Goal: Information Seeking & Learning: Check status

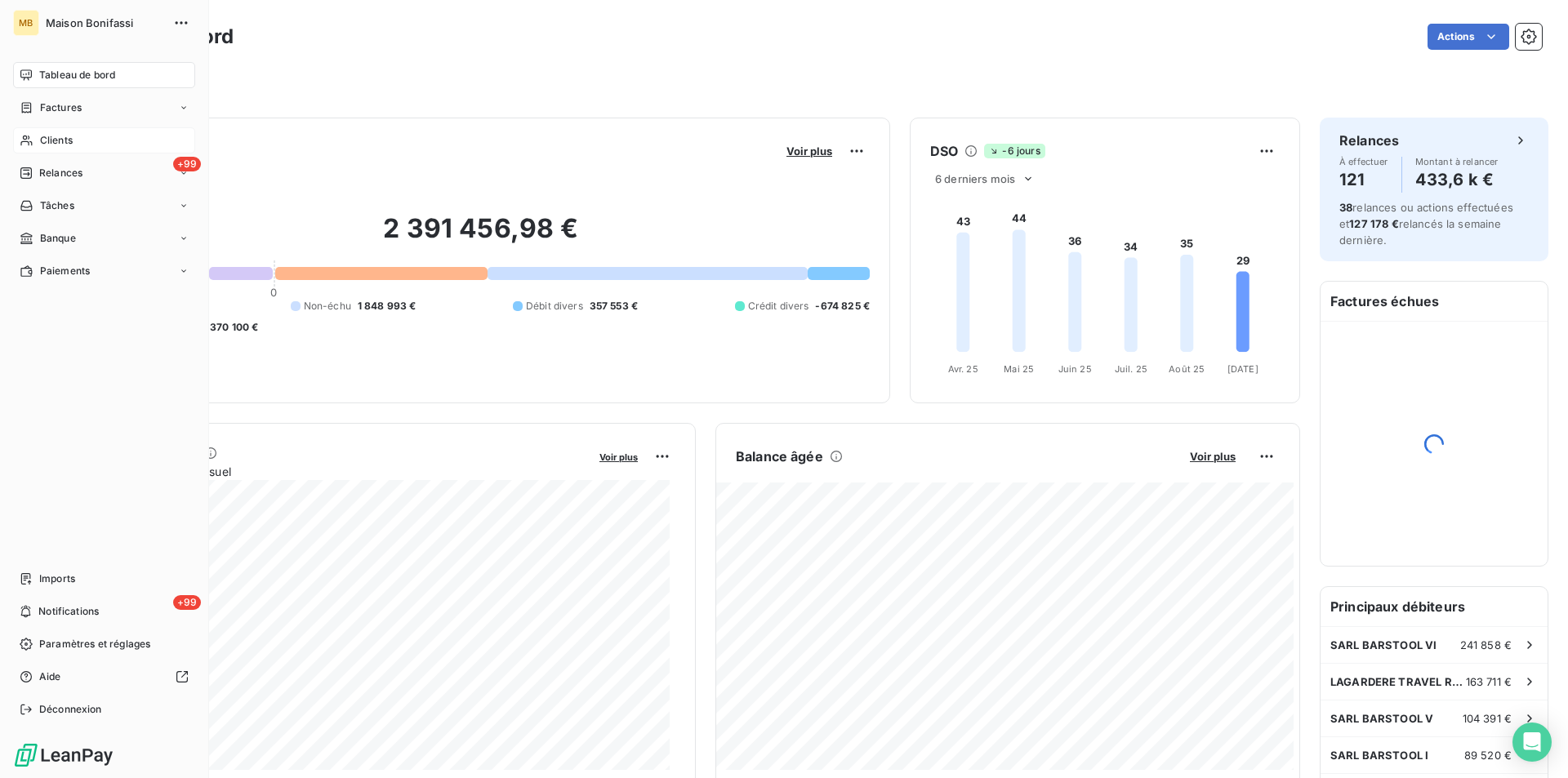
click at [16, 134] on div "Clients" at bounding box center [105, 140] width 183 height 26
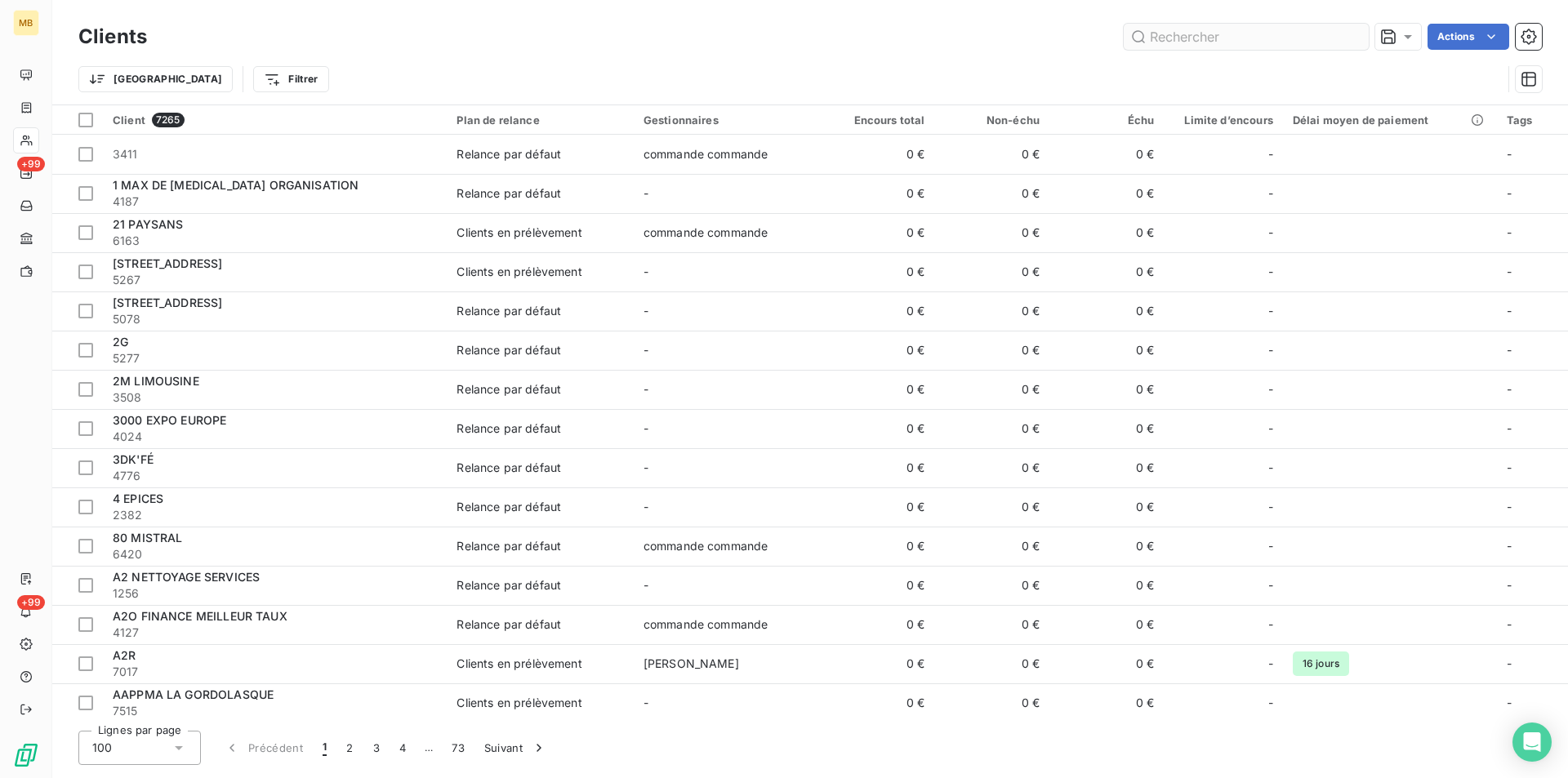
click at [1185, 37] on input "text" at bounding box center [1245, 36] width 245 height 26
click at [1242, 38] on input "text" at bounding box center [1245, 36] width 245 height 26
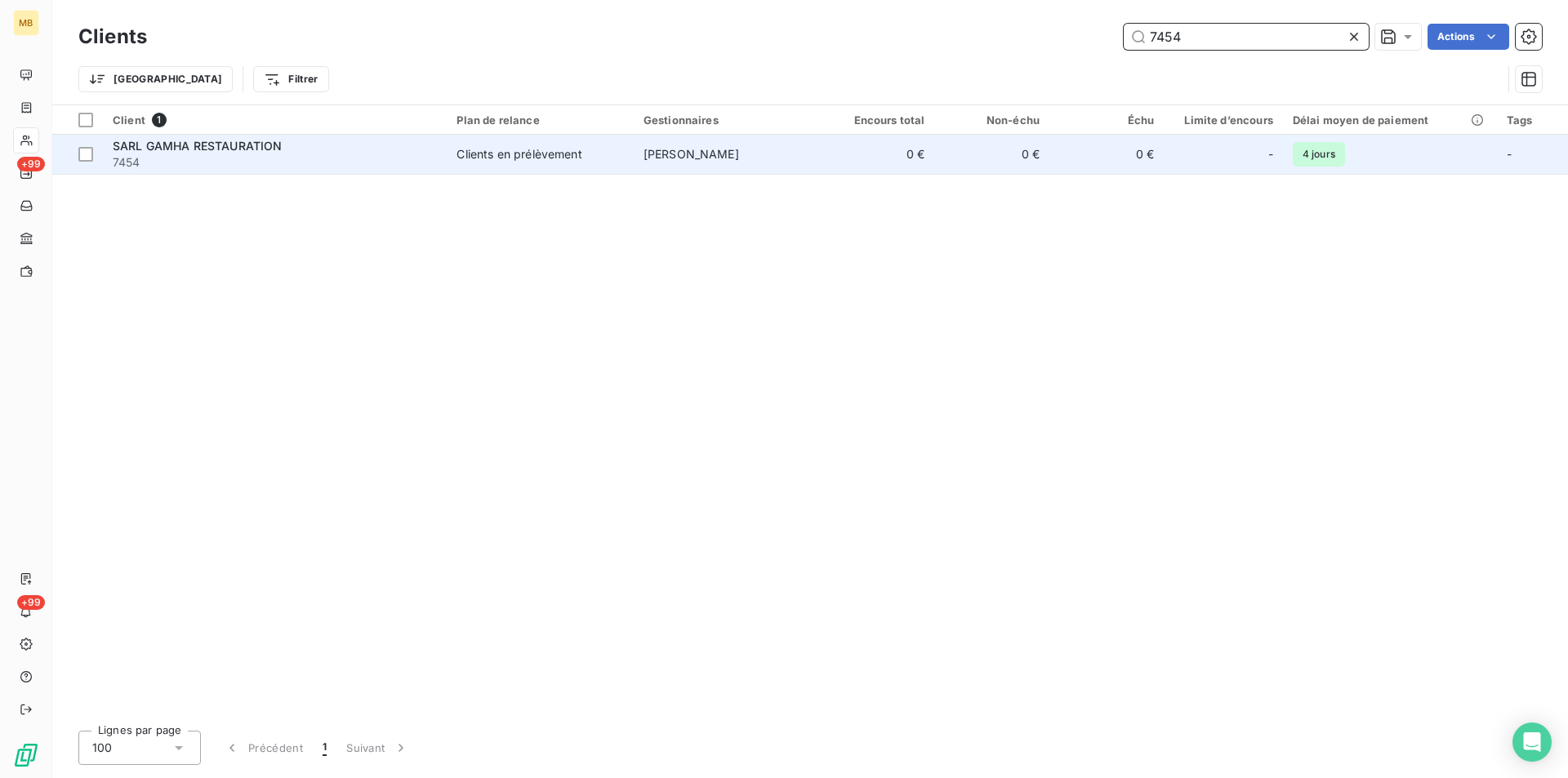
type input "7454"
click at [456, 160] on td "Clients en prélèvement" at bounding box center [540, 154] width 186 height 39
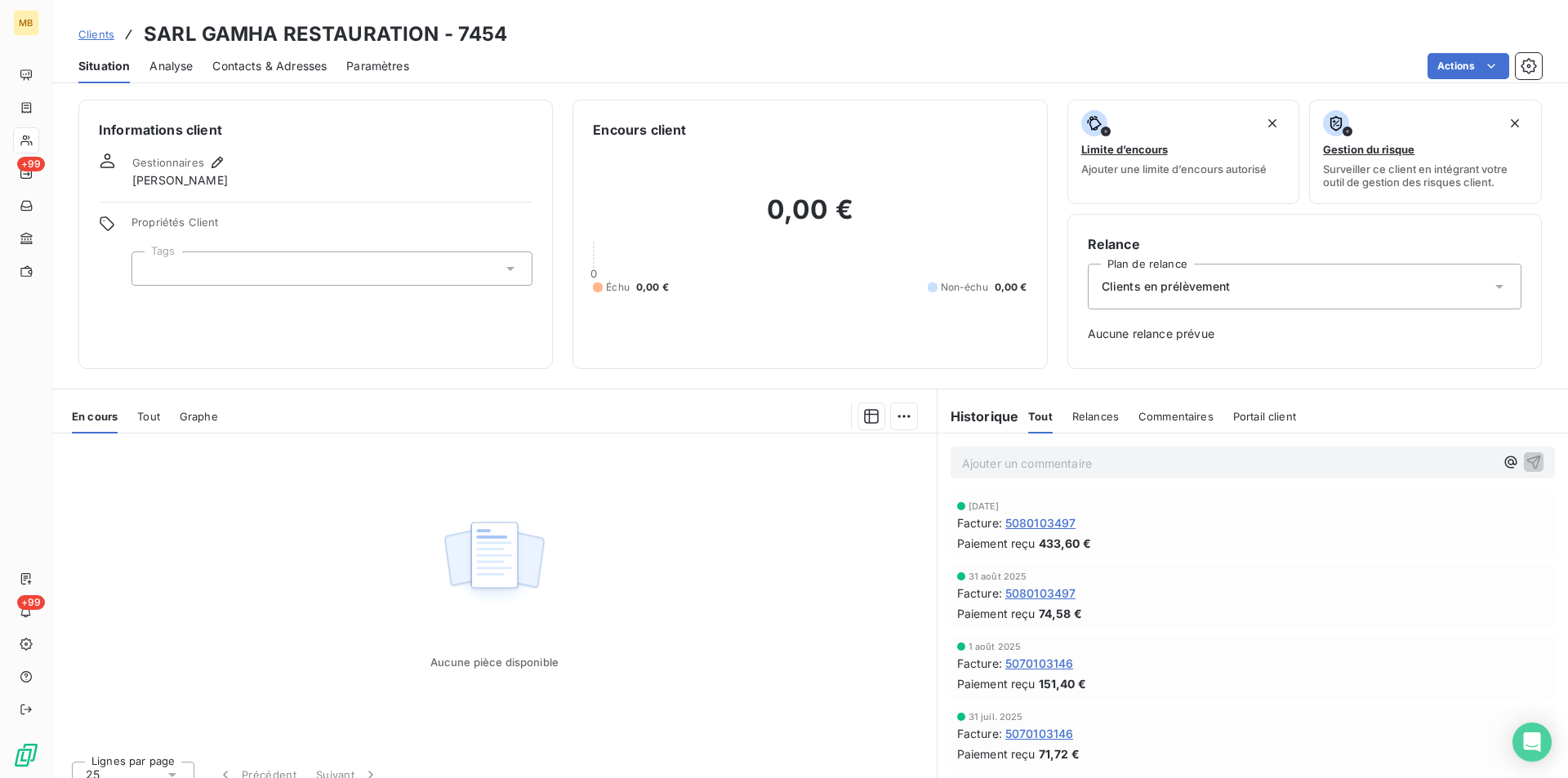
click at [1105, 457] on p "Ajouter un commentaire ﻿" at bounding box center [1228, 463] width 532 height 20
click at [1503, 459] on icon "button" at bounding box center [1510, 462] width 16 height 16
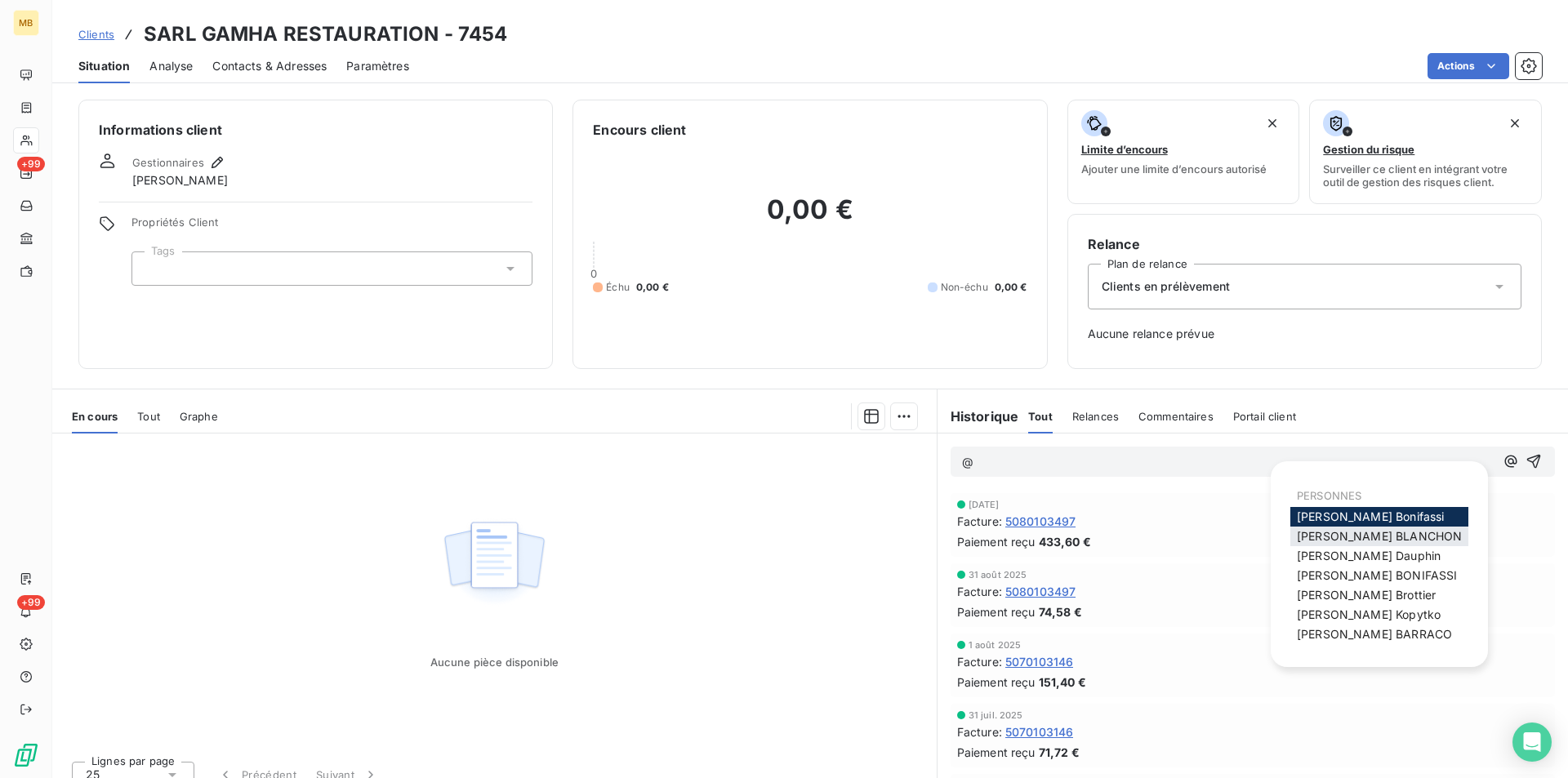
click at [1377, 536] on span "[PERSON_NAME]" at bounding box center [1380, 536] width 165 height 13
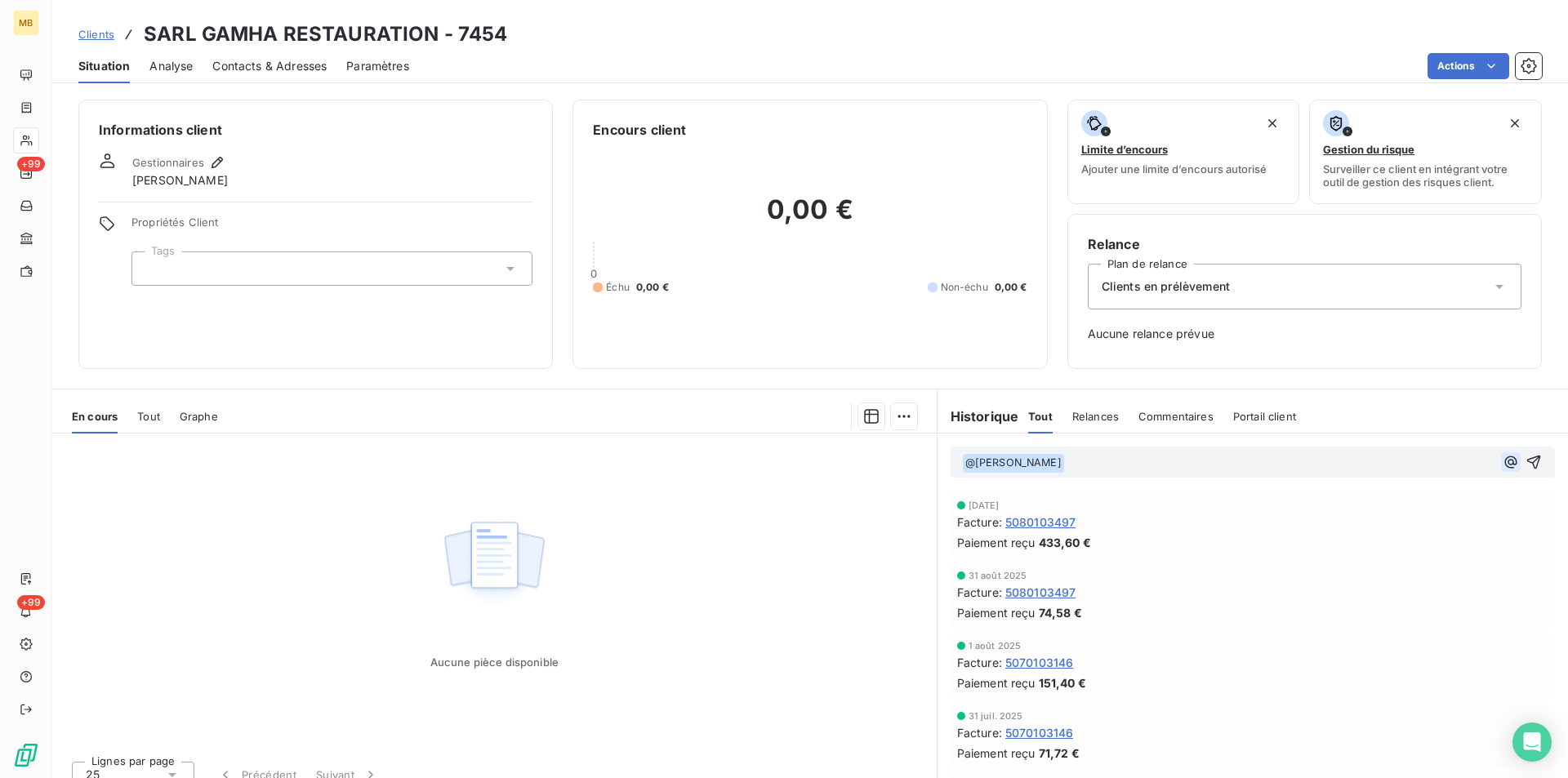
click at [1503, 465] on icon "button" at bounding box center [1510, 462] width 16 height 16
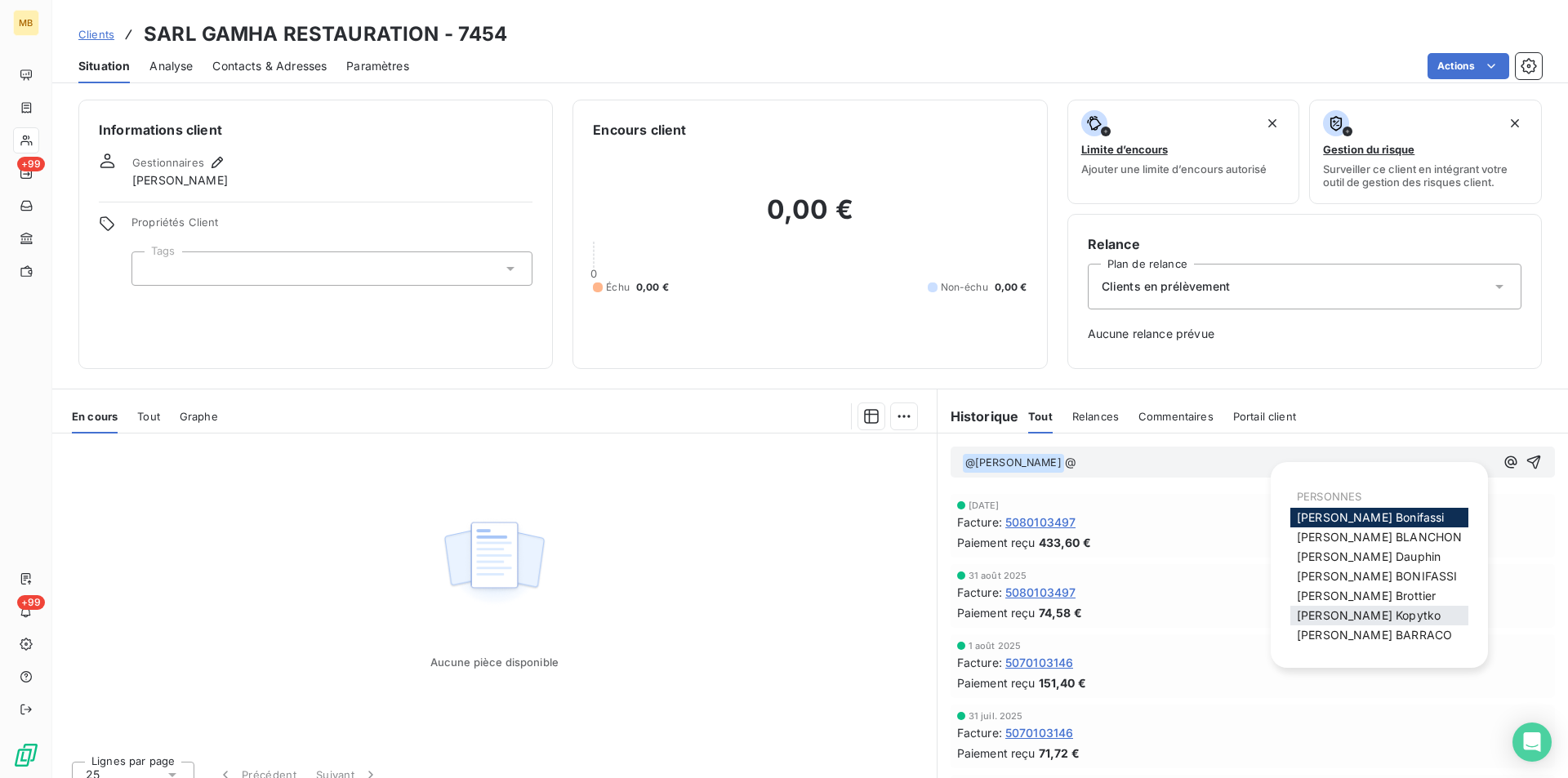
click at [1373, 619] on span "[PERSON_NAME]" at bounding box center [1369, 615] width 144 height 13
click at [1503, 459] on icon "button" at bounding box center [1510, 462] width 16 height 16
click at [1352, 637] on span "[PERSON_NAME]" at bounding box center [1374, 635] width 155 height 13
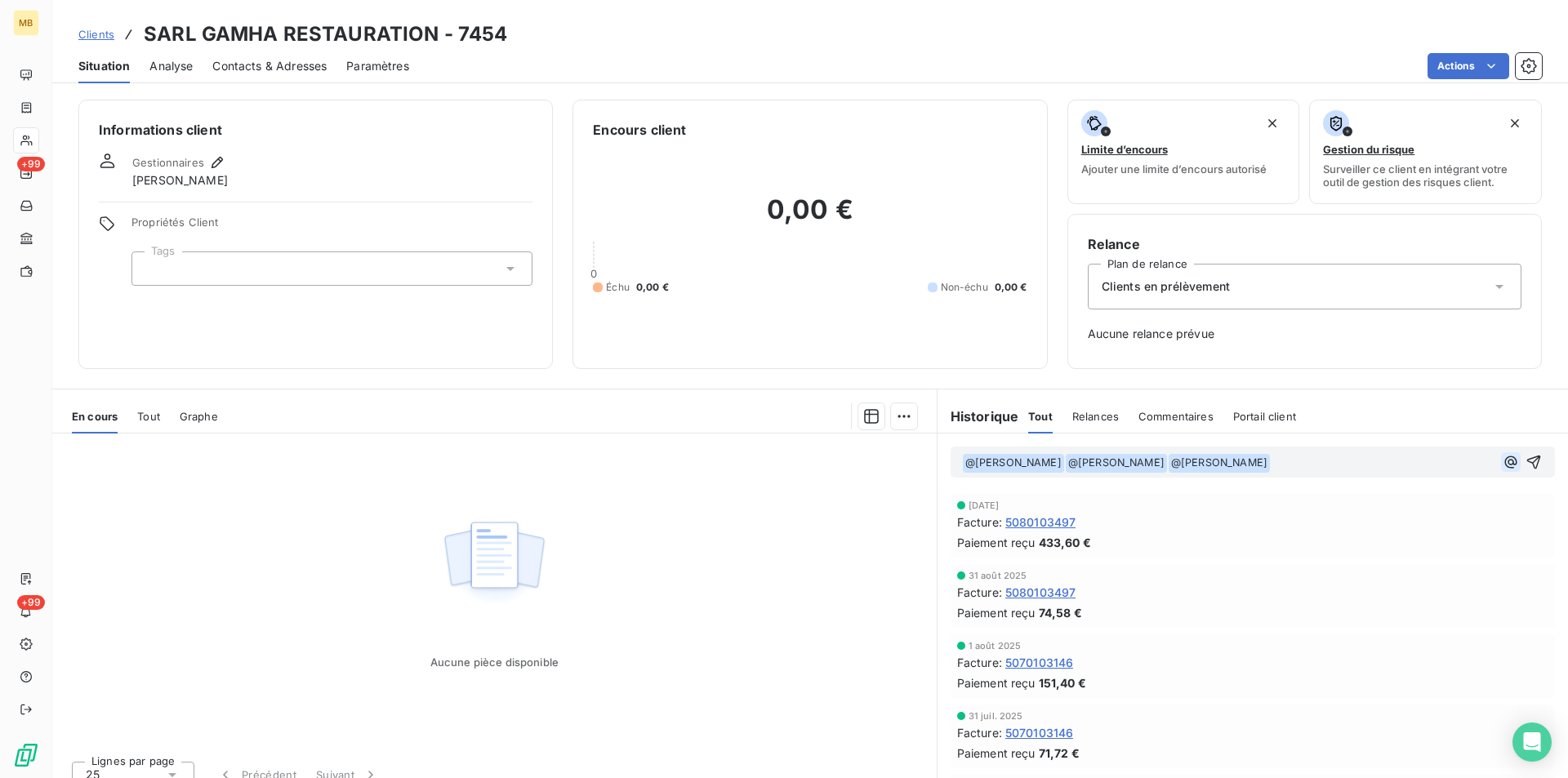
click at [1503, 459] on icon "button" at bounding box center [1510, 462] width 16 height 16
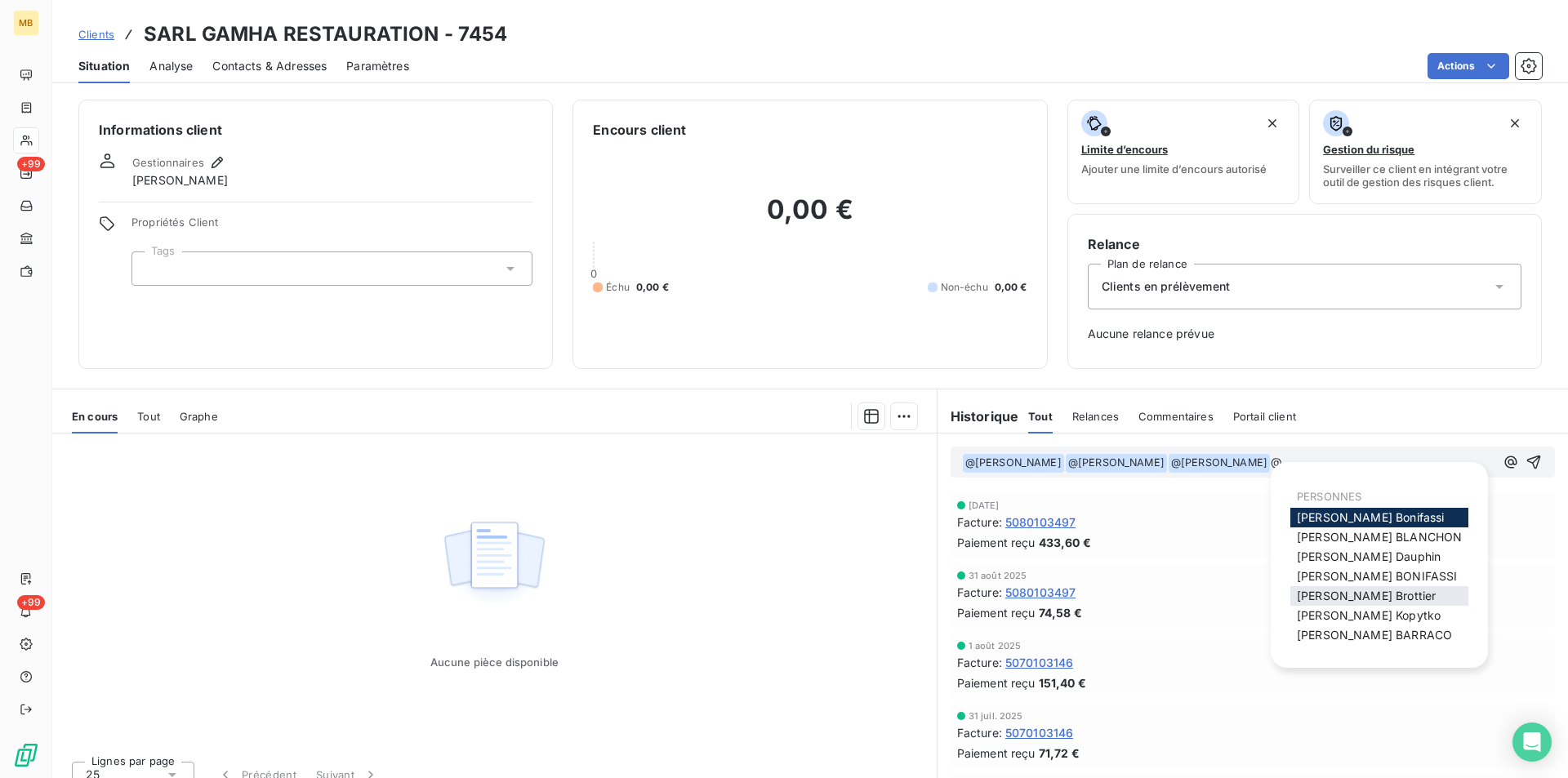
click at [1359, 598] on span "[PERSON_NAME]" at bounding box center [1366, 596] width 138 height 13
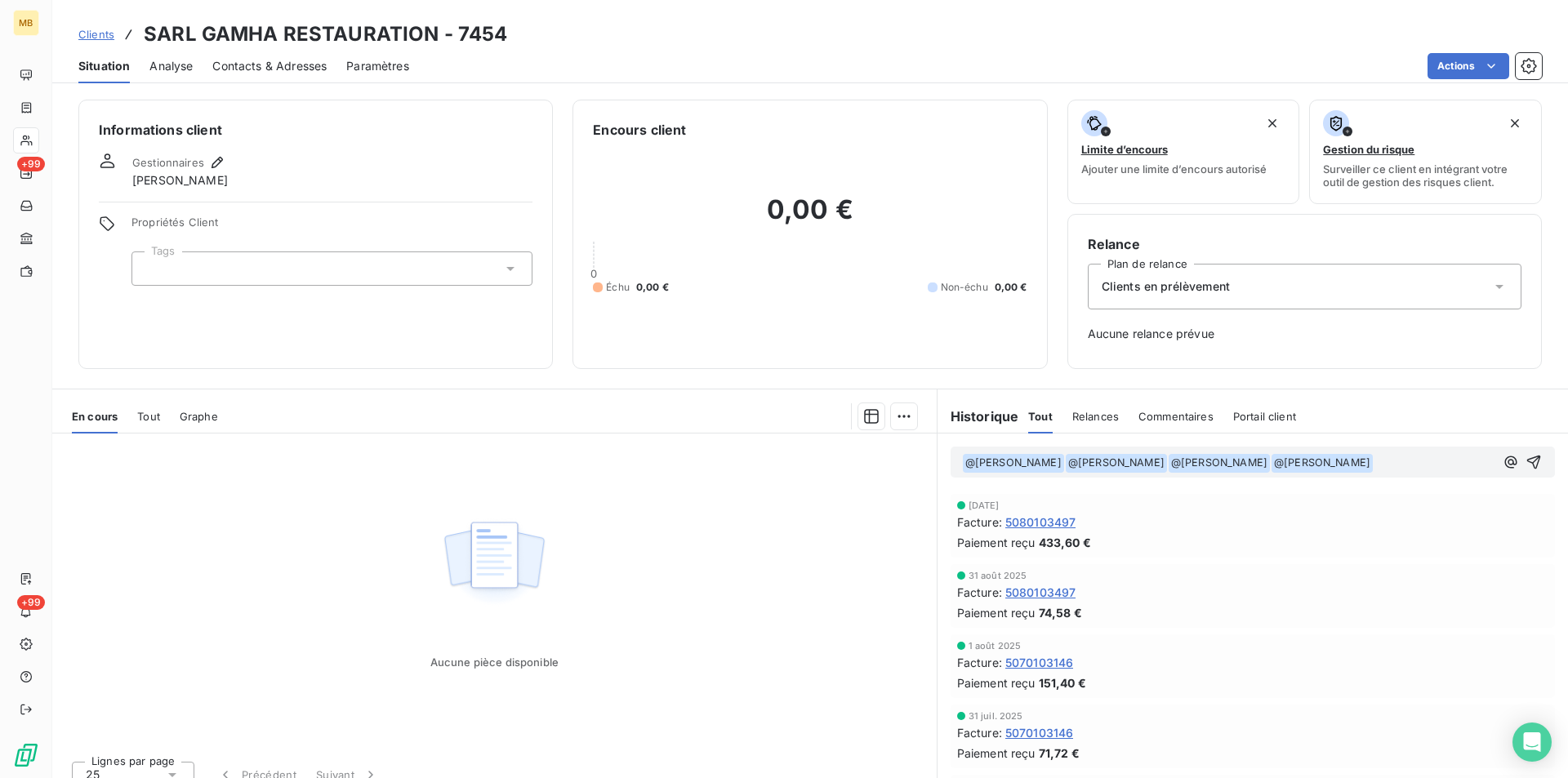
click at [1384, 462] on p "﻿ @ [PERSON_NAME] ﻿ ﻿ @ [PERSON_NAME] ﻿ ﻿ @ [PERSON_NAME] ﻿ ﻿ @ [PERSON_NAME] ﻿…" at bounding box center [1228, 463] width 532 height 19
drag, startPoint x: 1397, startPoint y: 466, endPoint x: 1371, endPoint y: 465, distance: 26.0
click at [1371, 465] on p "﻿ @ [PERSON_NAME] ﻿ ﻿ @ [PERSON_NAME] ﻿ ﻿ @ [PERSON_NAME] ﻿ ﻿ @ [PERSON_NAME] ﻿…" at bounding box center [1228, 463] width 532 height 19
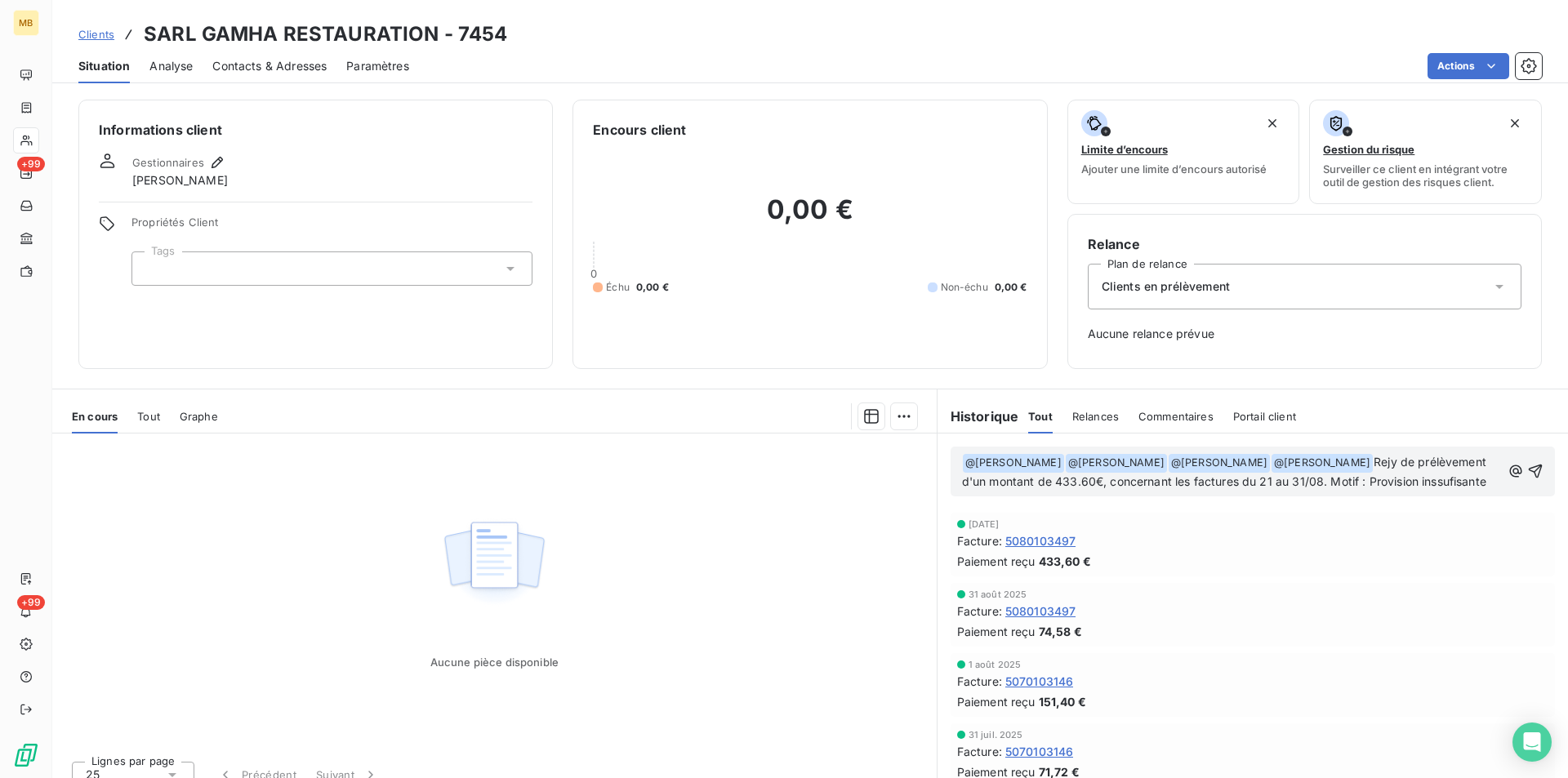
click at [1026, 488] on span "Rejy de prélèvement d'un montant de 433.60€, concernant les factures du 21 au 3…" at bounding box center [1225, 471] width 527 height 34
click at [1035, 488] on span "Rejy de prélèvement d'un montant de 433.60€, concernant les factures du 21 au 3…" at bounding box center [1225, 471] width 527 height 34
click at [1146, 492] on p "﻿ @ [PERSON_NAME] ﻿ ﻿ @ [PERSON_NAME] ﻿ ﻿ @ [PERSON_NAME] ﻿ ﻿ @ [PERSON_NAME] ﻿…" at bounding box center [1231, 473] width 539 height 38
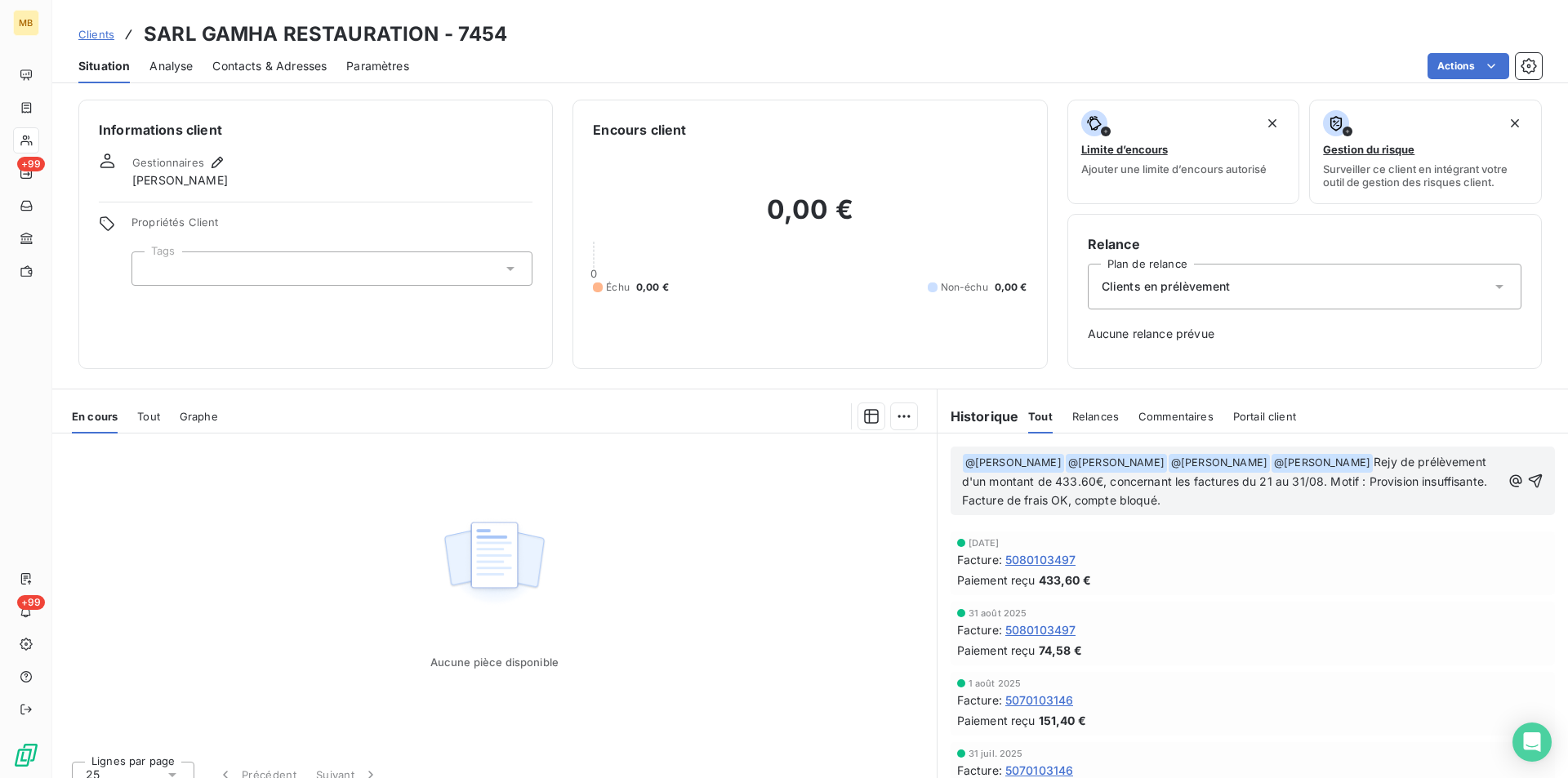
click at [1392, 460] on span "Rejy de prélèvement d'un montant de 433.60€, concernant les factures du 21 au 3…" at bounding box center [1226, 480] width 529 height 52
drag, startPoint x: 1232, startPoint y: 481, endPoint x: 1367, endPoint y: 462, distance: 136.3
click at [1367, 462] on p "﻿ @ [PERSON_NAME] ﻿ ﻿ @ [PERSON_NAME] ﻿ ﻿ @ [PERSON_NAME] ﻿ ﻿ @ [PERSON_NAME] ﻿…" at bounding box center [1231, 481] width 539 height 57
copy span "Rejet de prélèvement d'un montant de 433.60€, concernant les factures du 21 au …"
click at [1527, 485] on icon "button" at bounding box center [1534, 480] width 16 height 16
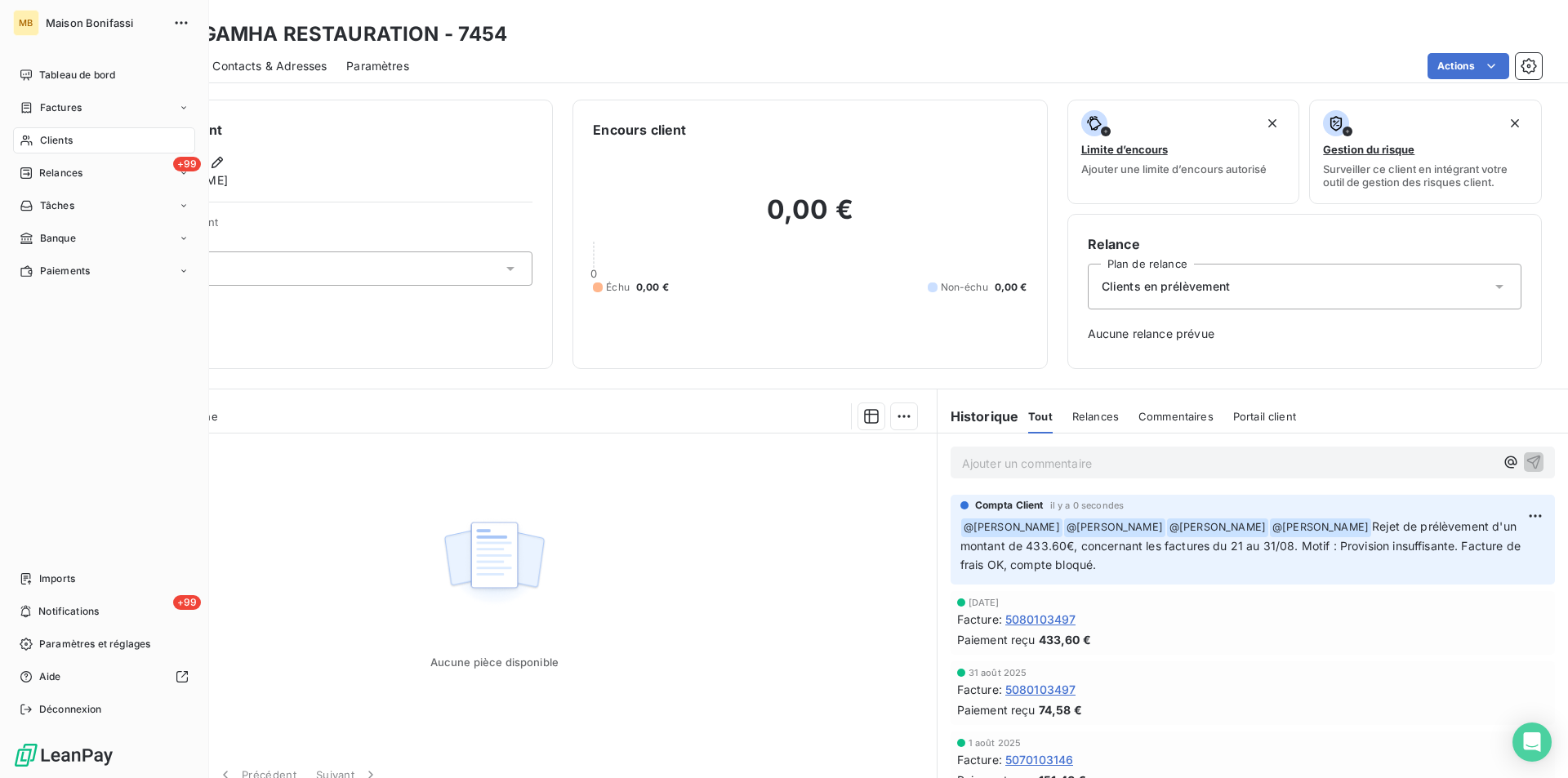
click at [29, 140] on icon at bounding box center [26, 140] width 13 height 13
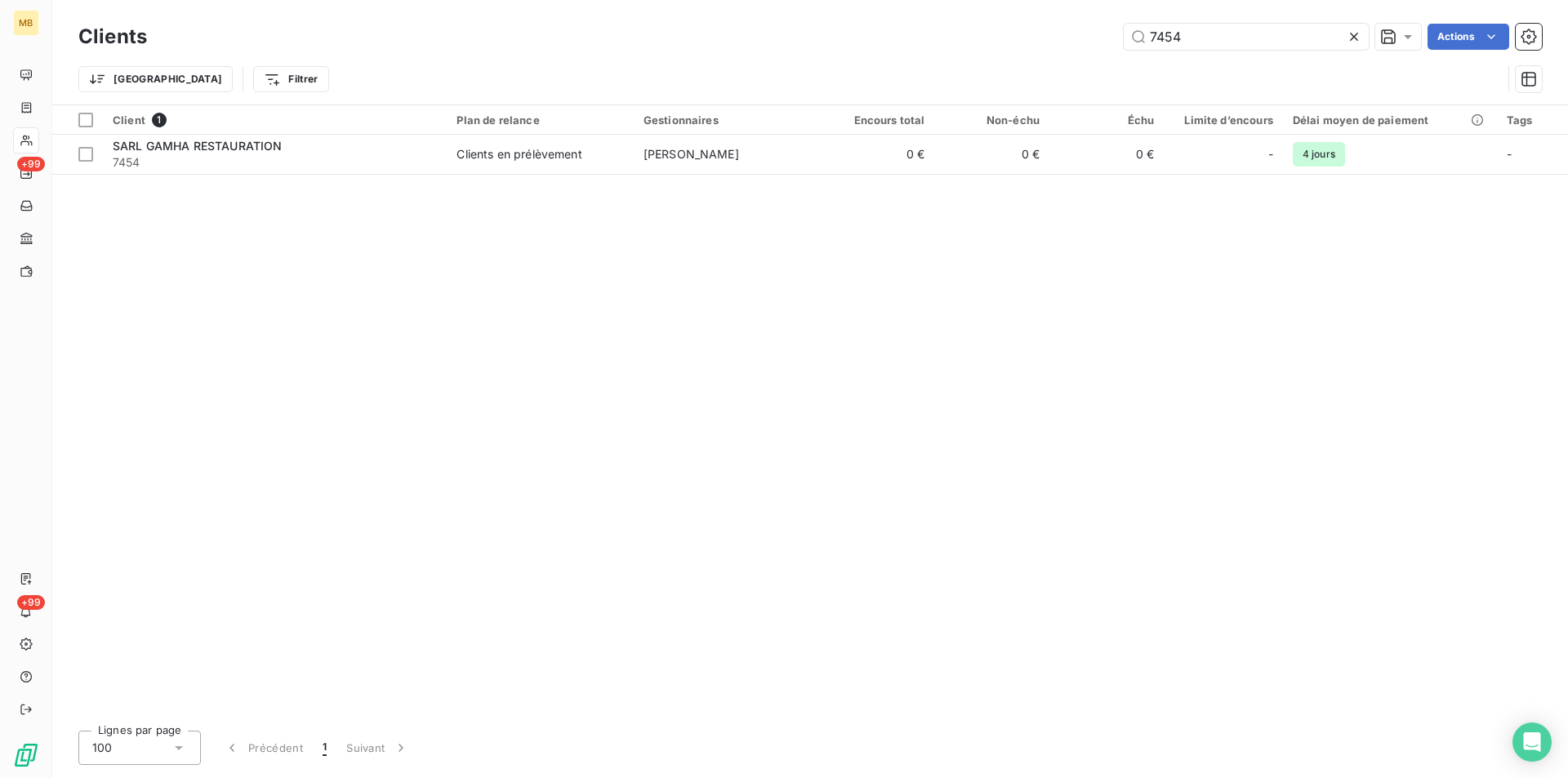
drag, startPoint x: 1150, startPoint y: 44, endPoint x: 1050, endPoint y: 50, distance: 100.2
click at [1050, 50] on div "Clients 7454 Actions" at bounding box center [810, 36] width 1463 height 35
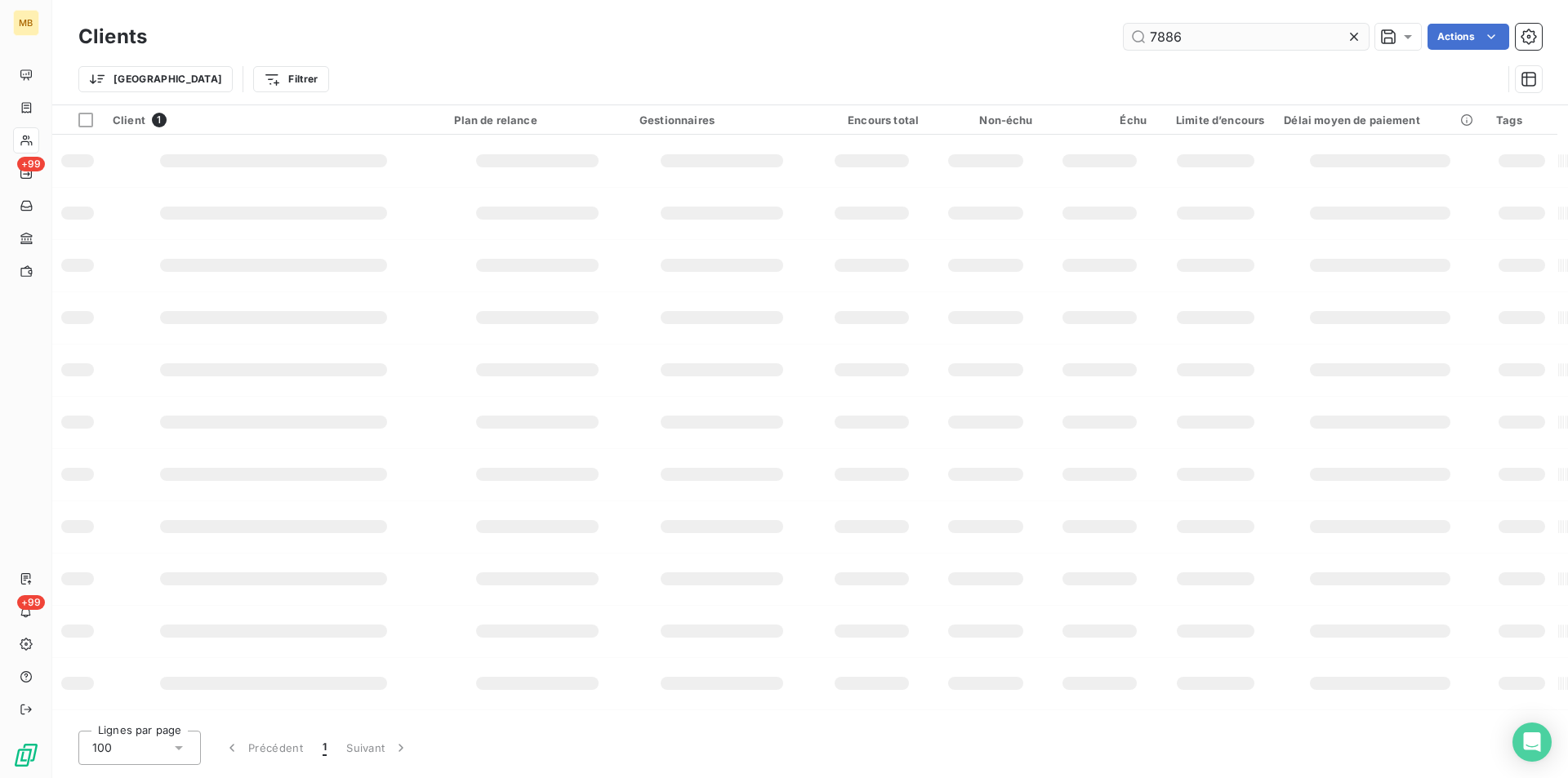
type input "7886"
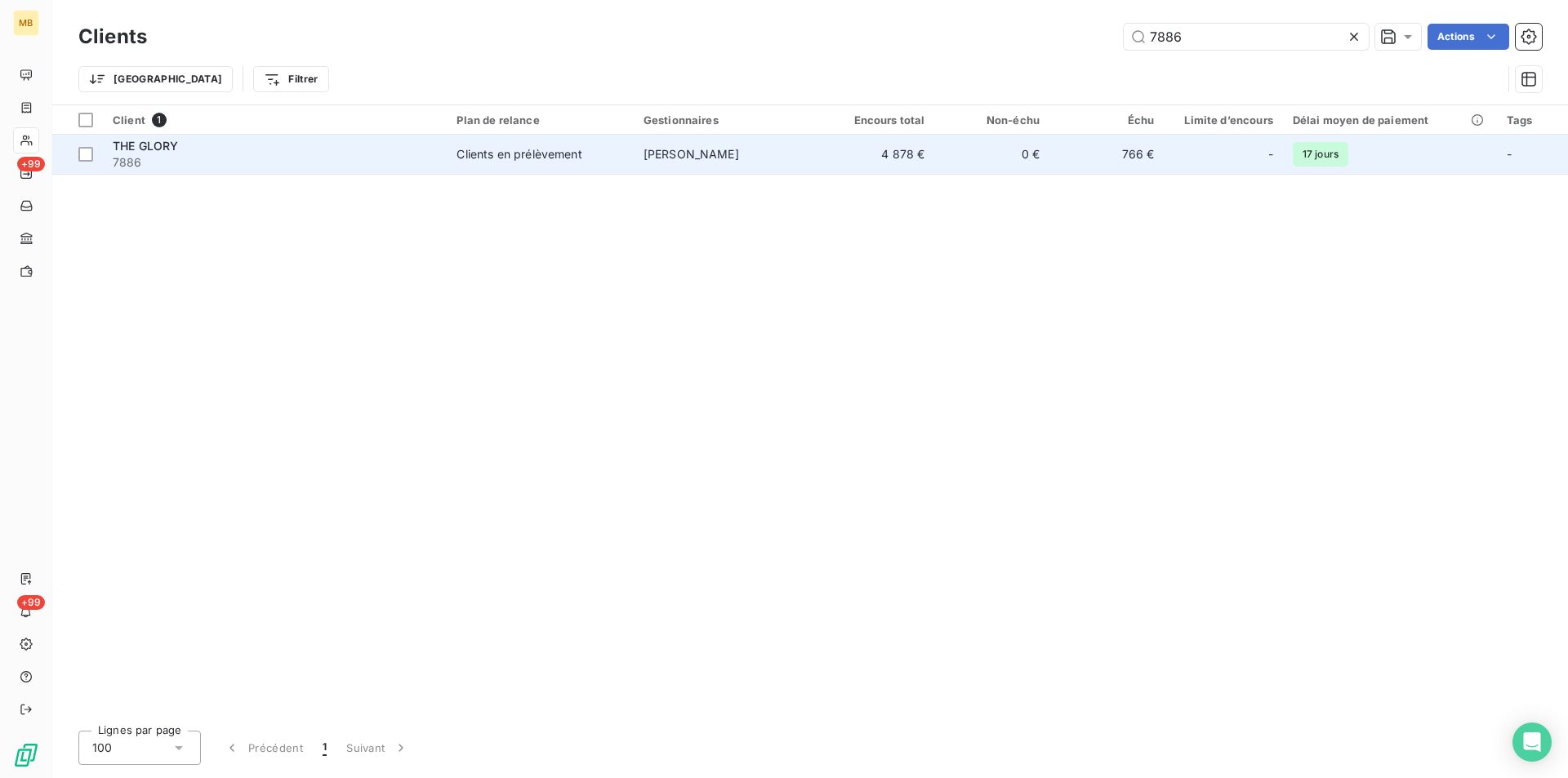
click at [1032, 144] on td "0 €" at bounding box center [992, 154] width 114 height 39
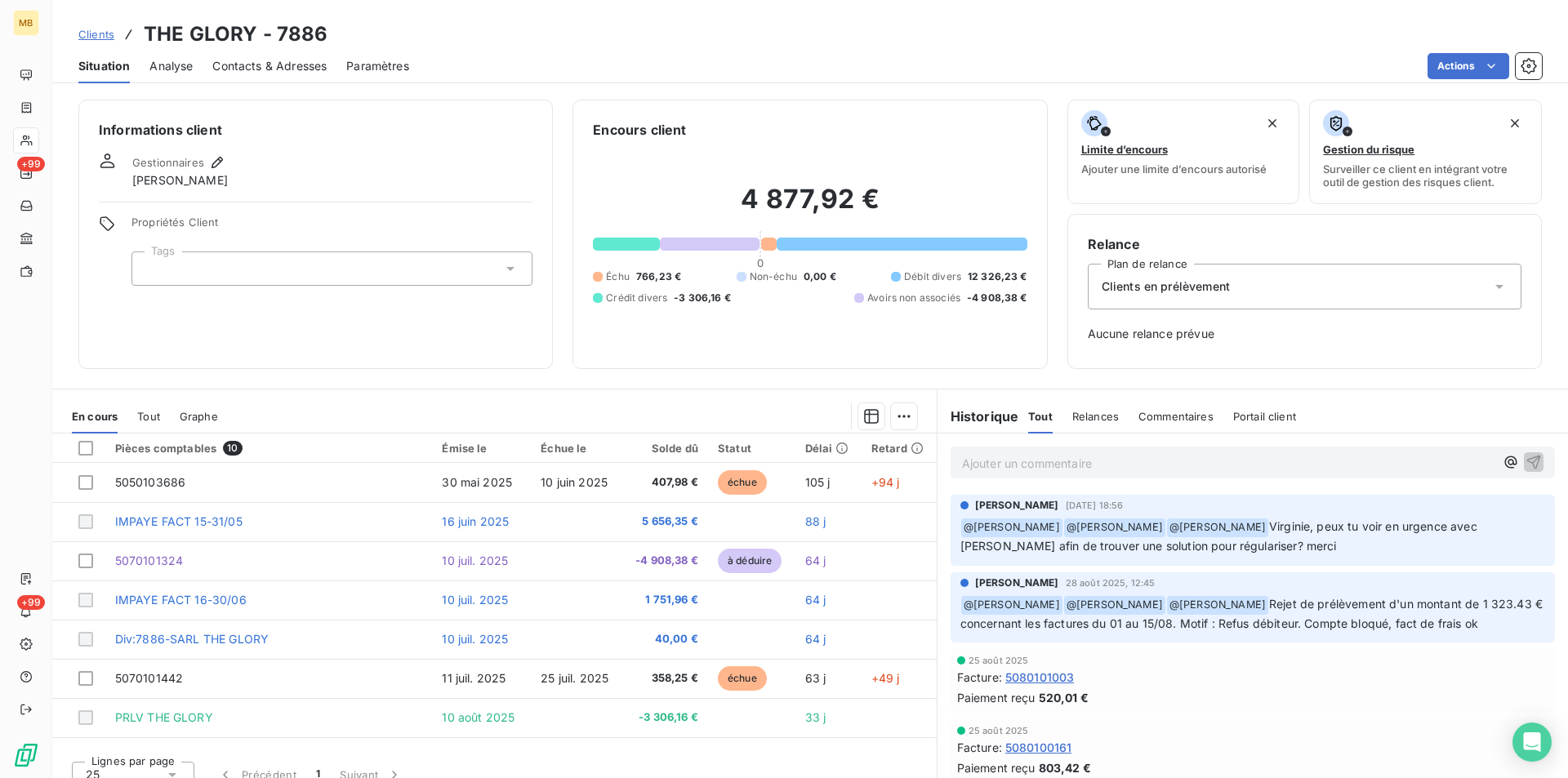
click at [1119, 465] on p "Ajouter un commentaire ﻿" at bounding box center [1228, 463] width 532 height 20
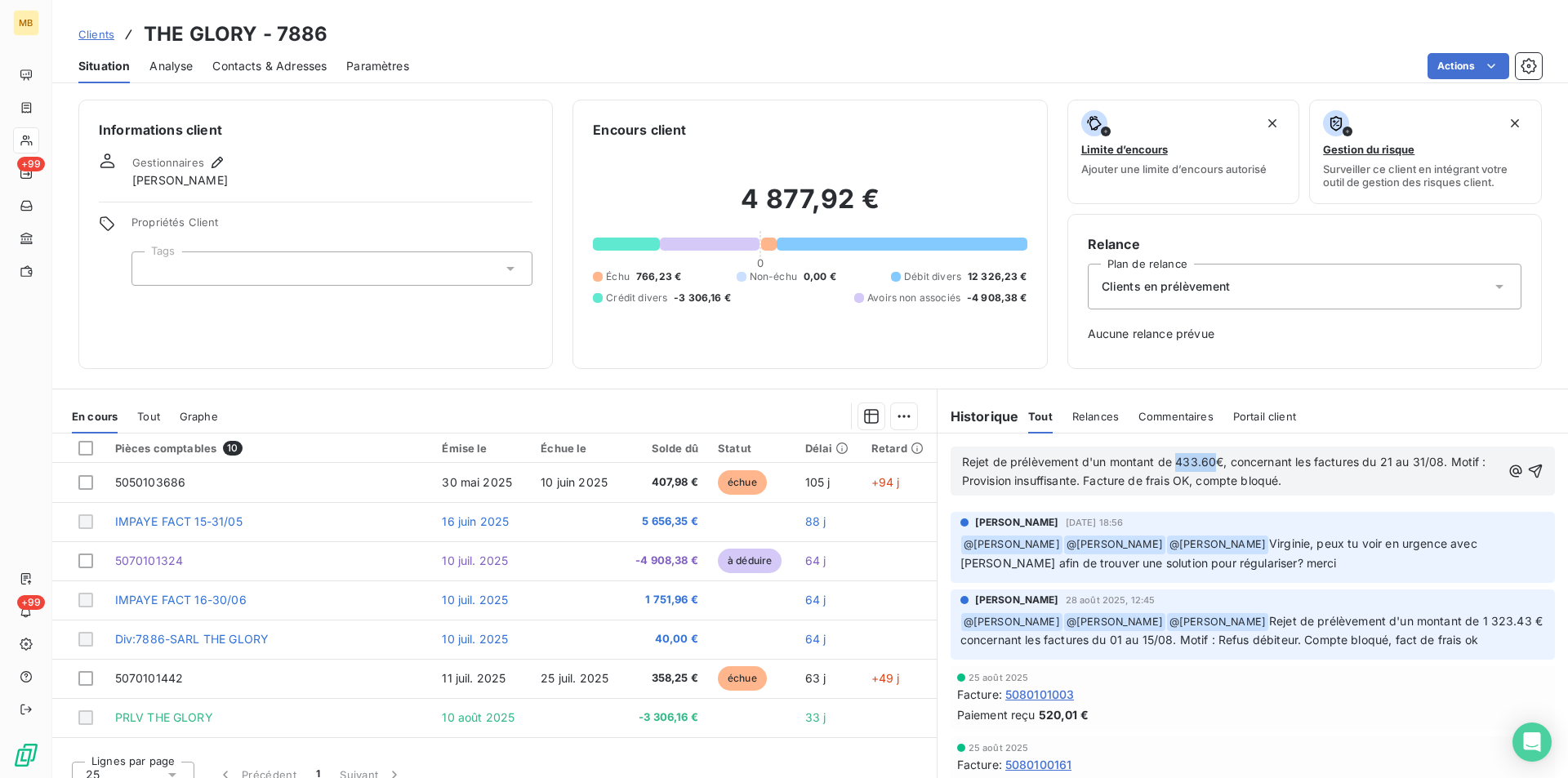
drag, startPoint x: 1169, startPoint y: 460, endPoint x: 1205, endPoint y: 465, distance: 36.3
click at [1205, 465] on span "Rejet de prélèvement d'un montant de 433.60€, concernant les factures du 21 au …" at bounding box center [1225, 471] width 527 height 33
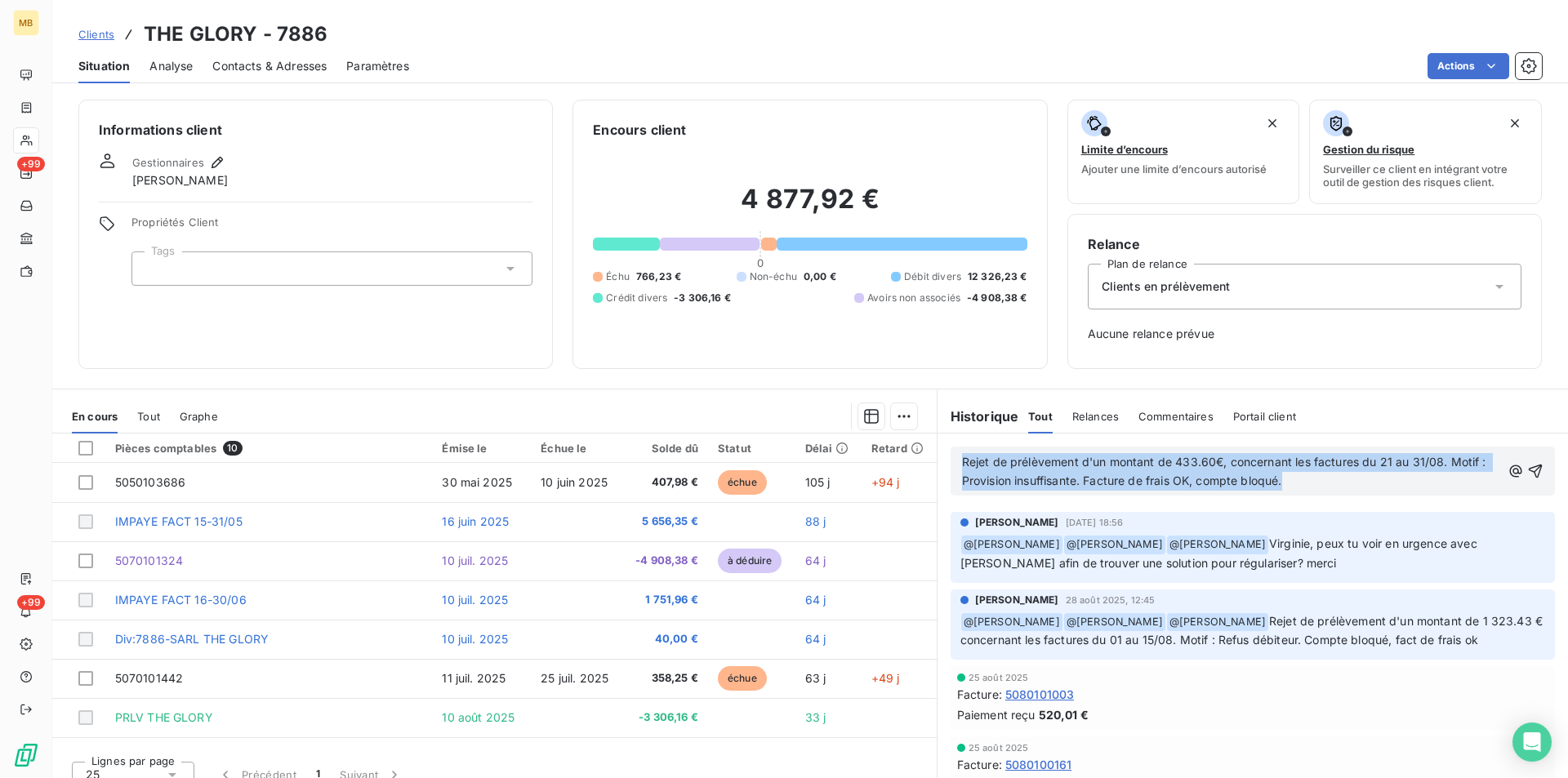
drag, startPoint x: 1302, startPoint y: 479, endPoint x: 774, endPoint y: 454, distance: 528.6
click at [772, 454] on div "En cours Tout Graphe Pièces comptables 10 Émise le Échue le Solde dû Statut Dél…" at bounding box center [809, 593] width 1515 height 408
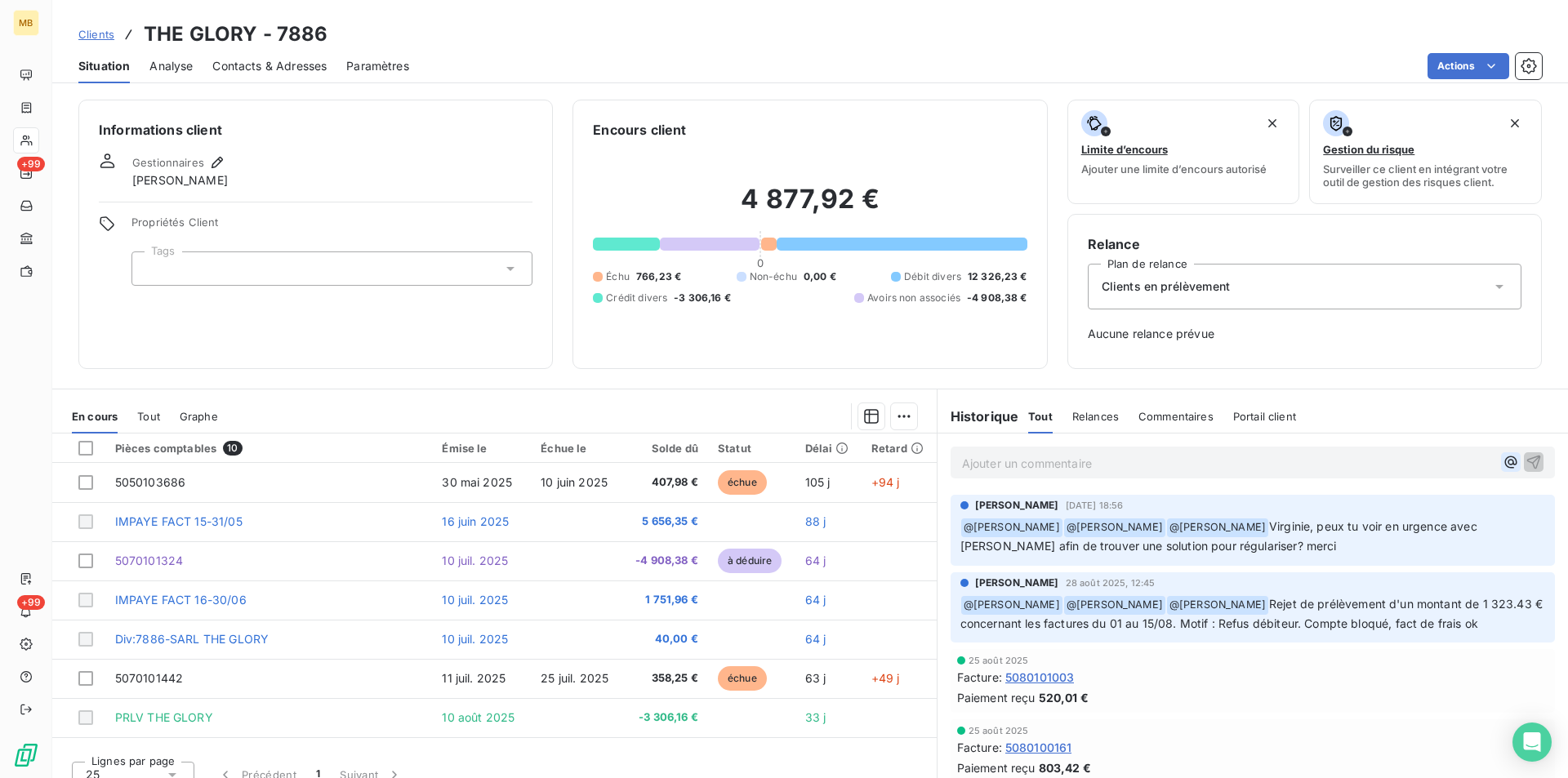
click at [1503, 465] on icon "button" at bounding box center [1510, 462] width 16 height 16
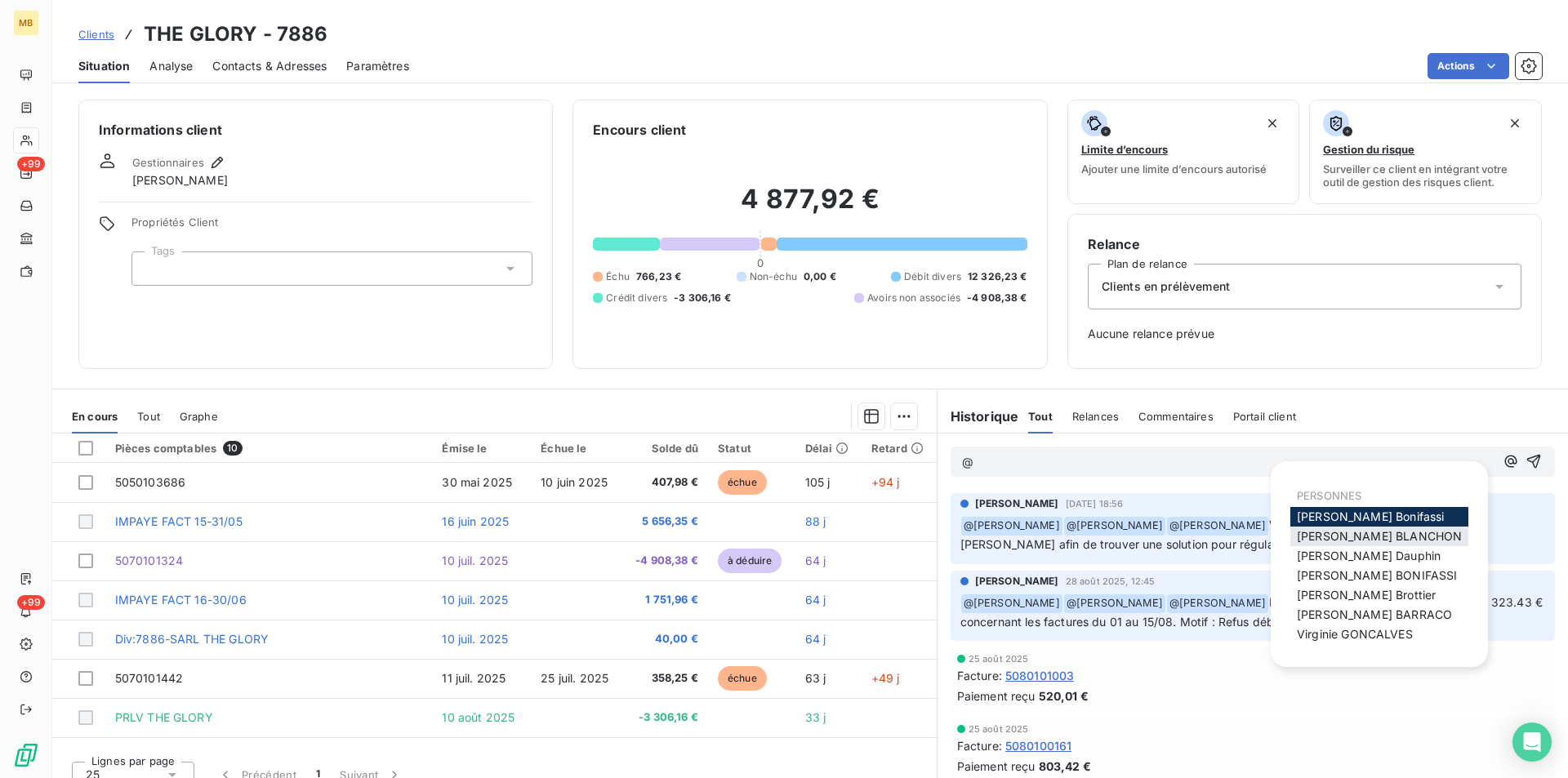
click at [1351, 536] on span "[PERSON_NAME]" at bounding box center [1380, 536] width 165 height 13
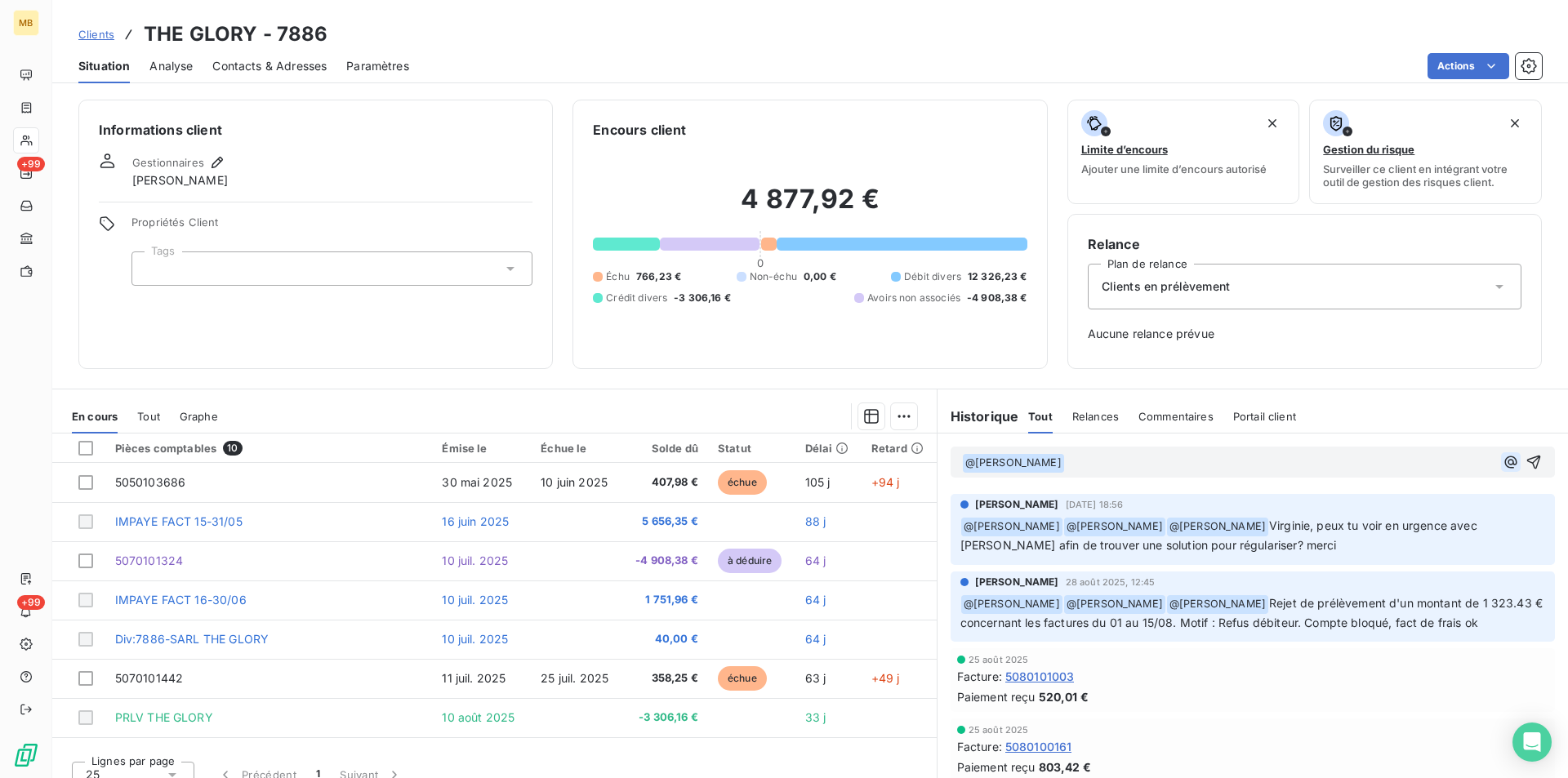
click at [1503, 462] on icon "button" at bounding box center [1510, 462] width 16 height 16
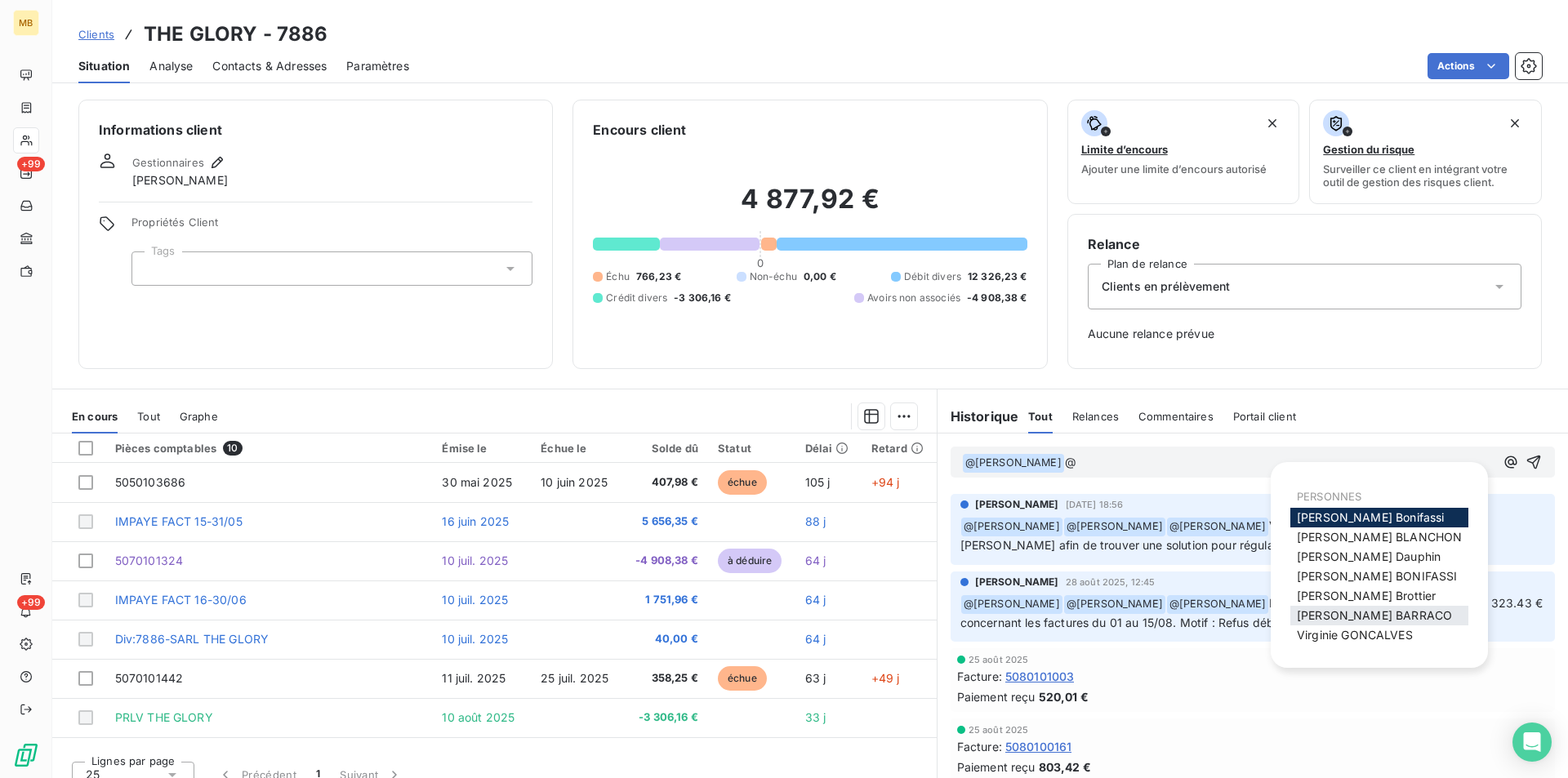
click at [1377, 616] on span "[PERSON_NAME]" at bounding box center [1374, 615] width 155 height 13
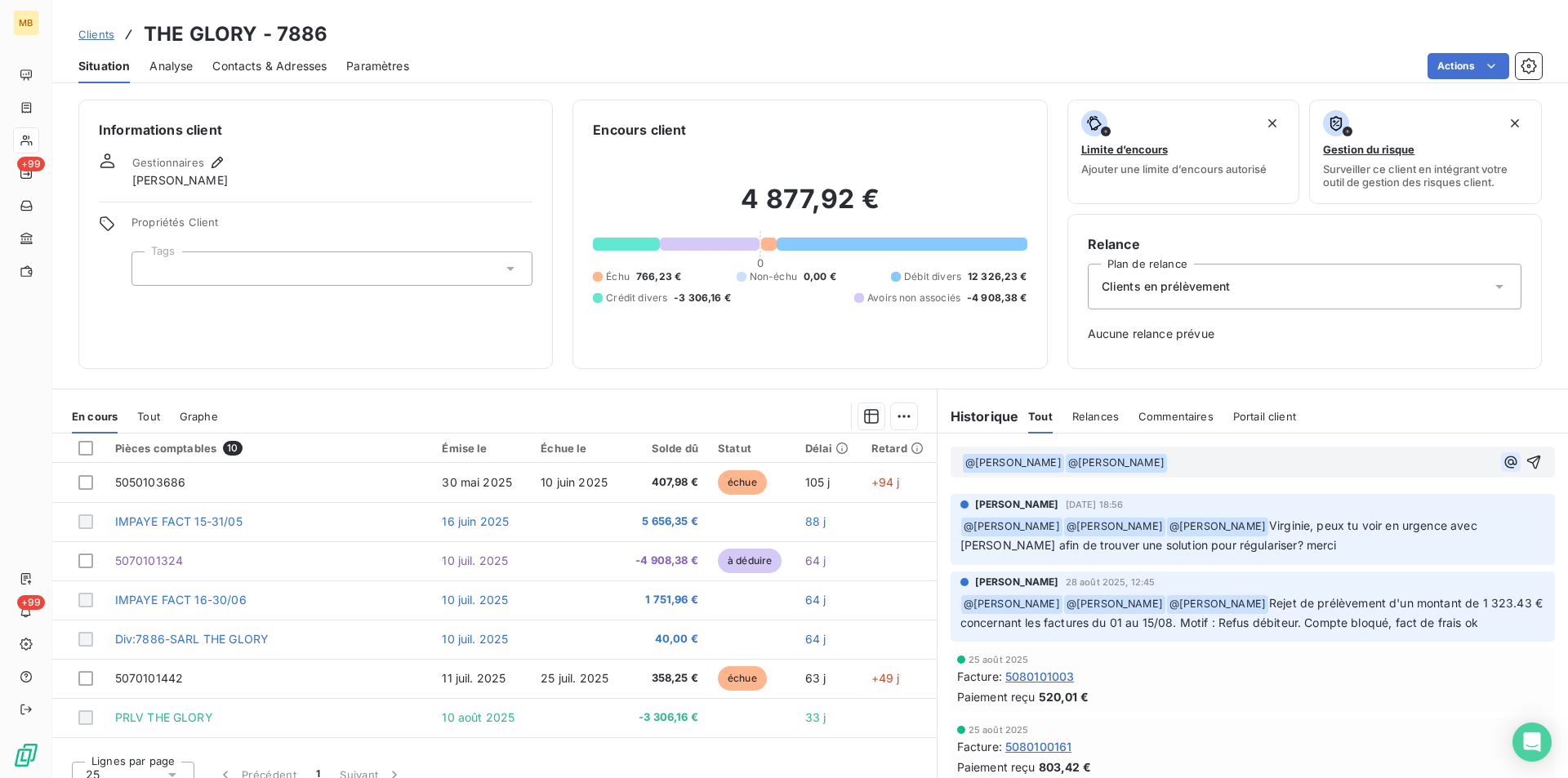
click at [1503, 463] on icon "button" at bounding box center [1510, 462] width 16 height 16
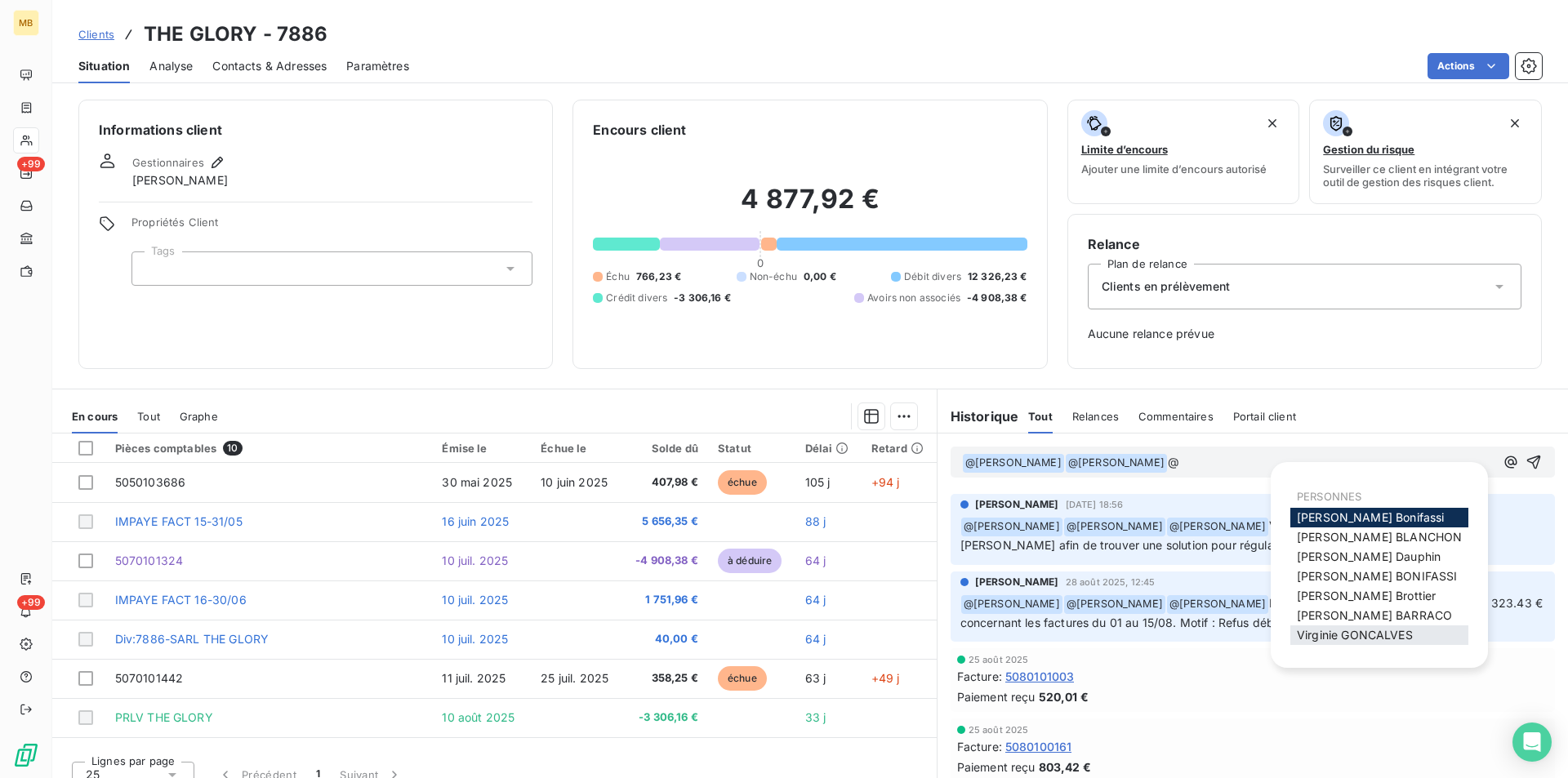
click at [1381, 633] on span "[PERSON_NAME]" at bounding box center [1355, 635] width 116 height 13
click at [1503, 465] on icon "button" at bounding box center [1510, 462] width 16 height 16
click at [1377, 589] on span "[PERSON_NAME]" at bounding box center [1366, 596] width 138 height 13
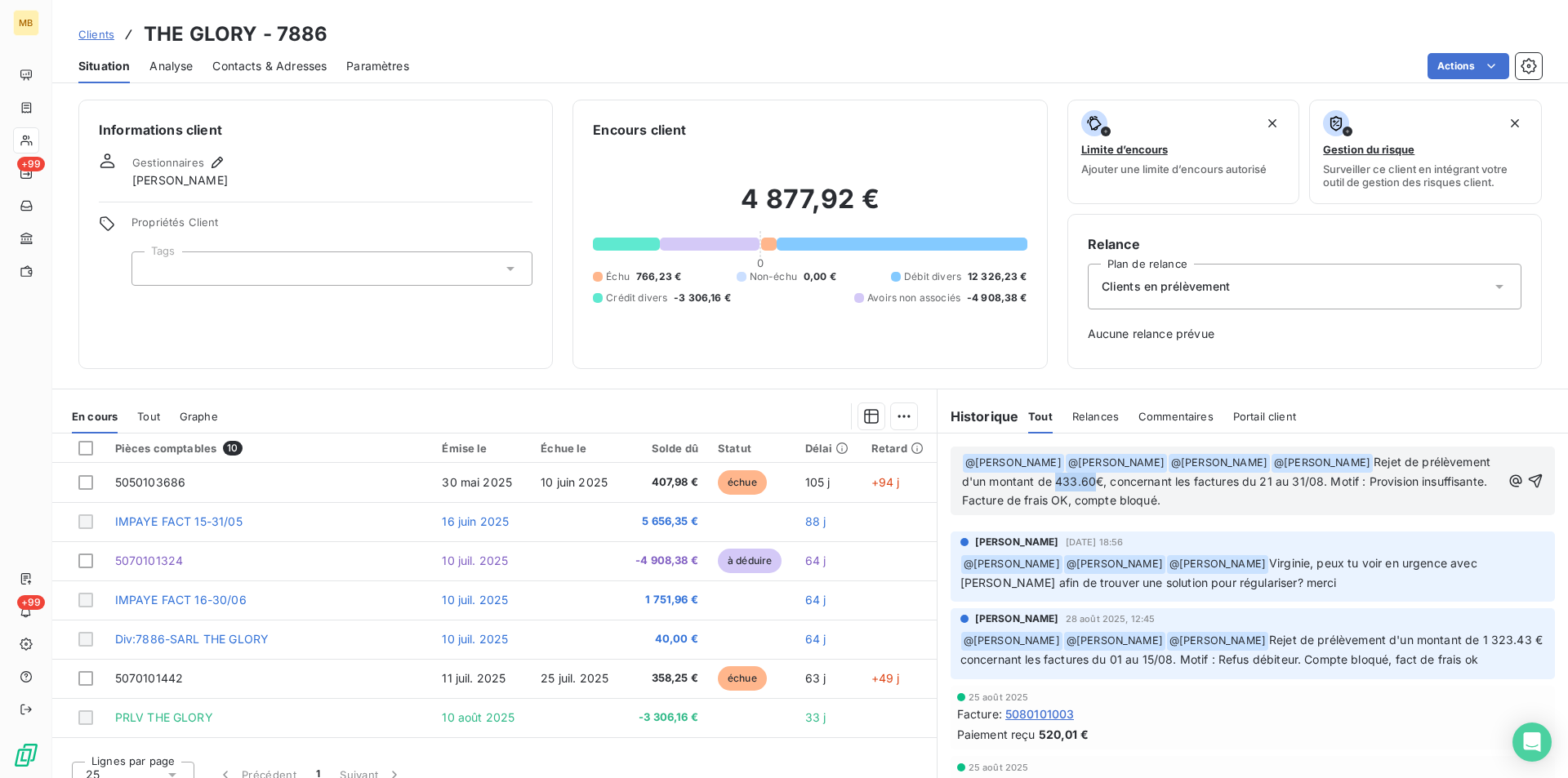
drag, startPoint x: 1121, startPoint y: 479, endPoint x: 1156, endPoint y: 485, distance: 35.5
click at [1156, 485] on span "Rejet de prélèvement d'un montant de 433.60€, concernant les factures du 21 au …" at bounding box center [1228, 480] width 532 height 52
click at [1311, 482] on span "Rejet de prélèvement d'un montant de 5.98€, concernant les factures du 21 au 31…" at bounding box center [1228, 480] width 532 height 52
drag, startPoint x: 1415, startPoint y: 481, endPoint x: 1016, endPoint y: 508, distance: 399.9
click at [1016, 508] on p "﻿ @ [PERSON_NAME] ﻿ ﻿ @ [PERSON_NAME] ﻿ ﻿ @ [PERSON_NAME] ﻿ ﻿ @ [PERSON_NAME] ﻿…" at bounding box center [1231, 481] width 539 height 57
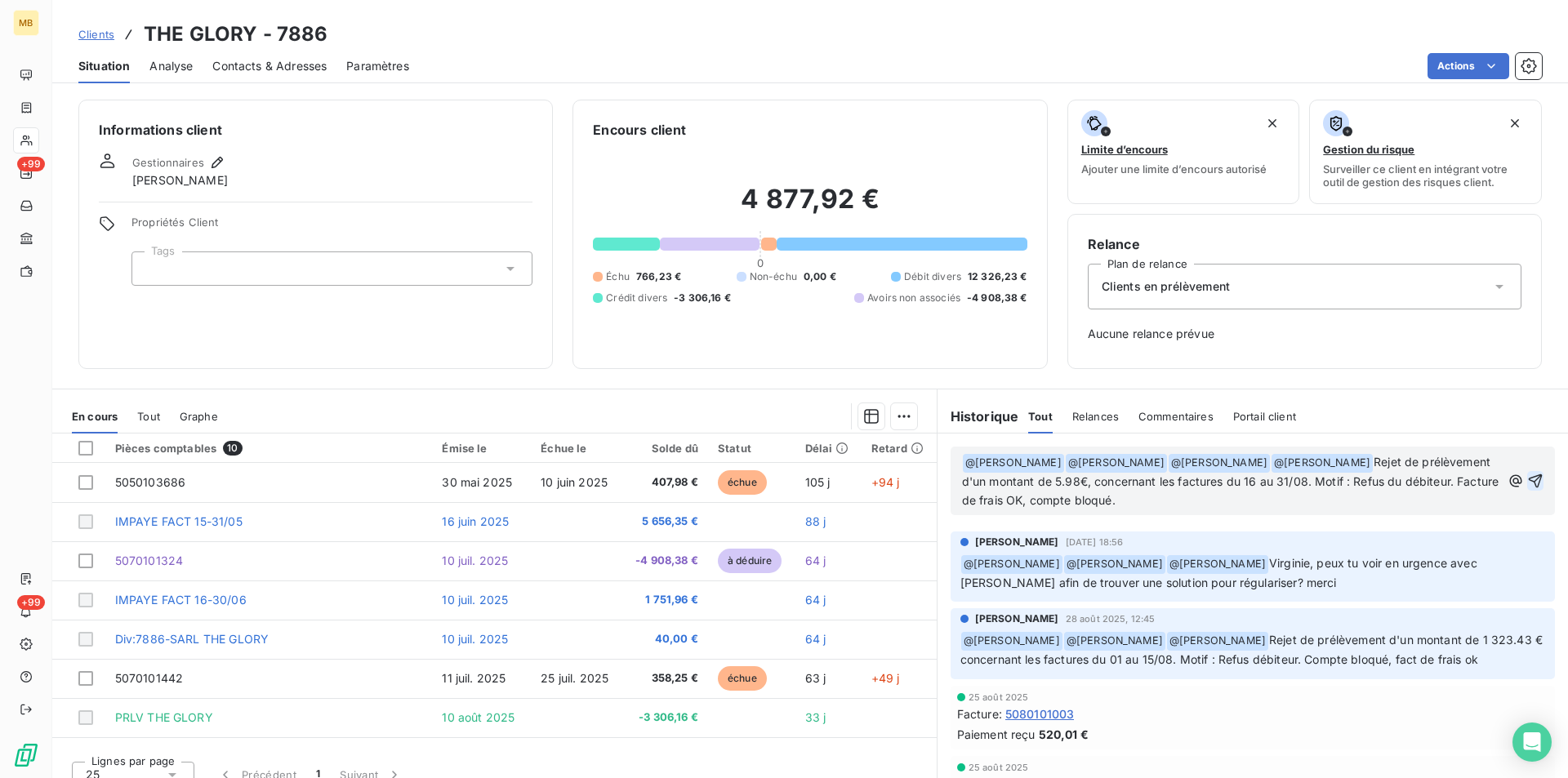
click at [1529, 478] on icon "button" at bounding box center [1535, 480] width 13 height 13
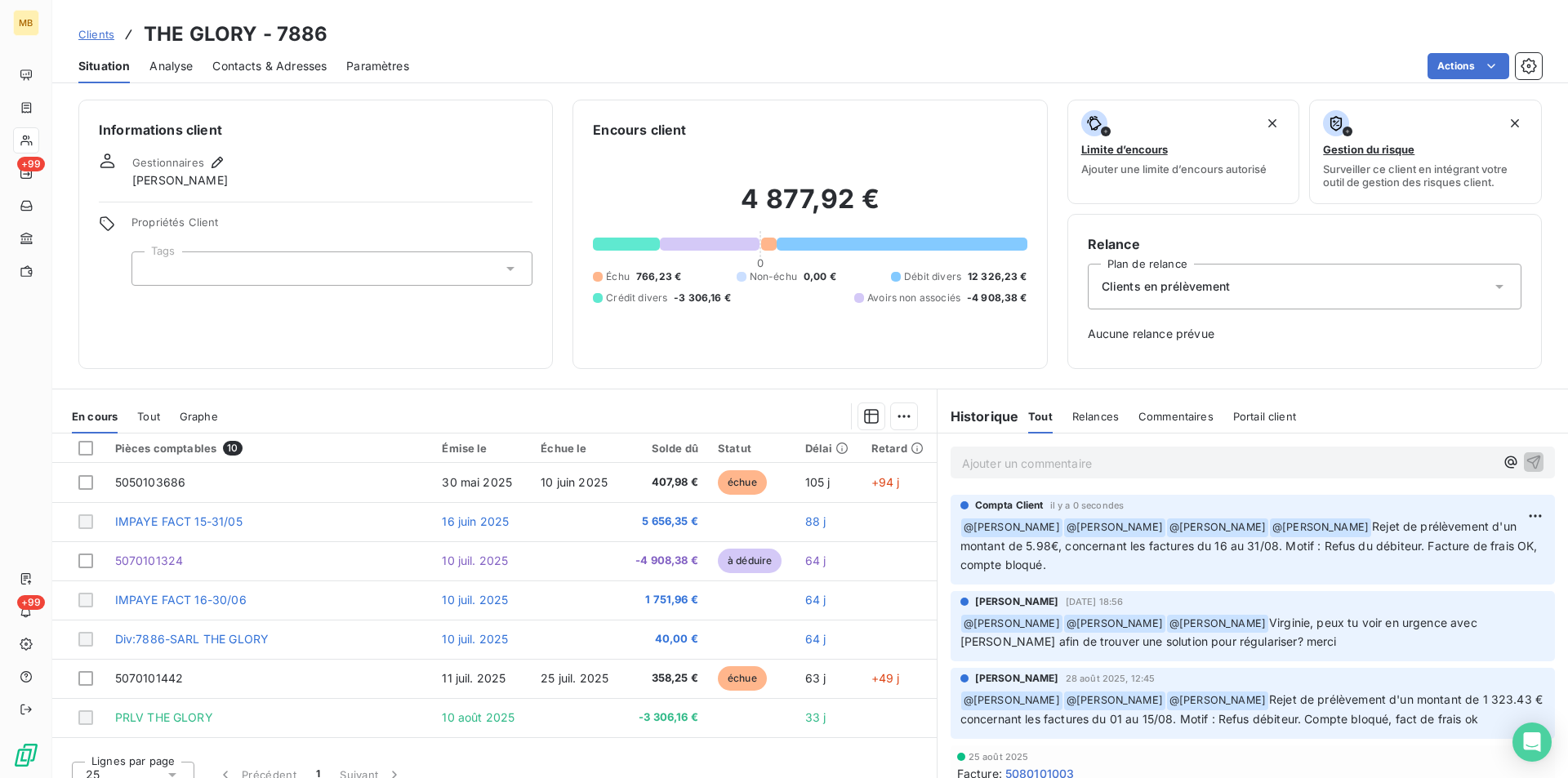
click at [91, 28] on span "Clients" at bounding box center [96, 35] width 36 height 13
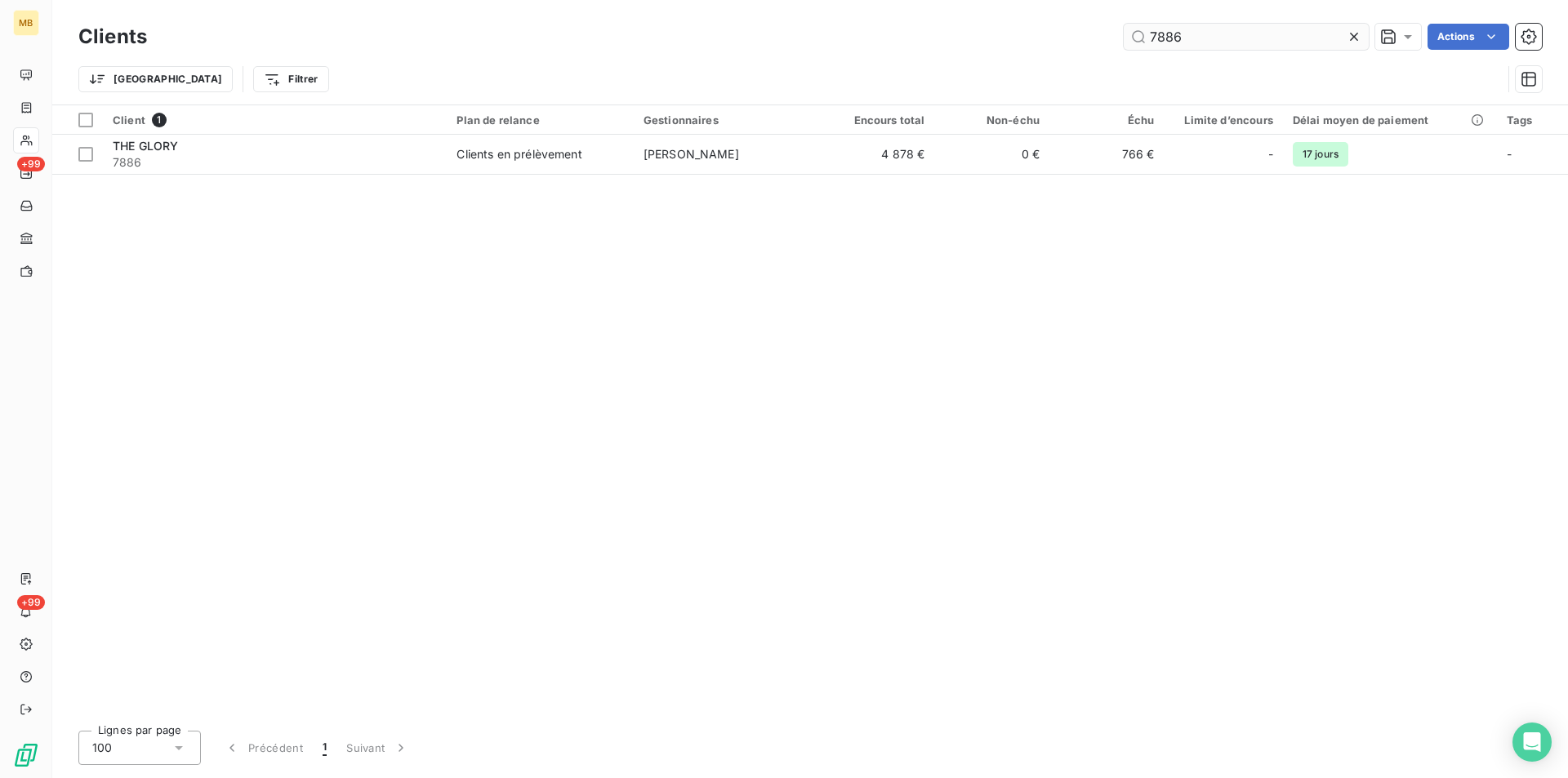
drag, startPoint x: 1163, startPoint y: 30, endPoint x: 1137, endPoint y: 28, distance: 26.1
click at [1137, 28] on input "7886" at bounding box center [1245, 36] width 245 height 26
type input "5435"
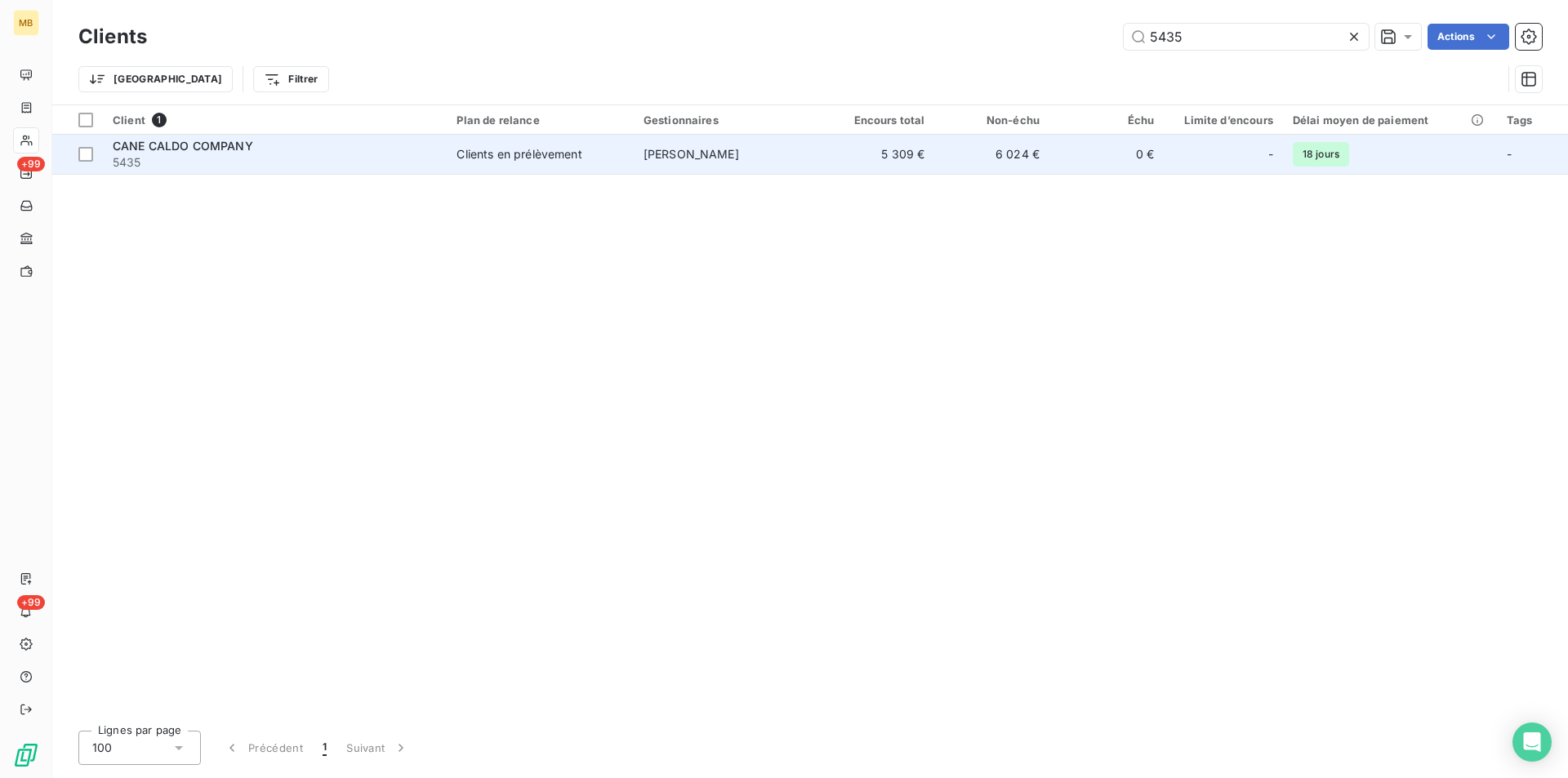
click at [977, 165] on td "6 024 €" at bounding box center [992, 154] width 114 height 39
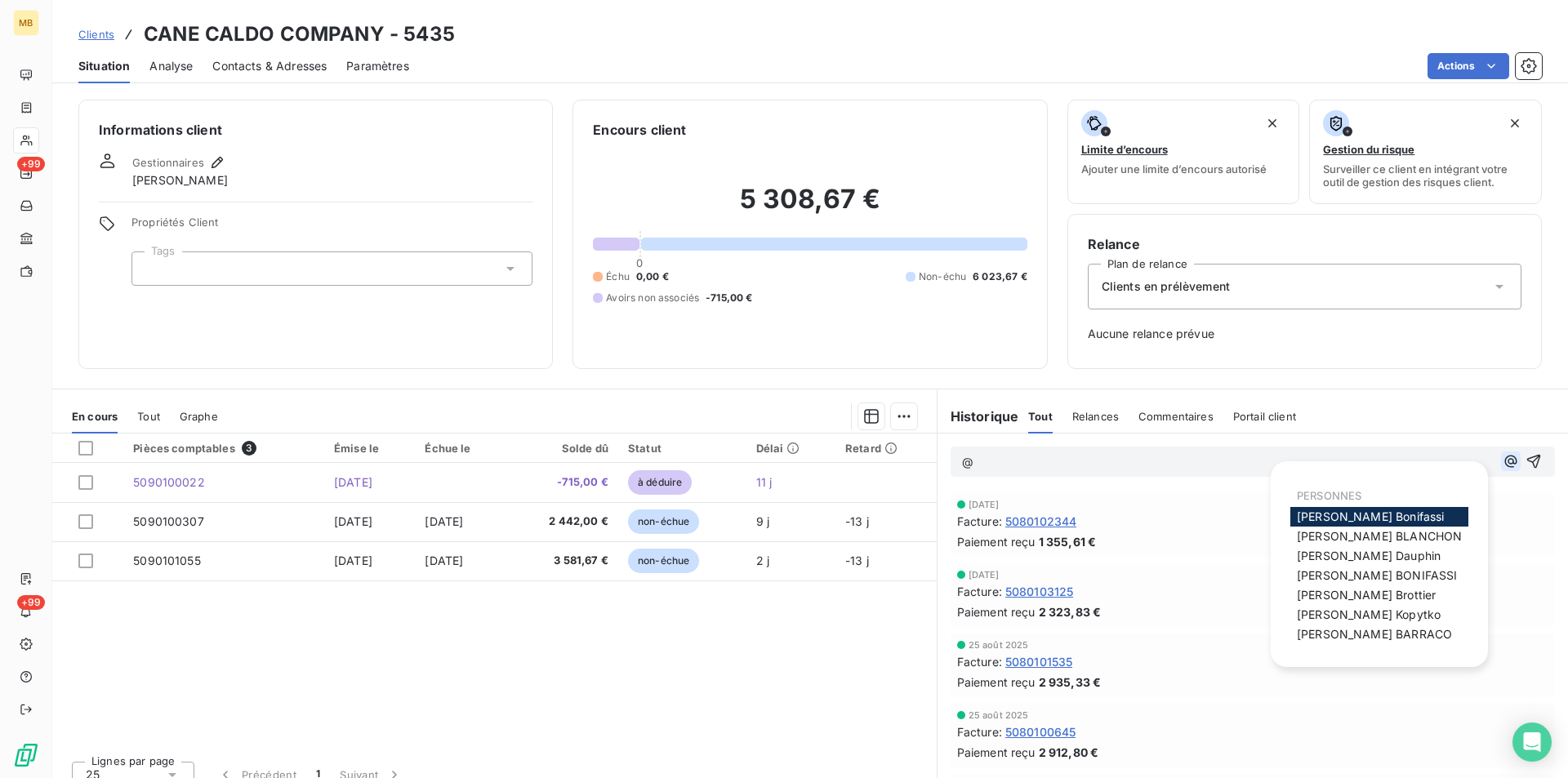
click at [1504, 463] on icon "button" at bounding box center [1509, 461] width 12 height 12
click at [1375, 536] on span "[PERSON_NAME]" at bounding box center [1380, 536] width 165 height 13
click at [1504, 461] on icon "button" at bounding box center [1509, 461] width 12 height 12
click at [1389, 598] on div "[PERSON_NAME]" at bounding box center [1379, 596] width 178 height 19
click at [1363, 594] on span "[PERSON_NAME]" at bounding box center [1366, 596] width 138 height 13
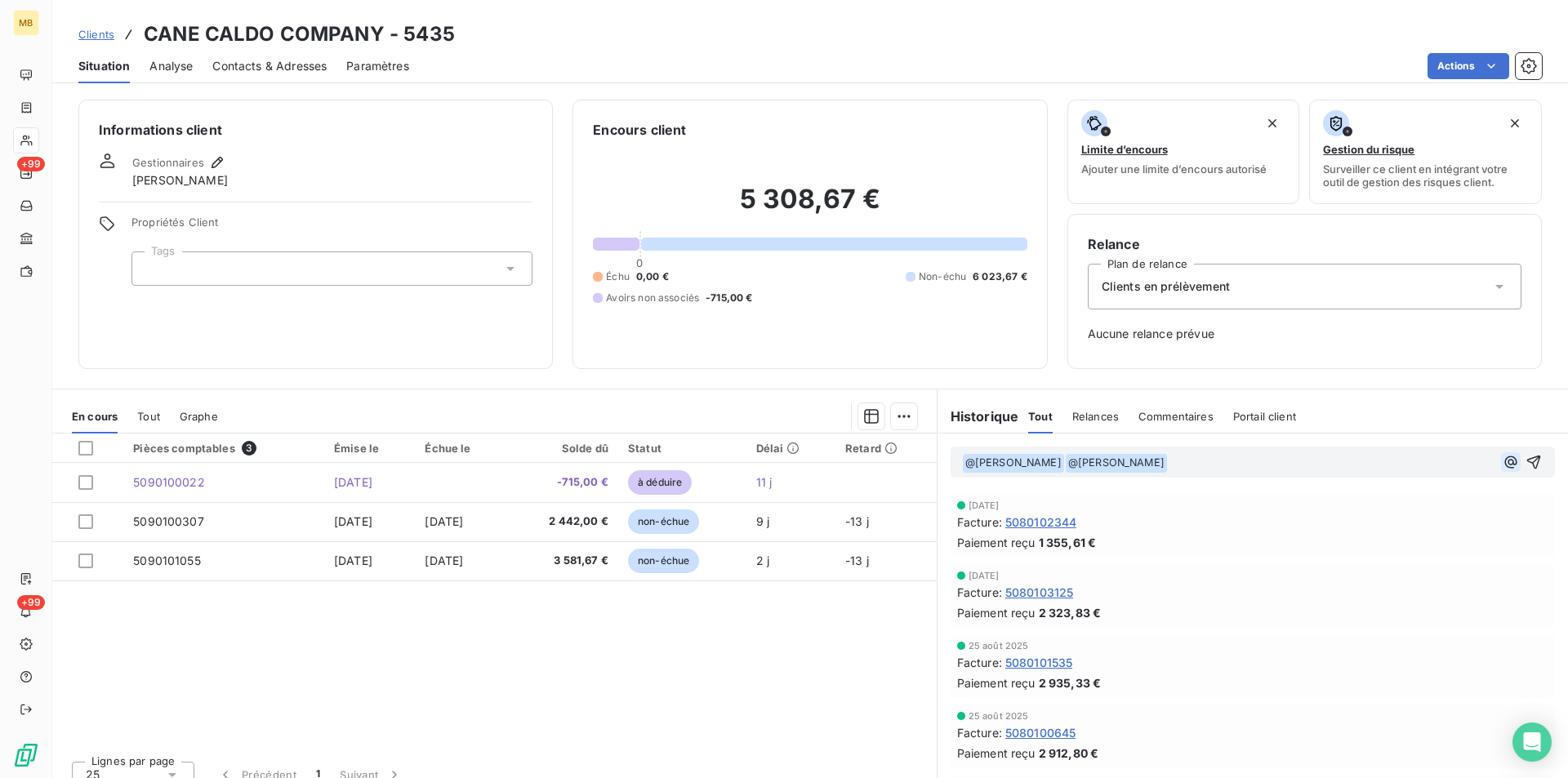
click at [1504, 461] on icon "button" at bounding box center [1509, 461] width 12 height 12
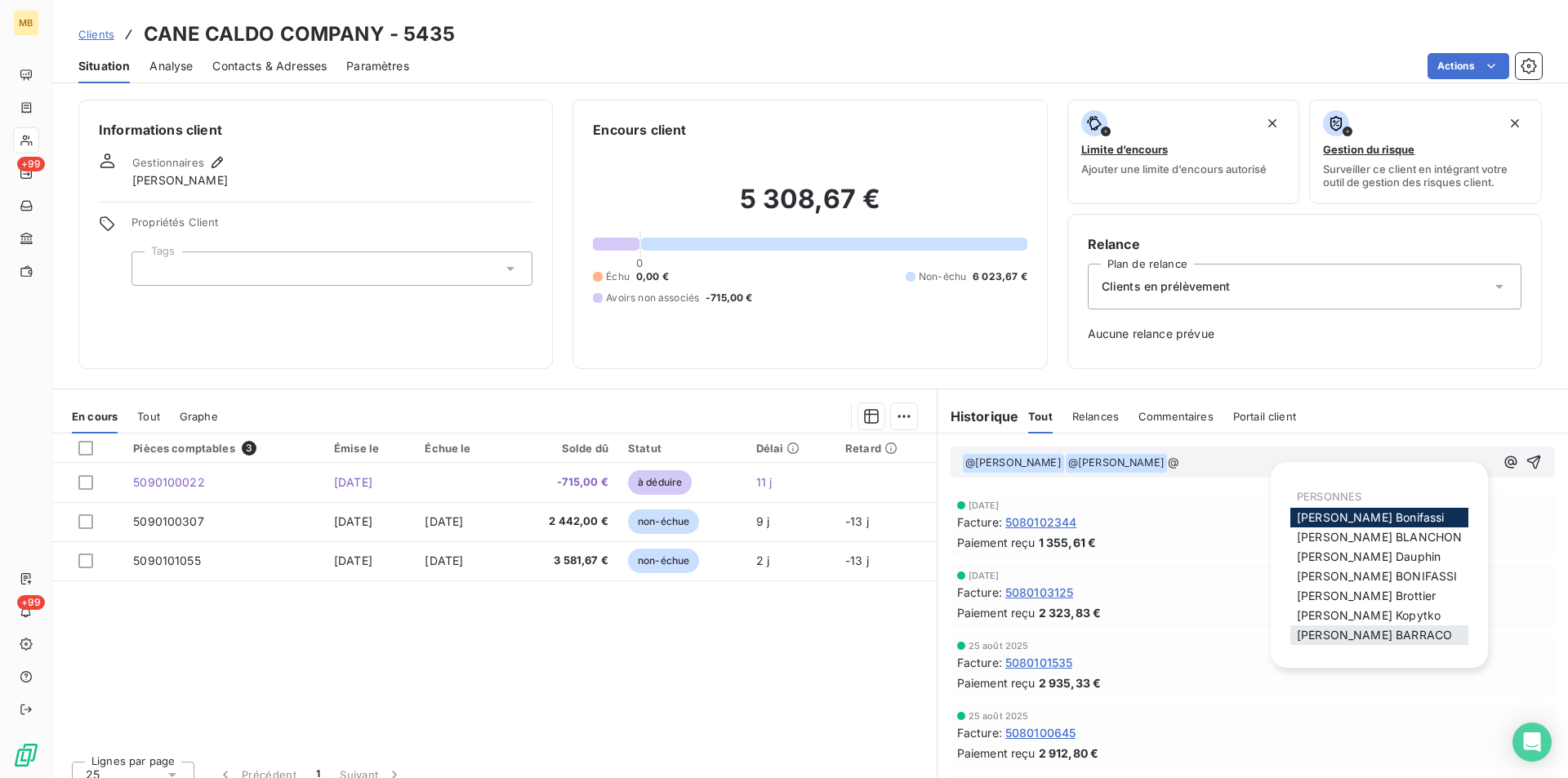
click at [1382, 634] on span "[PERSON_NAME]" at bounding box center [1374, 635] width 155 height 13
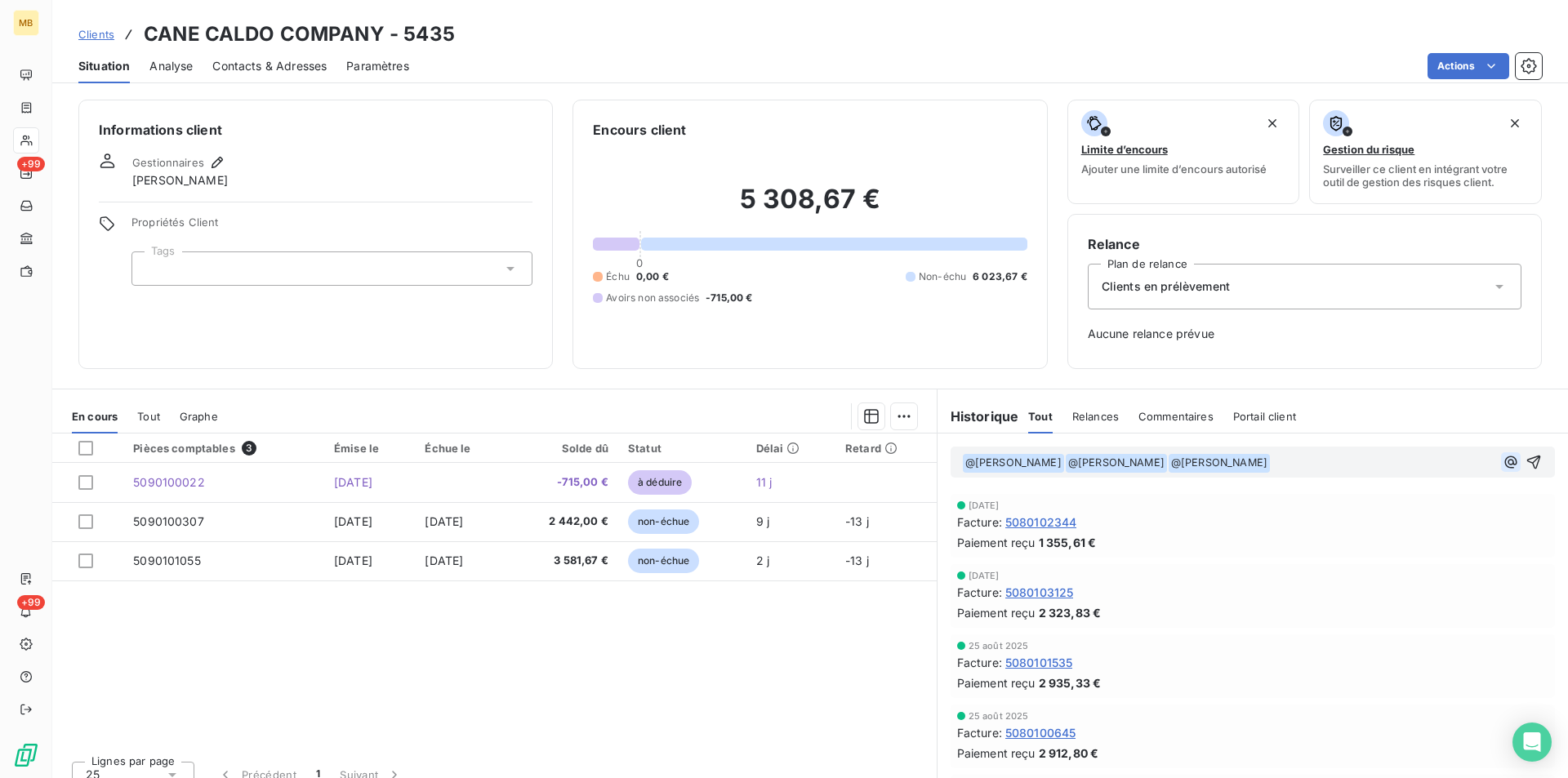
click at [1503, 461] on icon "button" at bounding box center [1510, 462] width 16 height 16
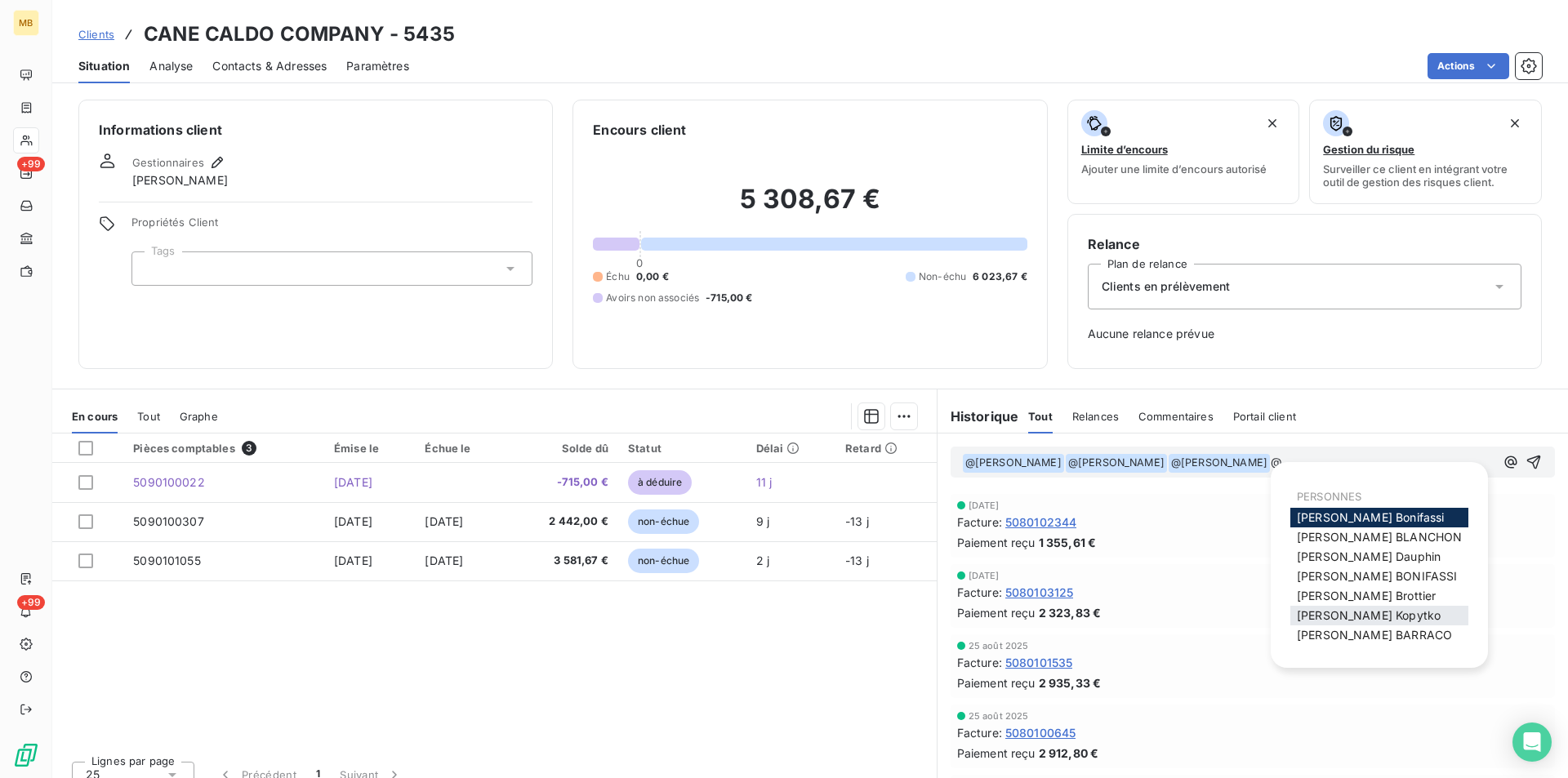
click at [1389, 614] on span "[PERSON_NAME]" at bounding box center [1369, 615] width 144 height 13
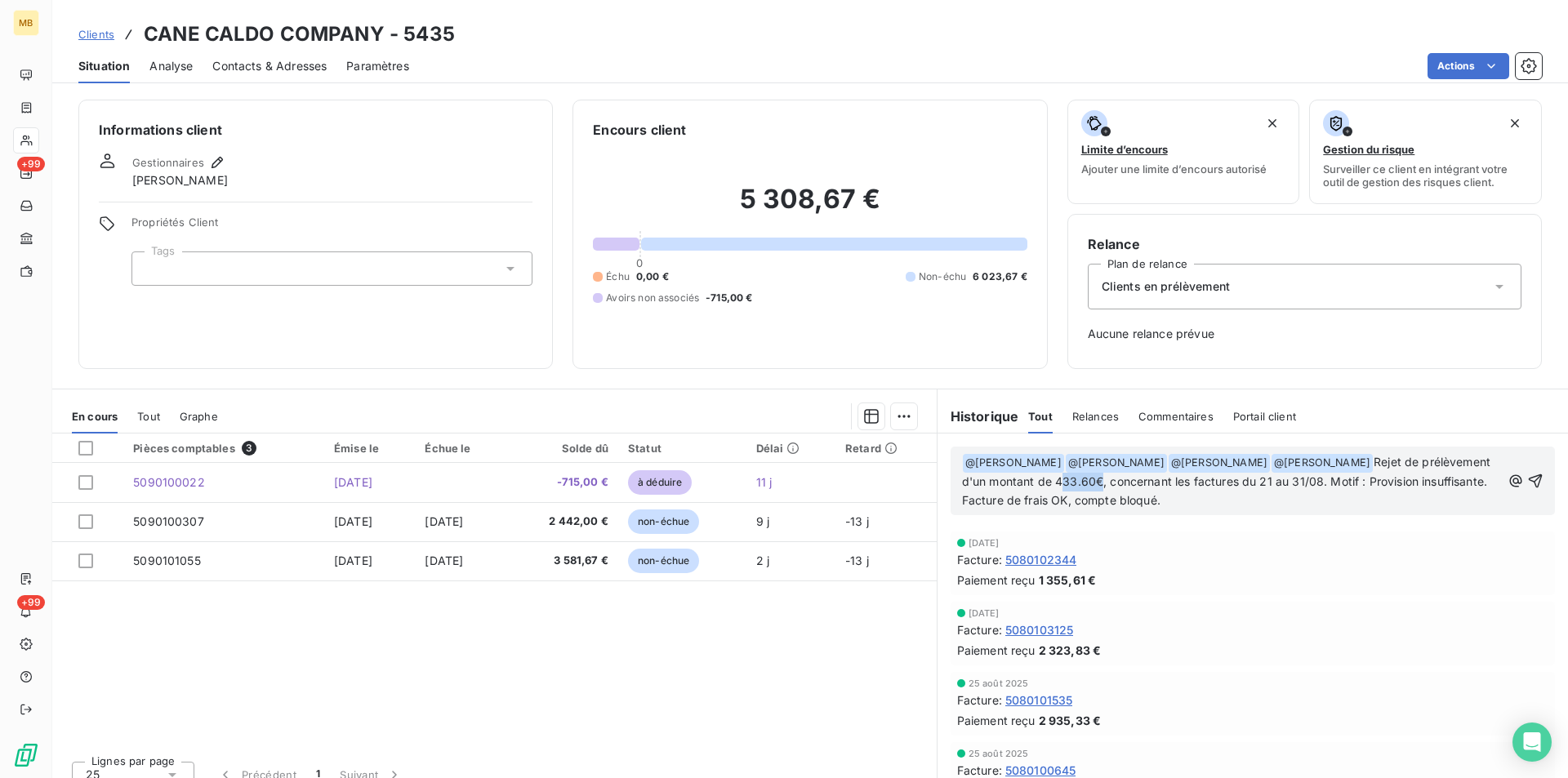
drag, startPoint x: 1139, startPoint y: 482, endPoint x: 1156, endPoint y: 486, distance: 17.5
click at [1156, 486] on span "Rejet de prélèvement d'un montant de 433.60€, concernant les factures du 21 au …" at bounding box center [1228, 480] width 532 height 52
drag, startPoint x: 1330, startPoint y: 482, endPoint x: 1337, endPoint y: 483, distance: 7.1
click at [1337, 483] on span "Rejet de prélèvement d'un montant de 3467.55€, concernant les factures du 21 au…" at bounding box center [1228, 480] width 532 height 52
click at [1367, 483] on span "Rejet de prélèvement d'un montant de 3467.55€, concernant les factures du 1 au …" at bounding box center [1228, 480] width 532 height 52
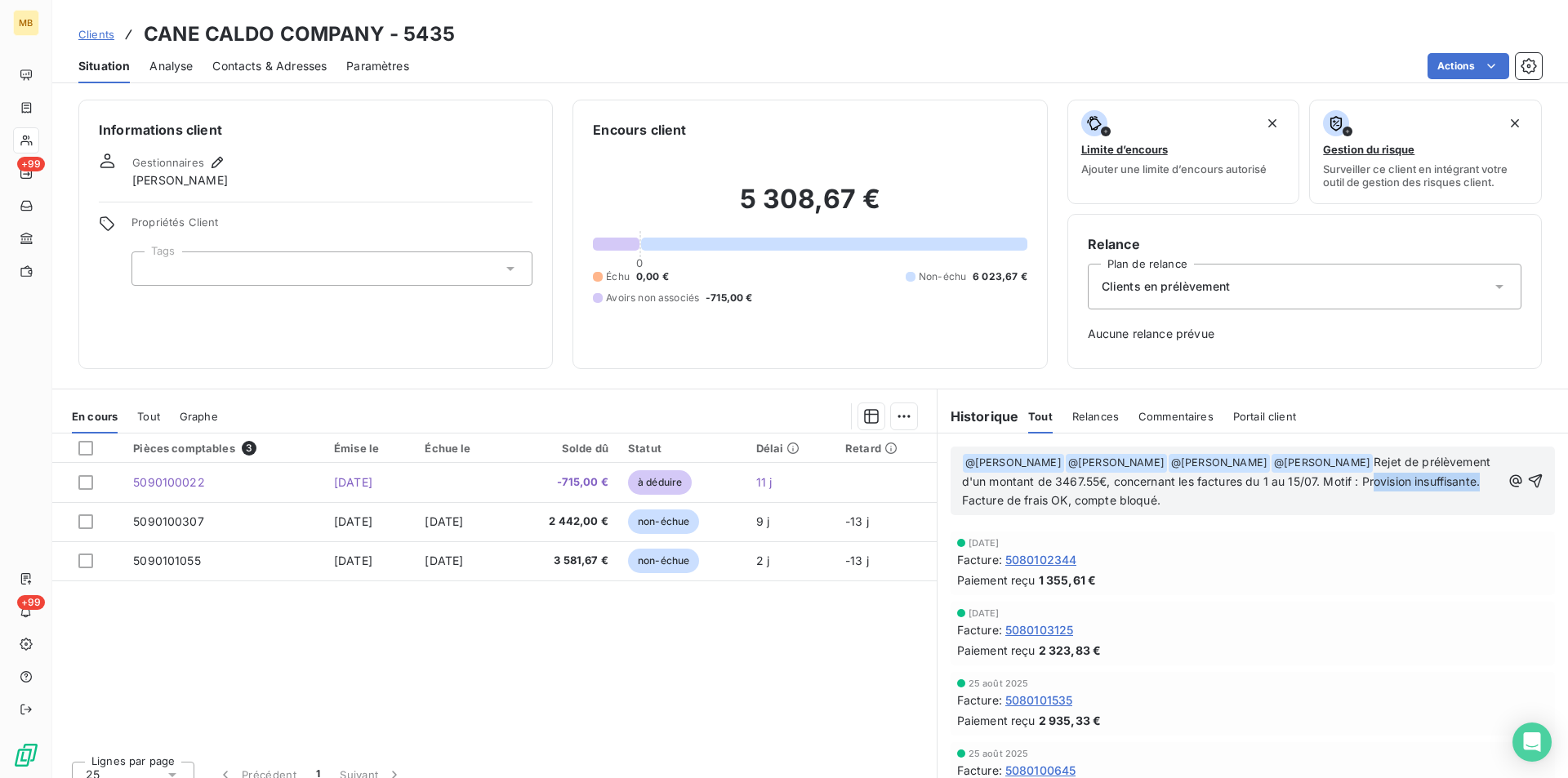
drag, startPoint x: 1069, startPoint y: 499, endPoint x: 963, endPoint y: 503, distance: 106.1
click at [963, 503] on span "Rejet de prélèvement d'un montant de 3467.55€, concernant les factures du 1 au …" at bounding box center [1228, 480] width 532 height 52
click at [962, 507] on span "débiteur. Facture de frais OK, compte bloqué." at bounding box center [1087, 499] width 251 height 13
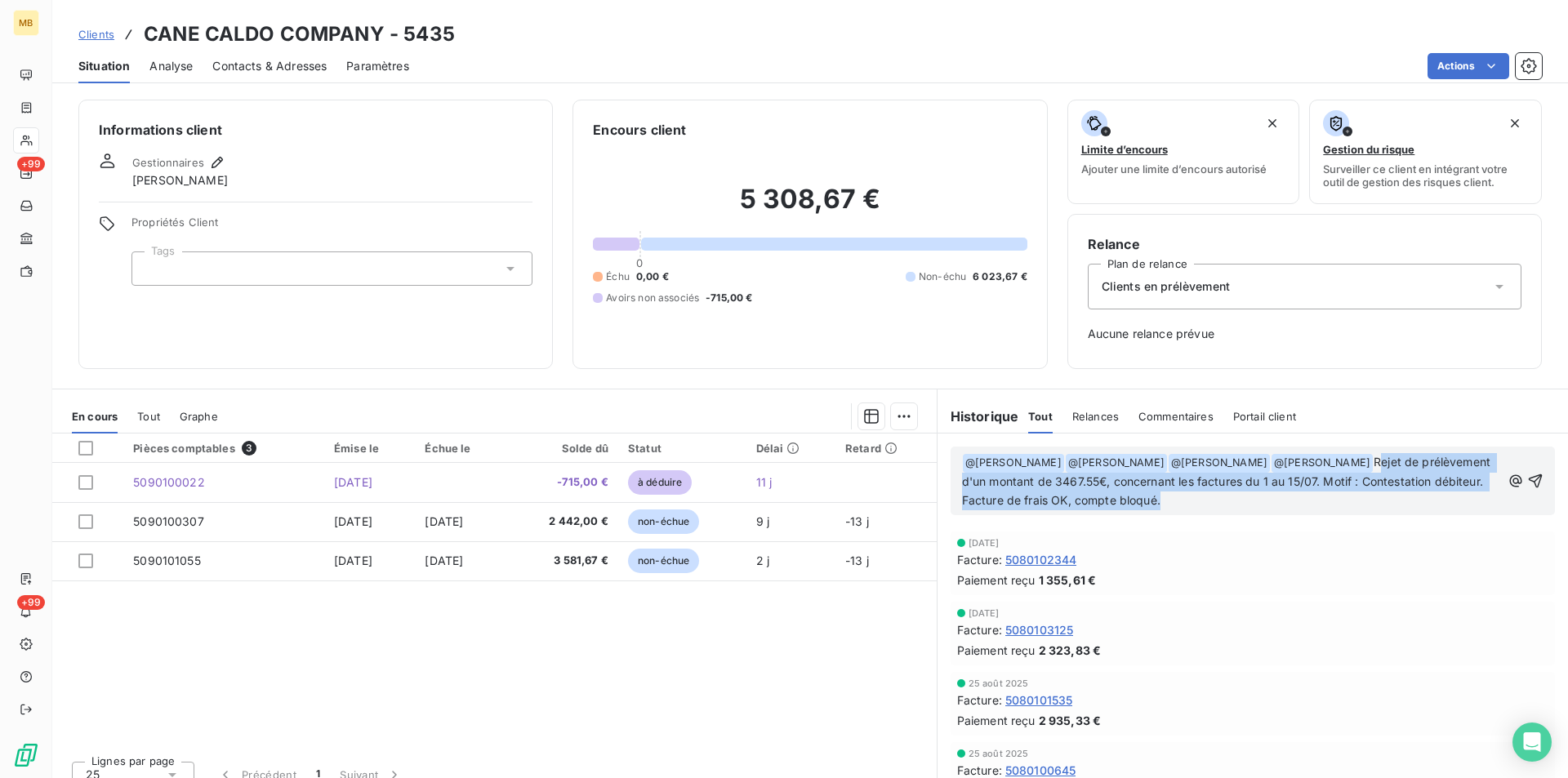
drag, startPoint x: 1198, startPoint y: 486, endPoint x: 1368, endPoint y: 460, distance: 172.0
click at [1368, 460] on span "Rejet de prélèvement d'un montant de 3467.55€, concernant les factures du 1 au …" at bounding box center [1228, 480] width 532 height 52
copy span "Rejet de prélèvement d'un montant de 3467.55€, concernant les factures du 1 au …"
click at [1527, 478] on icon "button" at bounding box center [1534, 480] width 16 height 16
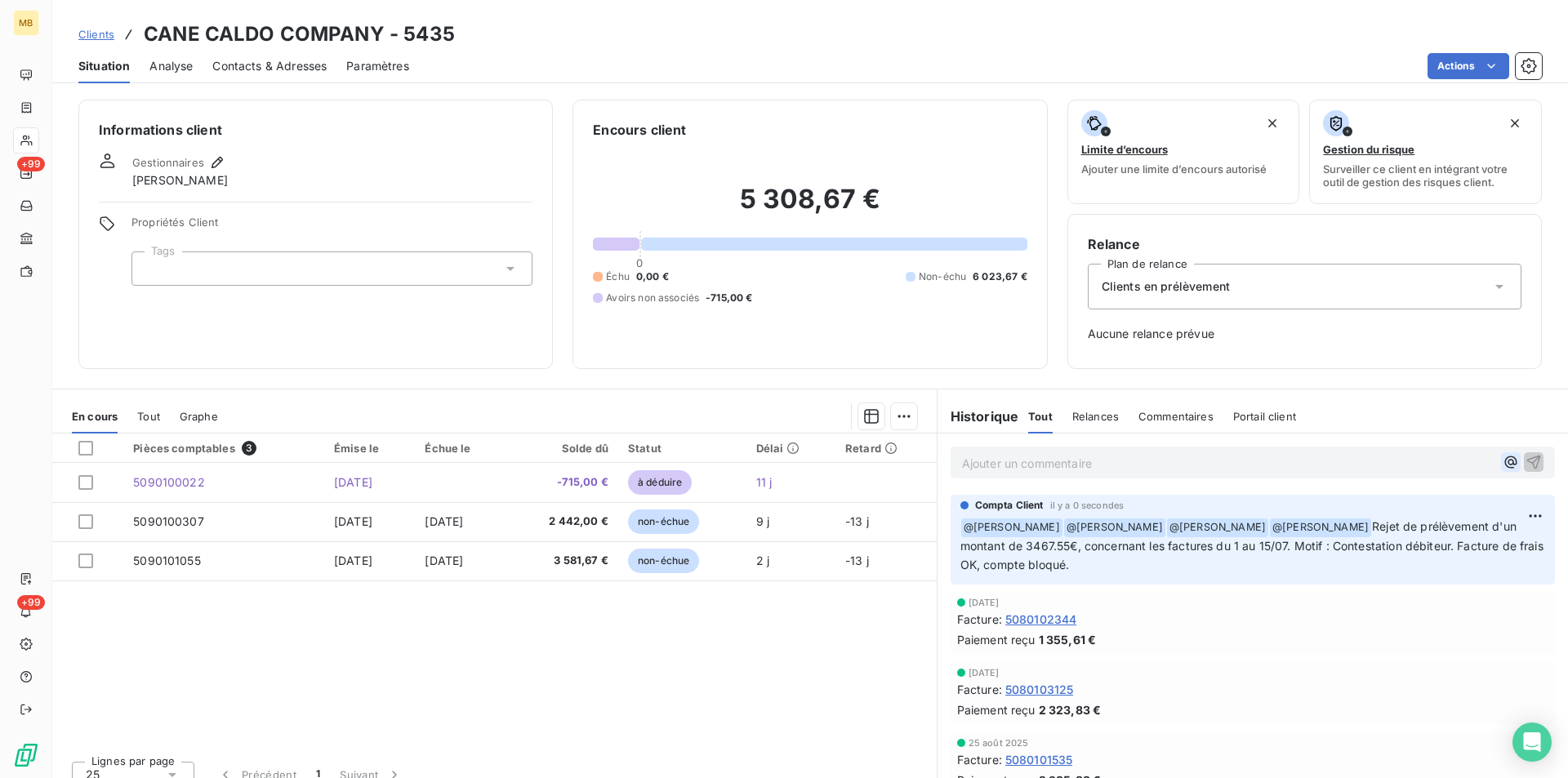
click at [1504, 459] on icon "button" at bounding box center [1509, 462] width 12 height 12
click at [1504, 462] on icon "button" at bounding box center [1509, 462] width 12 height 12
click at [1504, 459] on icon "button" at bounding box center [1509, 462] width 12 height 12
click at [1503, 459] on icon "button" at bounding box center [1510, 462] width 16 height 16
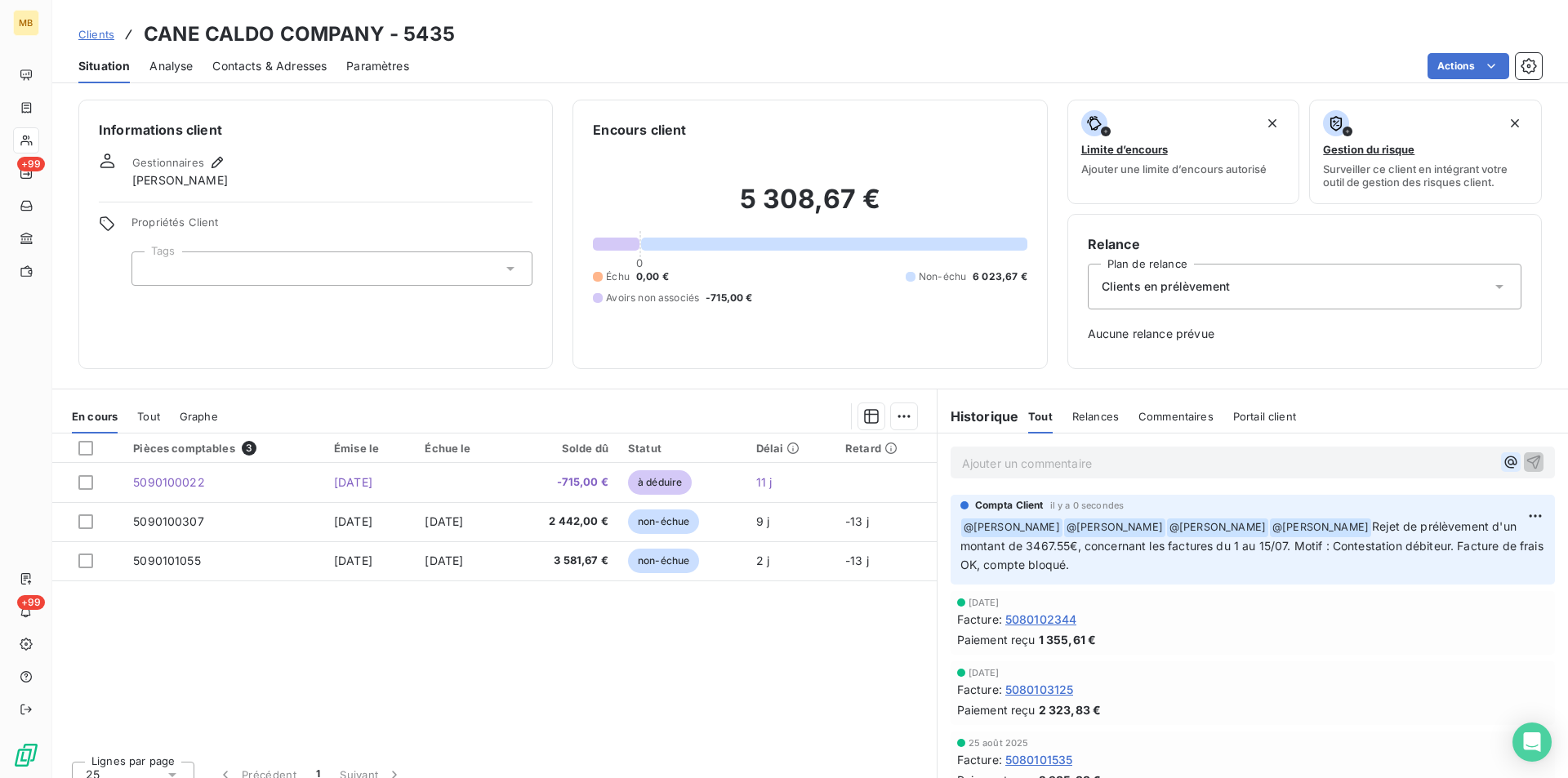
click at [1503, 459] on icon "button" at bounding box center [1510, 462] width 16 height 16
click at [1395, 458] on p "Ajouter un commentaire ﻿" at bounding box center [1228, 463] width 532 height 20
click at [1503, 460] on icon "button" at bounding box center [1510, 462] width 16 height 16
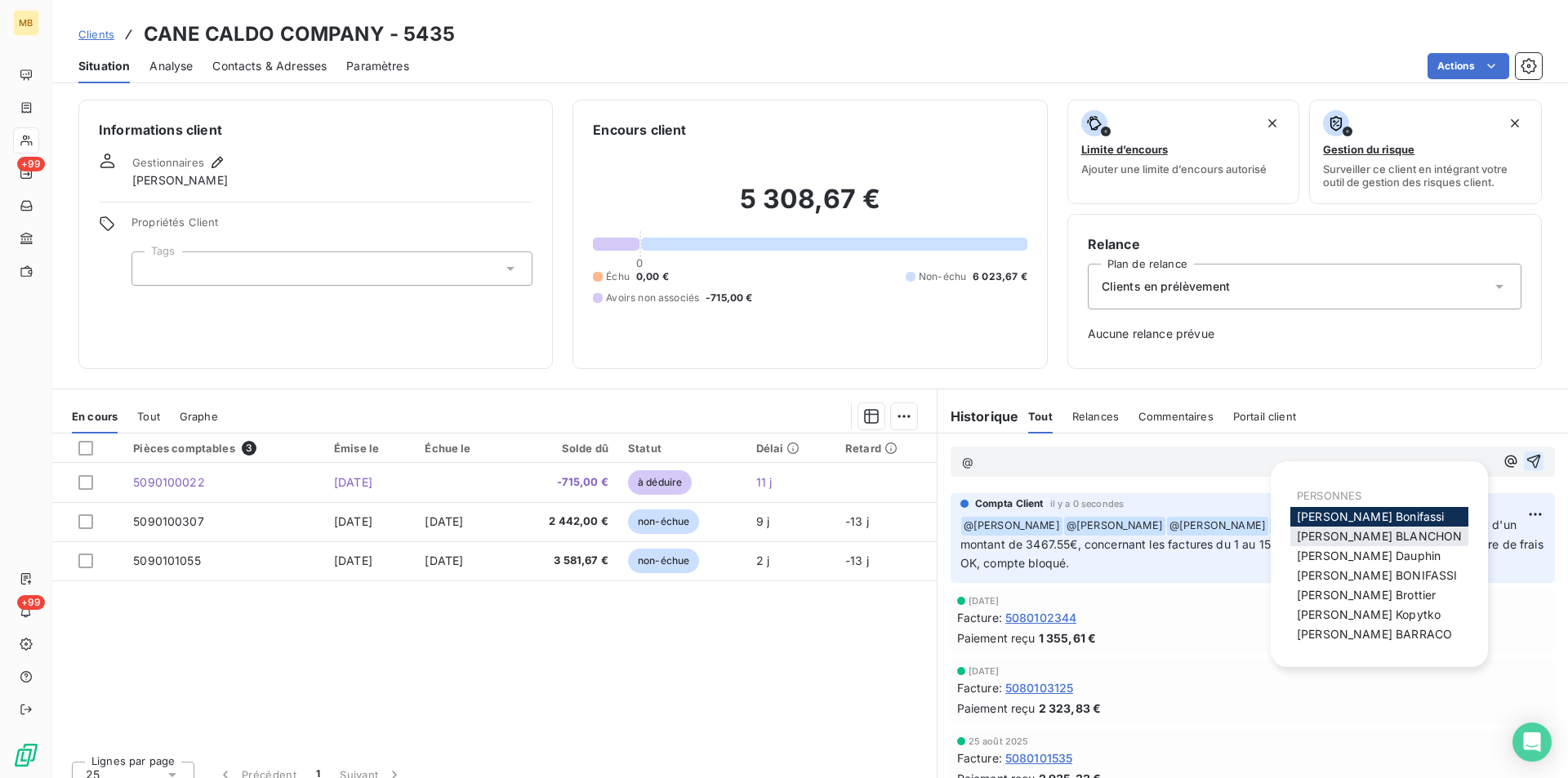
click at [1373, 530] on span "[PERSON_NAME]" at bounding box center [1380, 536] width 165 height 13
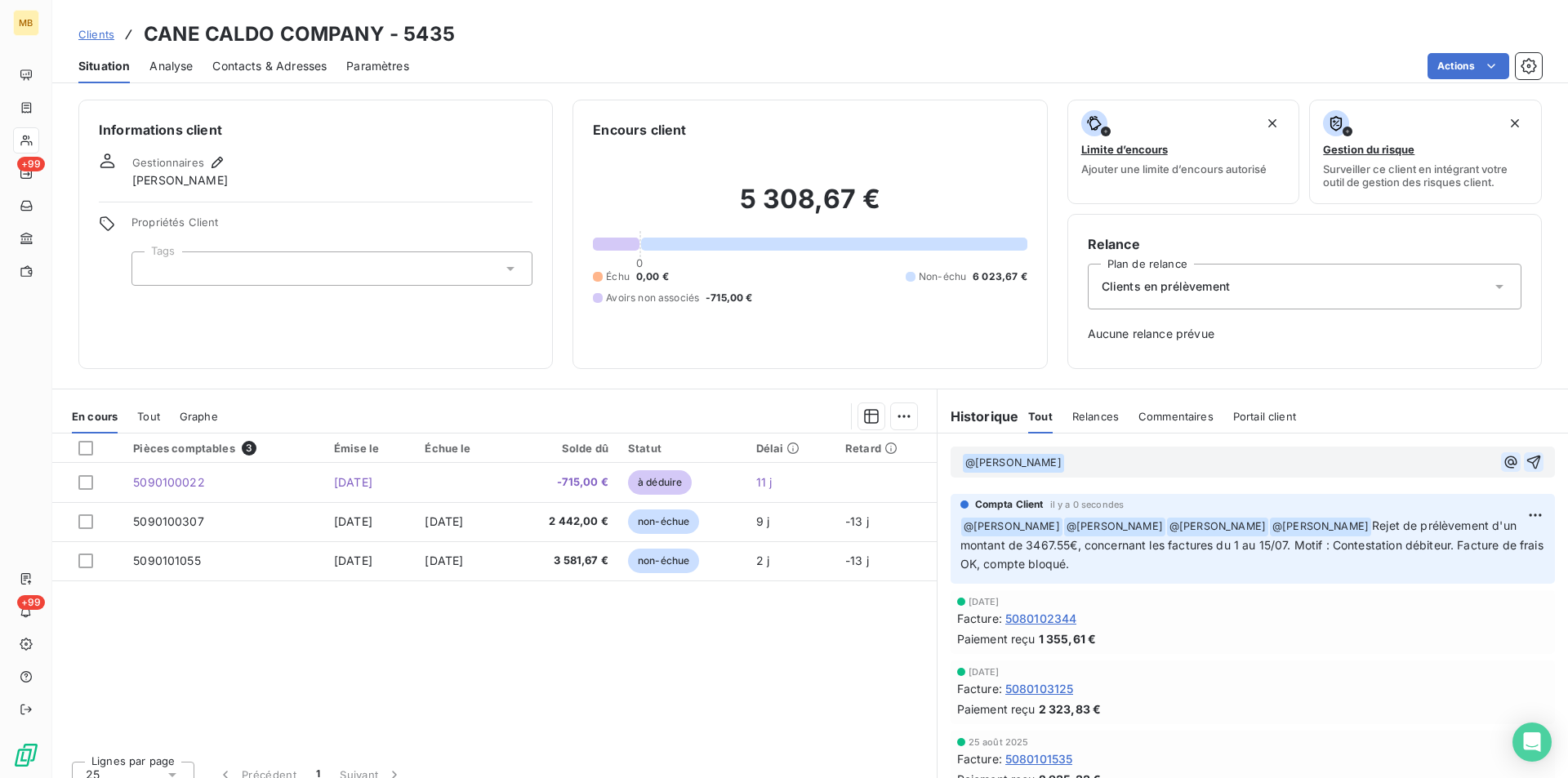
click at [1503, 459] on icon "button" at bounding box center [1510, 462] width 16 height 16
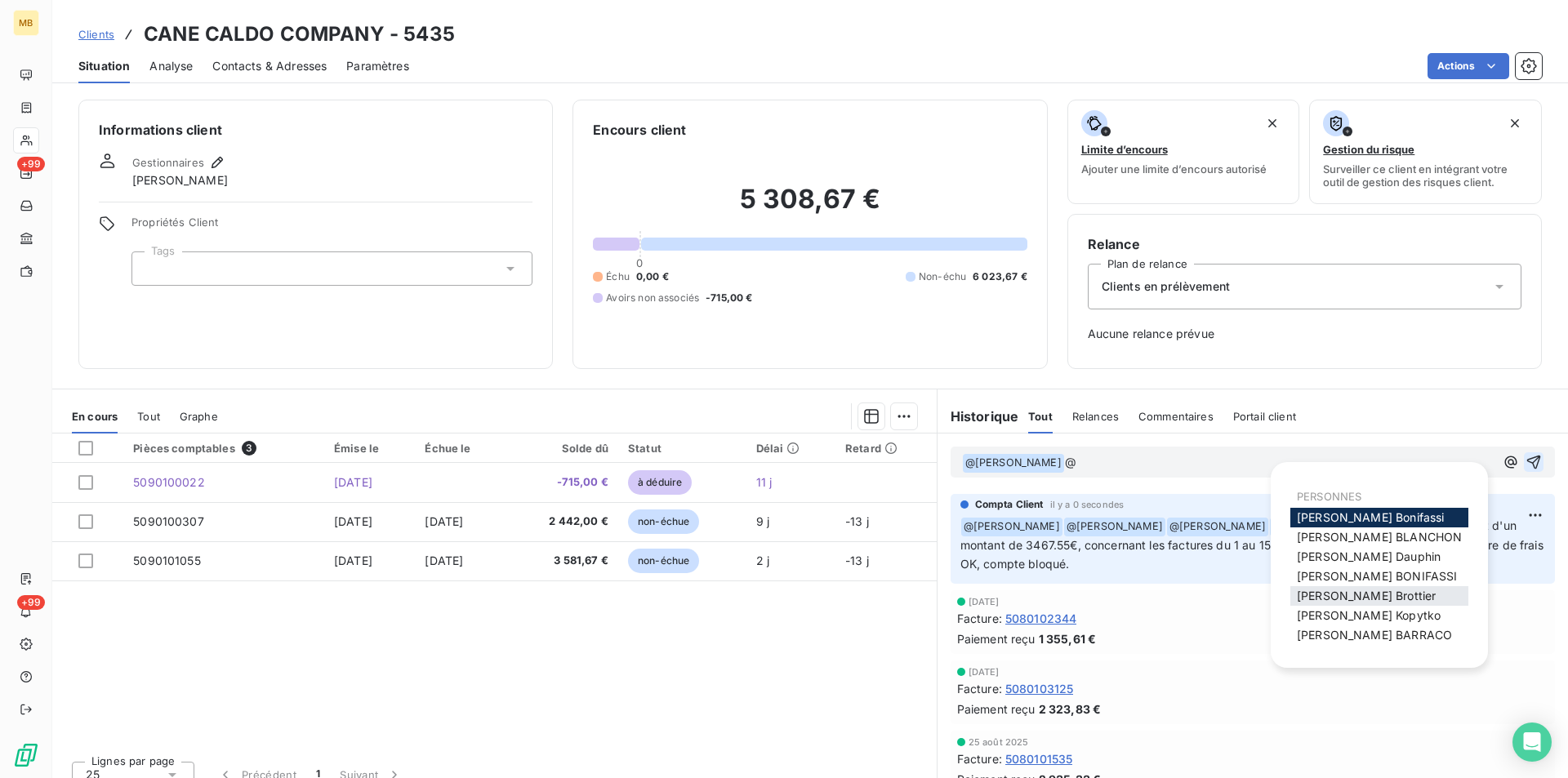
click at [1381, 599] on span "[PERSON_NAME]" at bounding box center [1366, 596] width 138 height 13
click at [1503, 464] on icon "button" at bounding box center [1510, 462] width 16 height 16
click at [1373, 619] on span "[PERSON_NAME]" at bounding box center [1369, 615] width 144 height 13
click at [1504, 464] on icon "button" at bounding box center [1509, 461] width 12 height 12
click at [1379, 628] on span "[PERSON_NAME]" at bounding box center [1374, 635] width 155 height 13
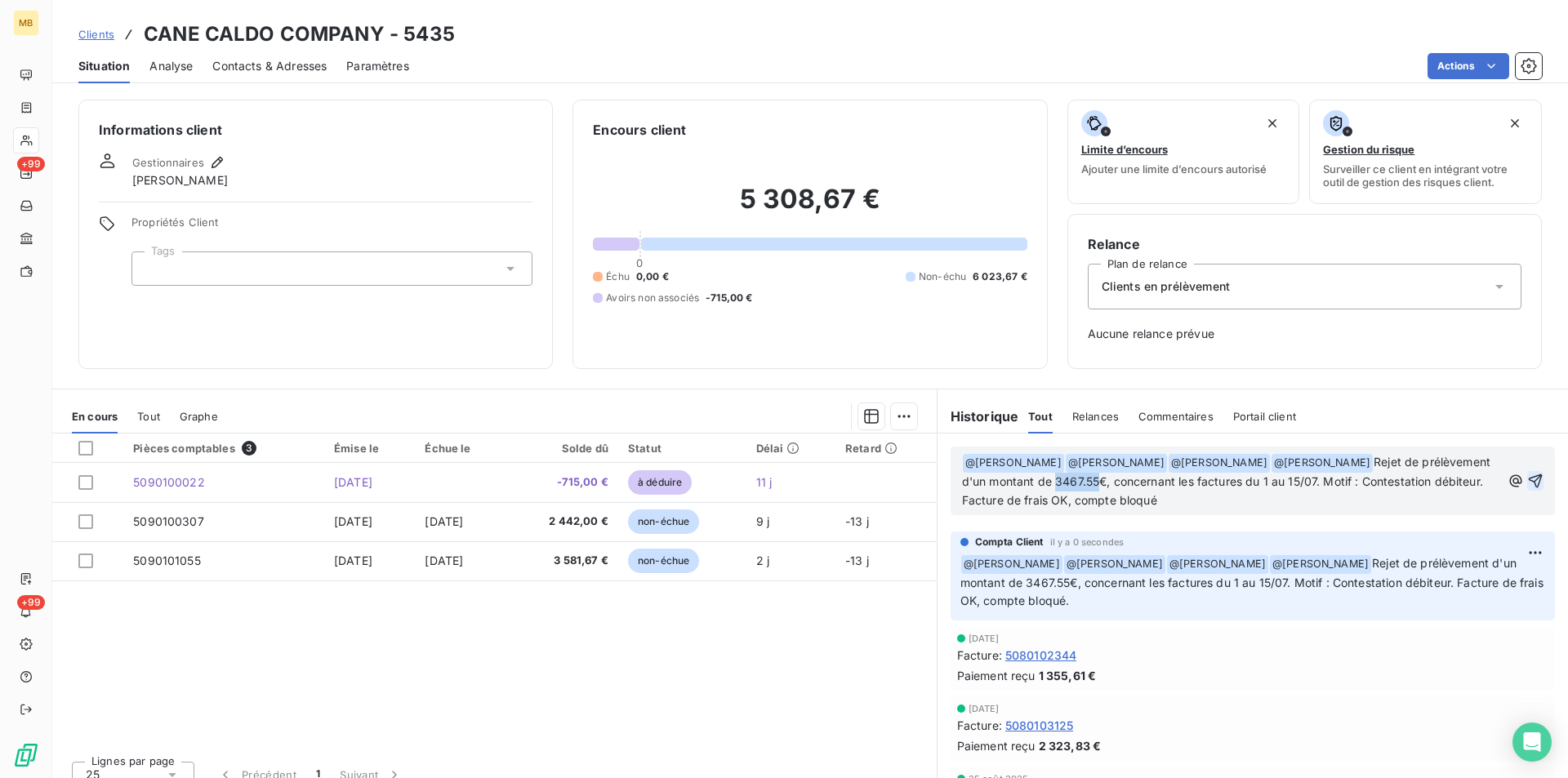
drag, startPoint x: 1121, startPoint y: 481, endPoint x: 1161, endPoint y: 482, distance: 40.0
click at [1161, 482] on span "Rejet de prélèvement d'un montant de 3467.55€, concernant les factures du 1 au …" at bounding box center [1228, 480] width 532 height 52
click at [1330, 483] on span "Rejet de prélèvement d'un montant de 8160.91€, concernant les factures du 1 au …" at bounding box center [1228, 480] width 532 height 52
click at [1370, 479] on span "Rejet de prélèvement d'un montant de 8160.91€, concernant les factures du 16 au…" at bounding box center [1228, 480] width 532 height 52
click at [1529, 484] on icon "button" at bounding box center [1535, 480] width 13 height 13
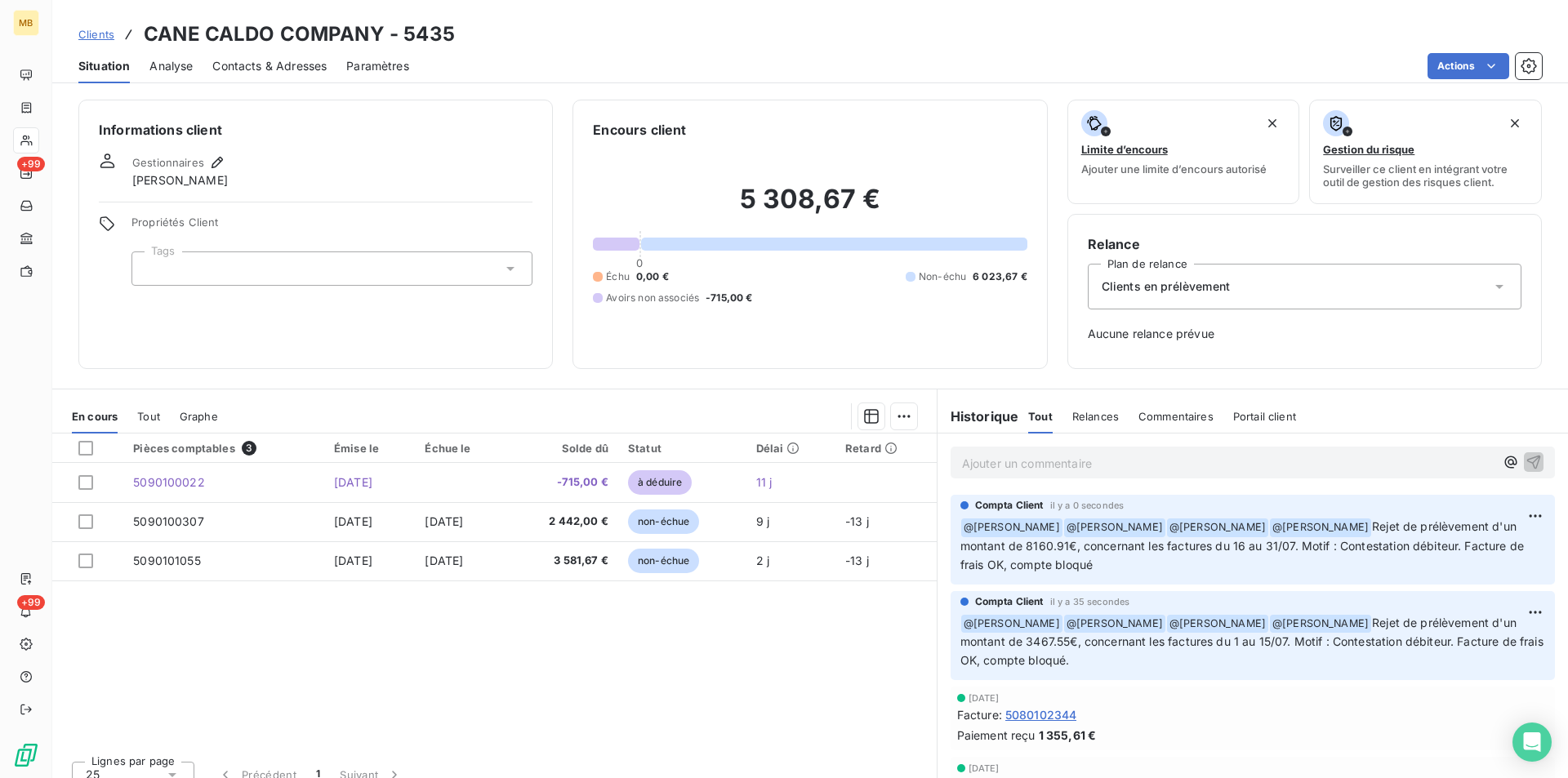
click at [1237, 475] on div "Ajouter un commentaire ﻿" at bounding box center [1252, 462] width 604 height 32
click at [1213, 459] on p "Ajouter un commentaire ﻿" at bounding box center [1228, 463] width 532 height 20
click at [1503, 462] on icon "button" at bounding box center [1510, 462] width 16 height 16
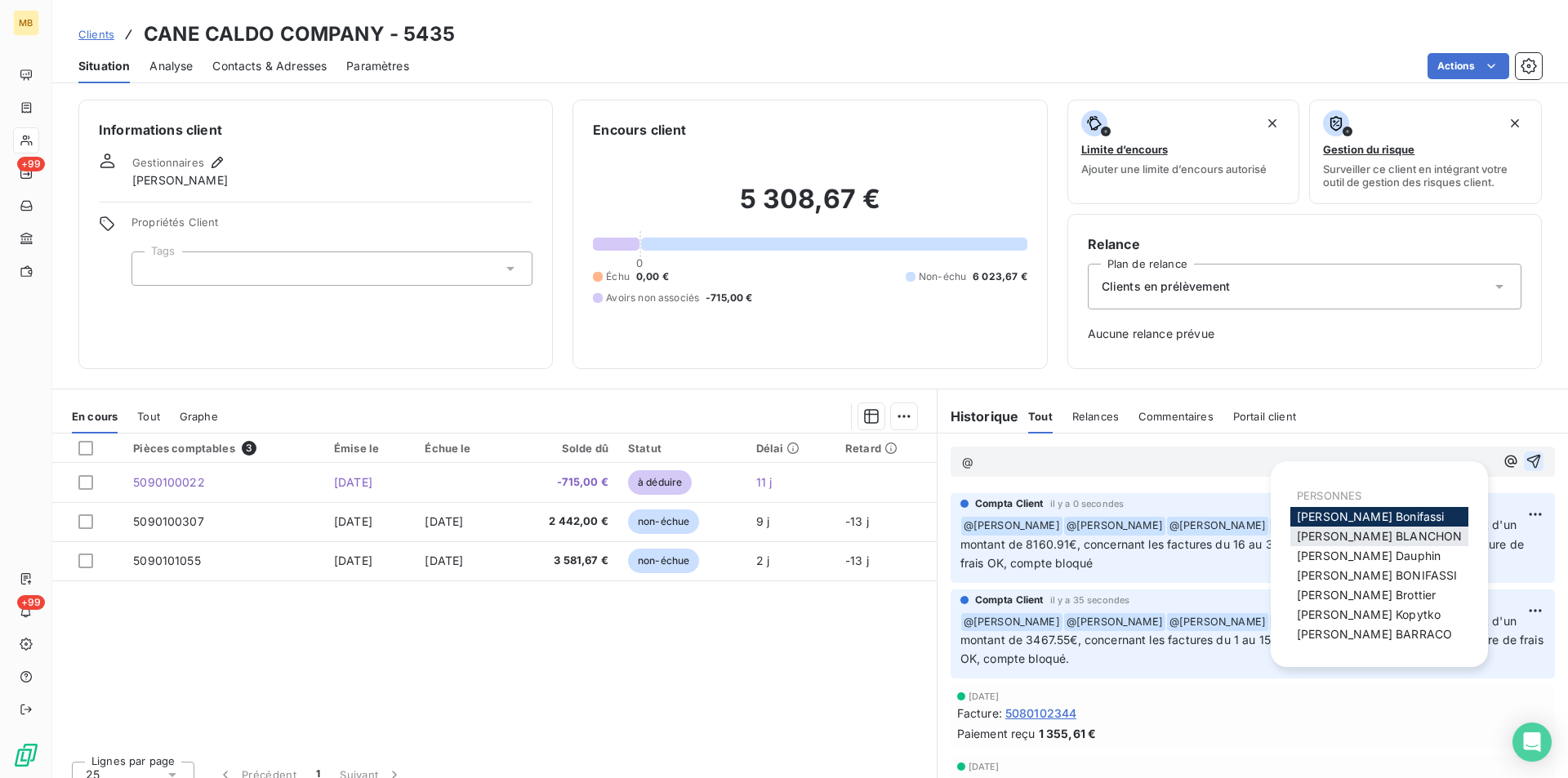
click at [1360, 538] on span "[PERSON_NAME]" at bounding box center [1380, 536] width 165 height 13
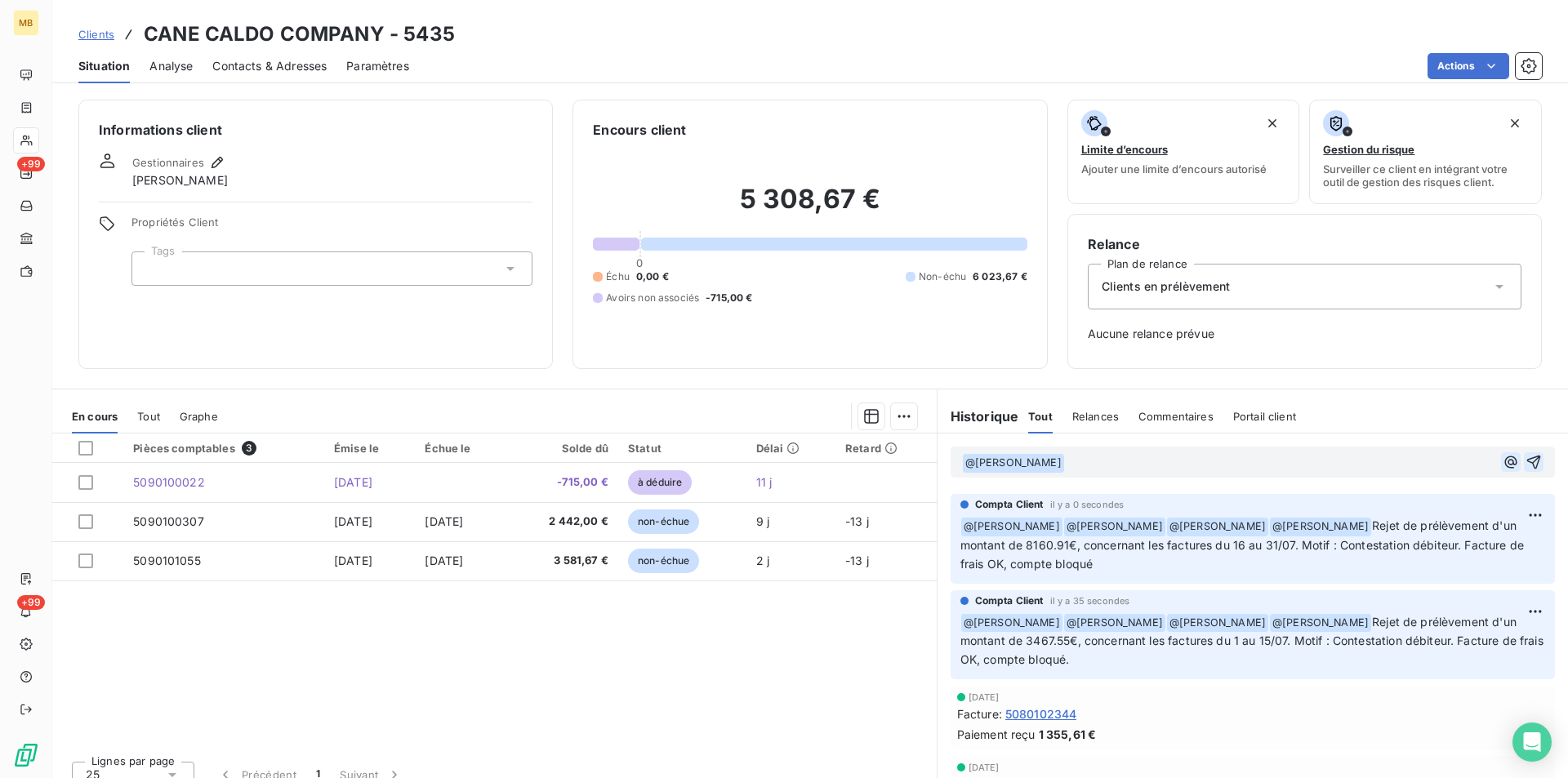
click at [1503, 461] on icon "button" at bounding box center [1510, 462] width 16 height 16
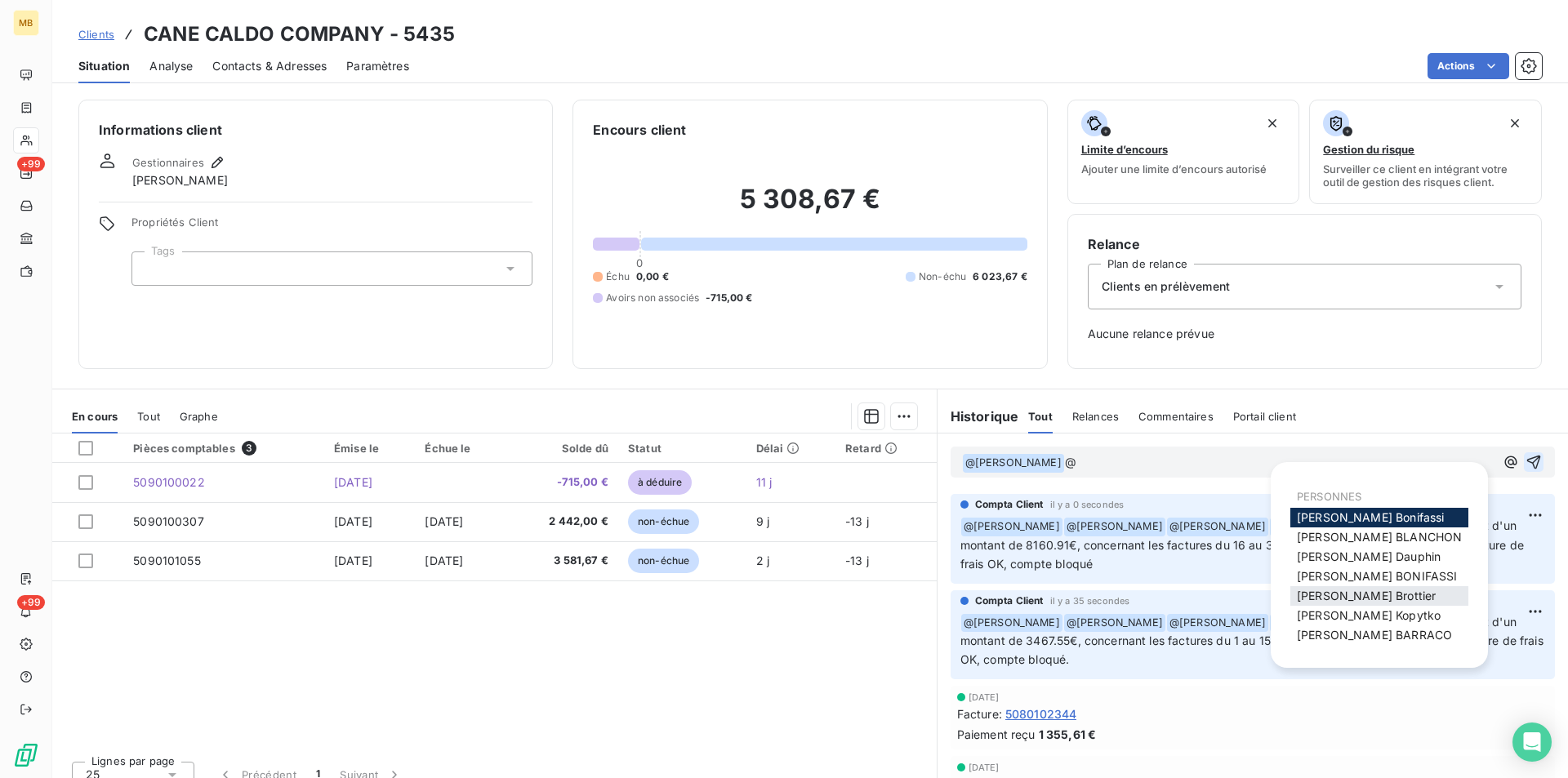
click at [1376, 596] on span "[PERSON_NAME]" at bounding box center [1366, 596] width 138 height 13
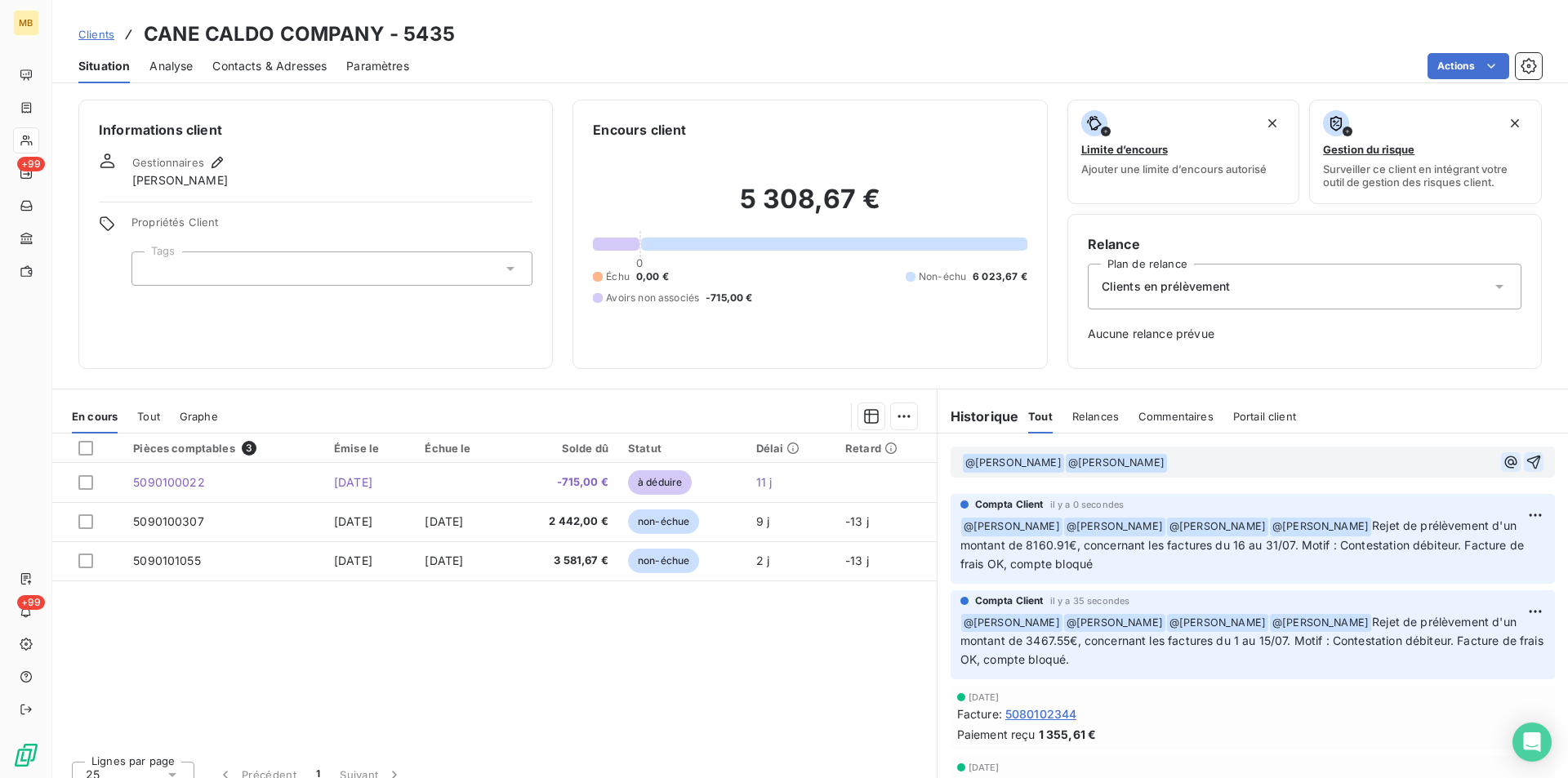
click at [1504, 461] on icon "button" at bounding box center [1509, 461] width 12 height 12
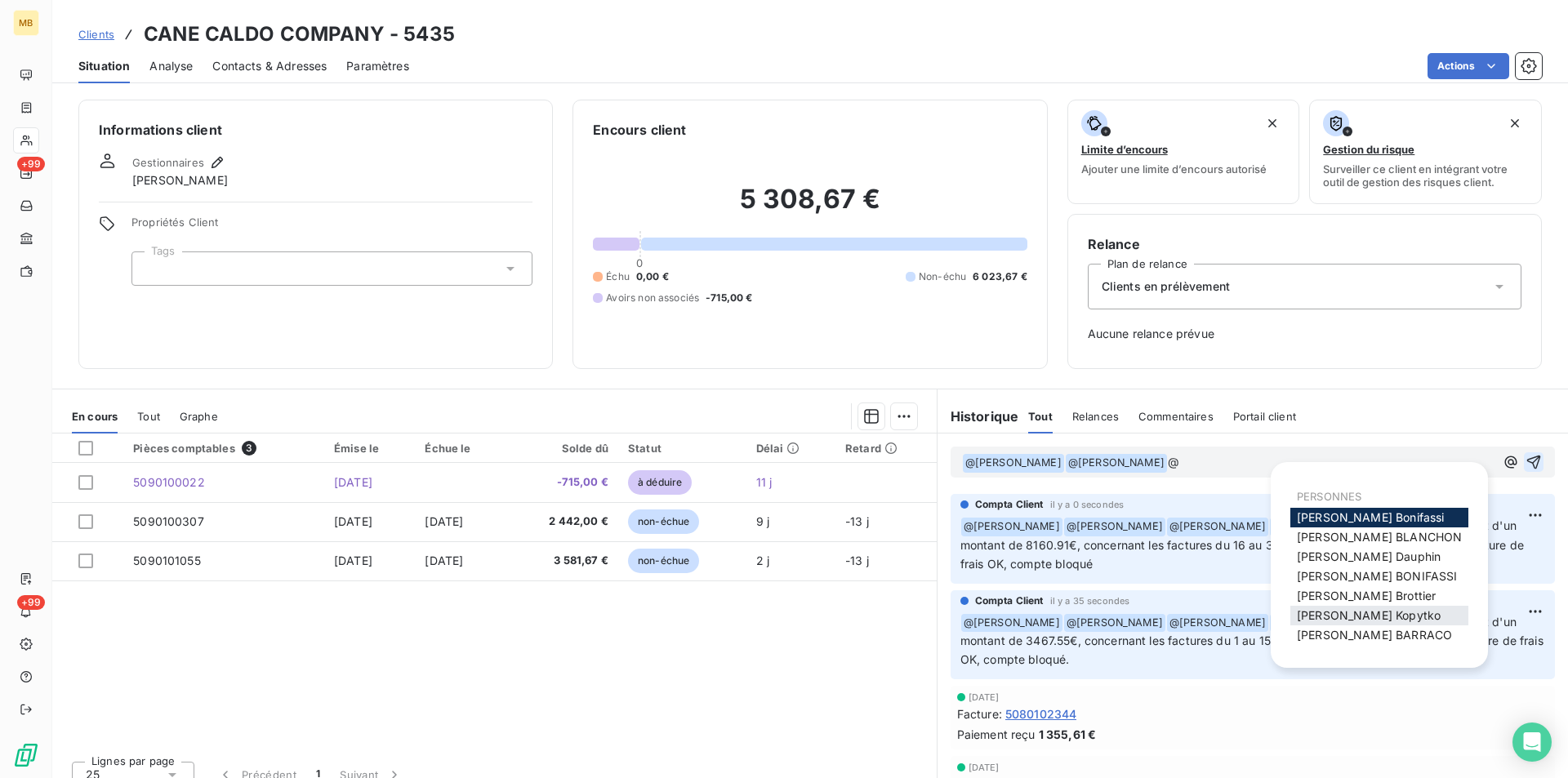
click at [1371, 607] on div "[PERSON_NAME]" at bounding box center [1379, 616] width 178 height 19
click at [1384, 620] on span "[PERSON_NAME]" at bounding box center [1369, 615] width 144 height 13
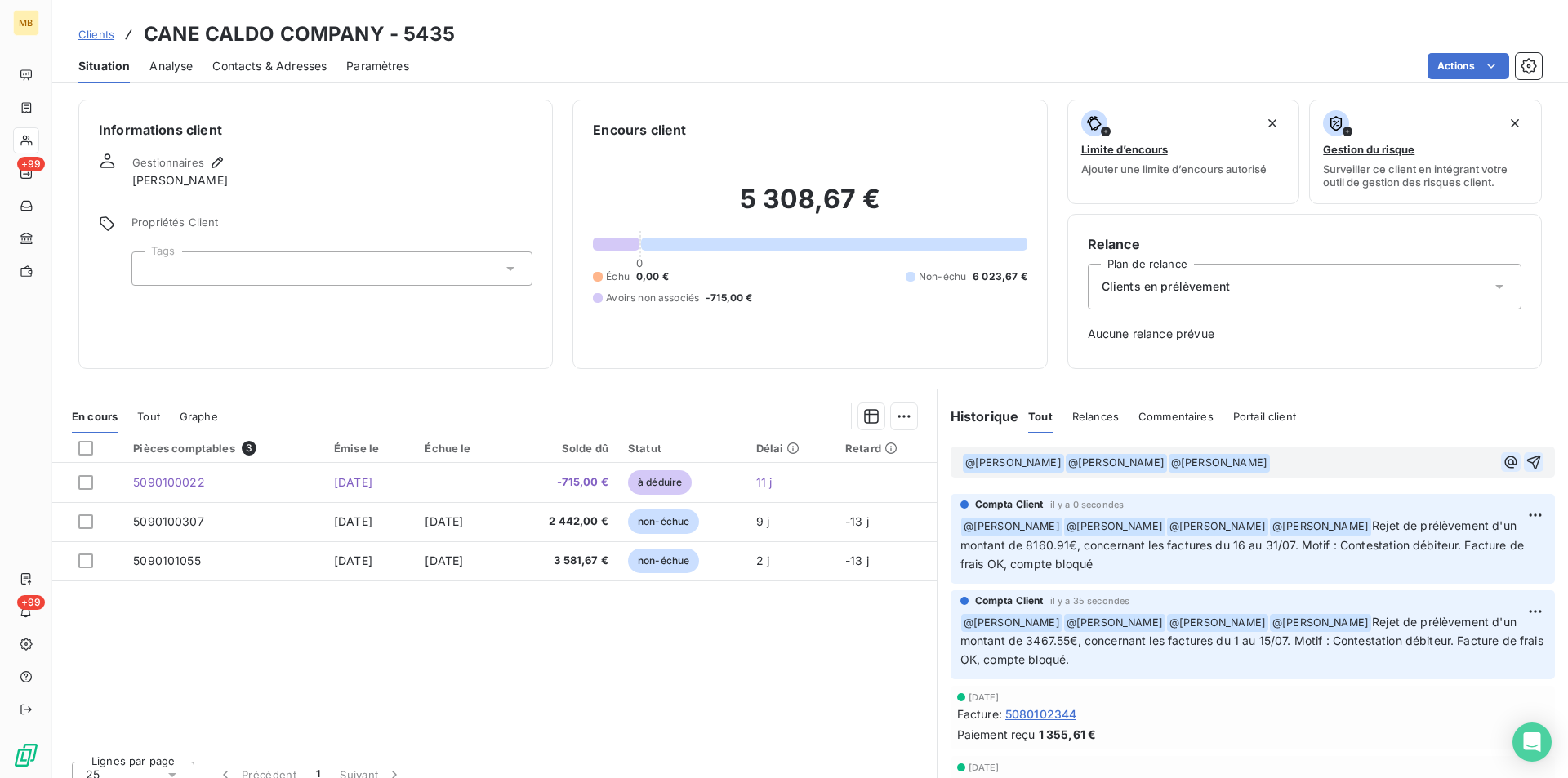
click at [1503, 462] on icon "button" at bounding box center [1510, 462] width 16 height 16
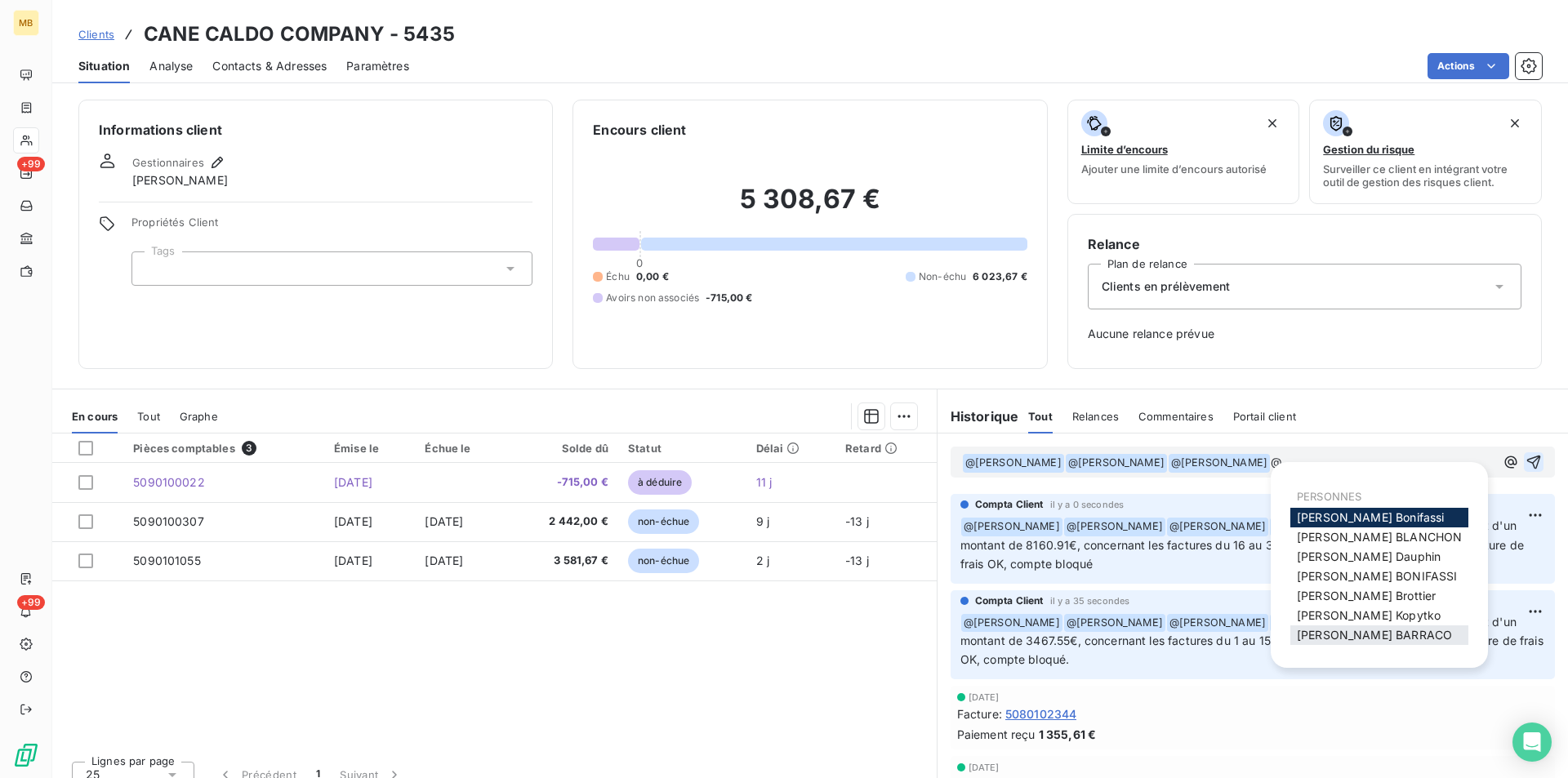
click at [1363, 638] on span "[PERSON_NAME]" at bounding box center [1374, 635] width 155 height 13
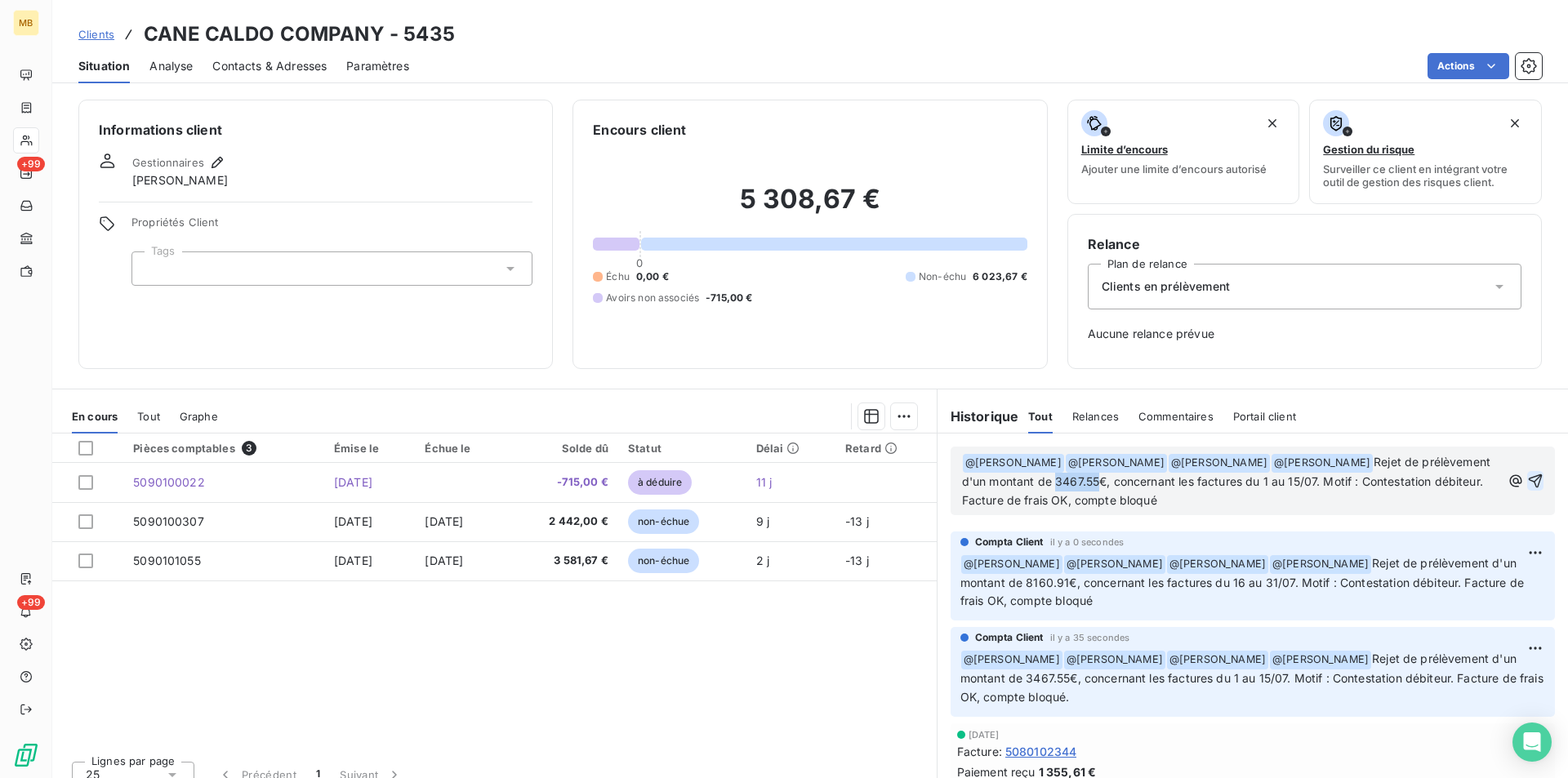
drag, startPoint x: 1162, startPoint y: 482, endPoint x: 1120, endPoint y: 481, distance: 42.0
click at [1120, 481] on span "Rejet de prélèvement d'un montant de 3467.55€, concernant les factures du 1 au …" at bounding box center [1228, 480] width 532 height 52
click at [1332, 481] on span "Rejet de prélèvement d'un montant de 2122.82€, concernant les factures du 1 au …" at bounding box center [1228, 480] width 532 height 52
click at [1527, 482] on icon "button" at bounding box center [1534, 480] width 16 height 16
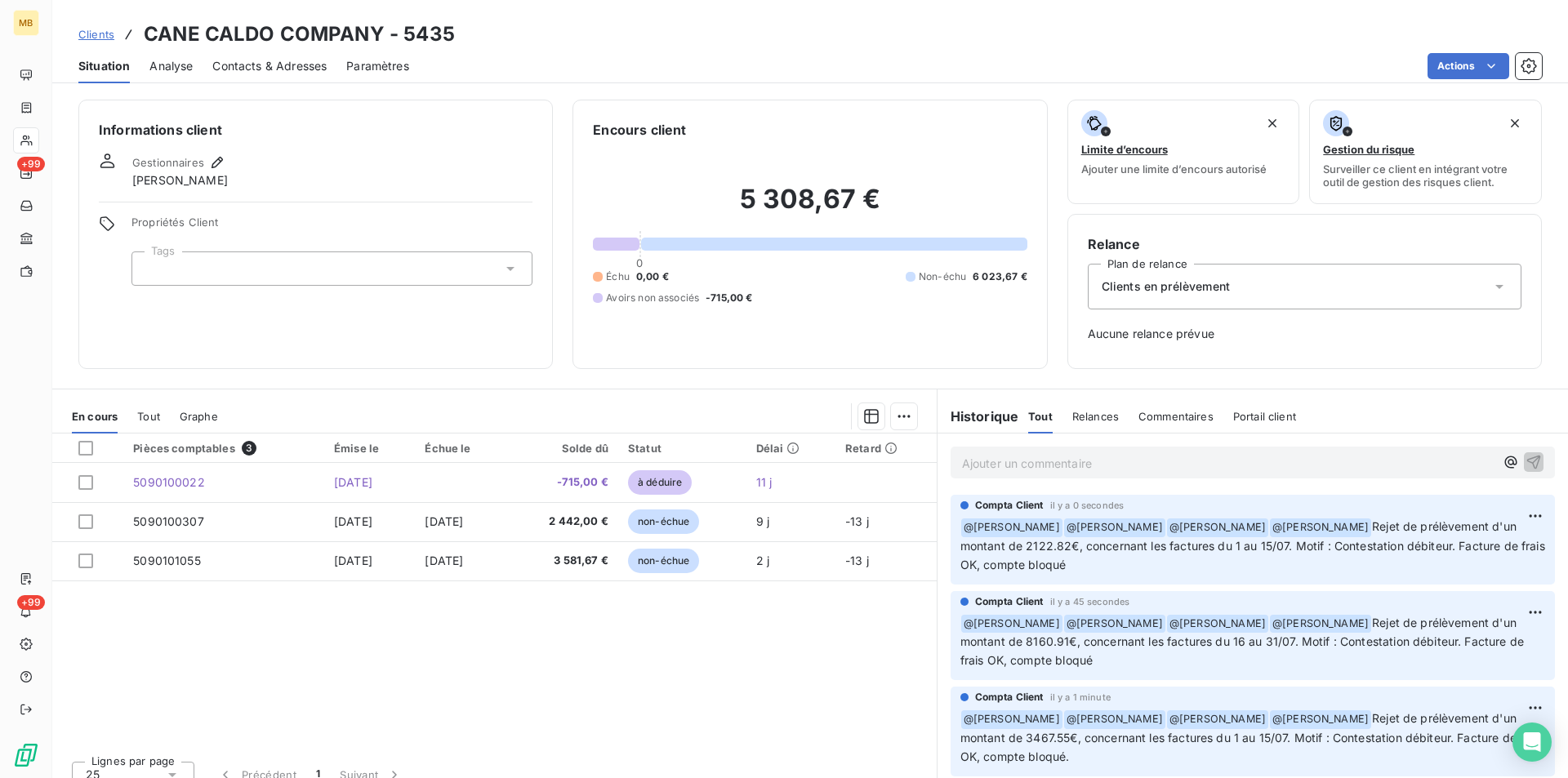
click at [1133, 462] on p "Ajouter un commentaire ﻿" at bounding box center [1228, 463] width 532 height 20
click at [1503, 462] on icon "button" at bounding box center [1510, 462] width 16 height 16
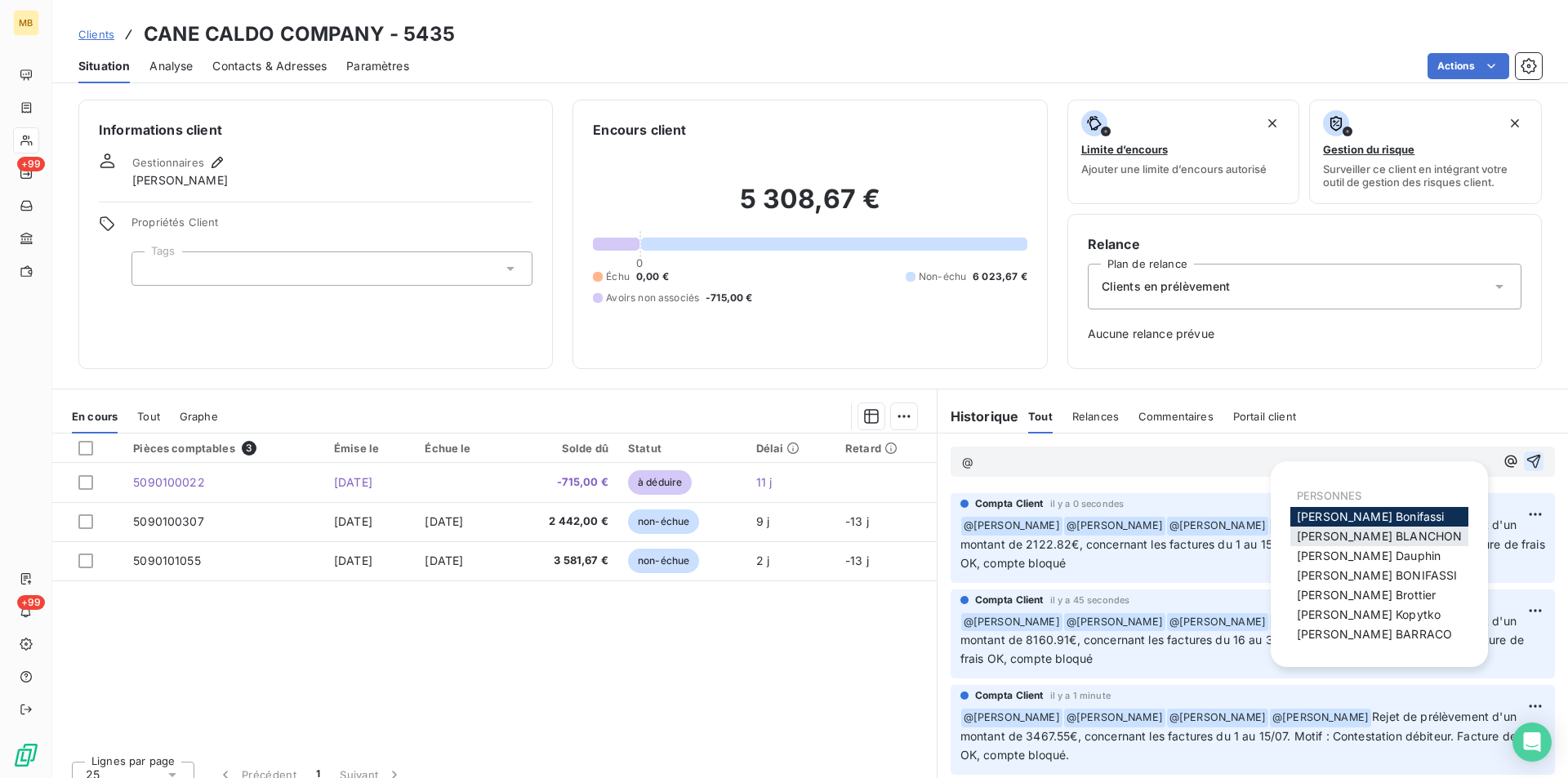
click at [1379, 538] on span "[PERSON_NAME]" at bounding box center [1380, 536] width 165 height 13
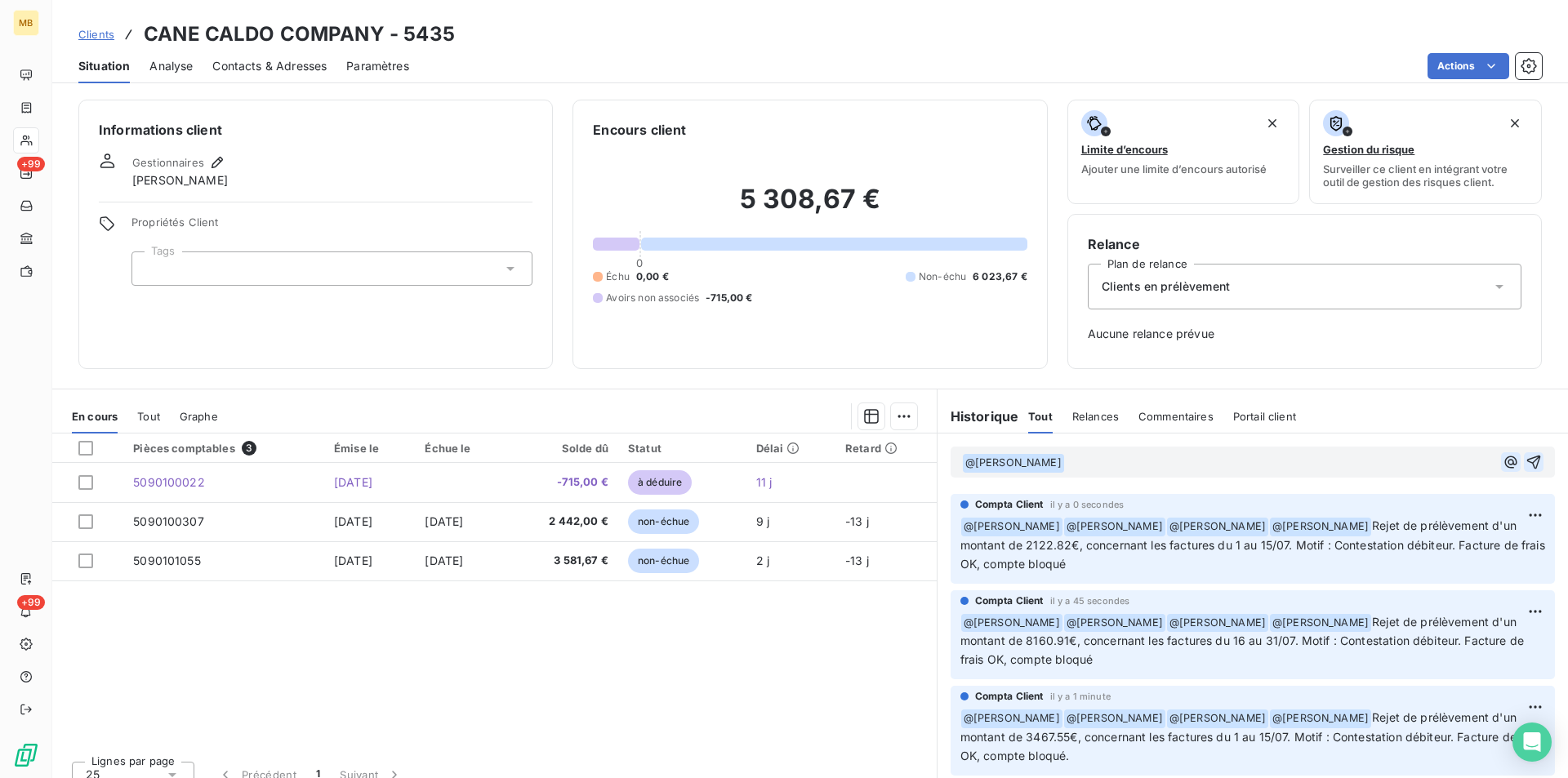
click at [1504, 465] on icon "button" at bounding box center [1509, 461] width 12 height 12
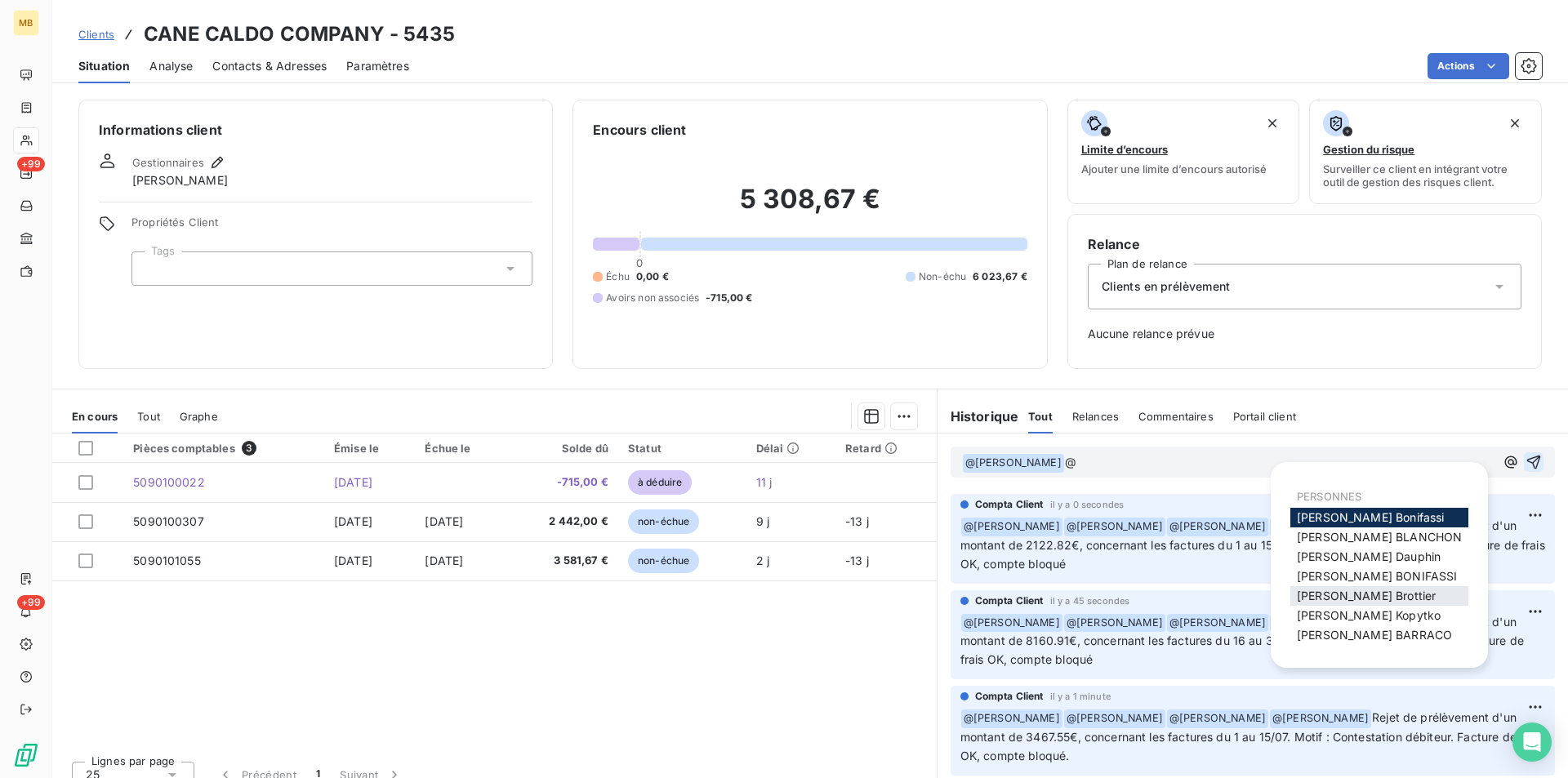
click at [1380, 596] on span "[PERSON_NAME]" at bounding box center [1366, 596] width 138 height 13
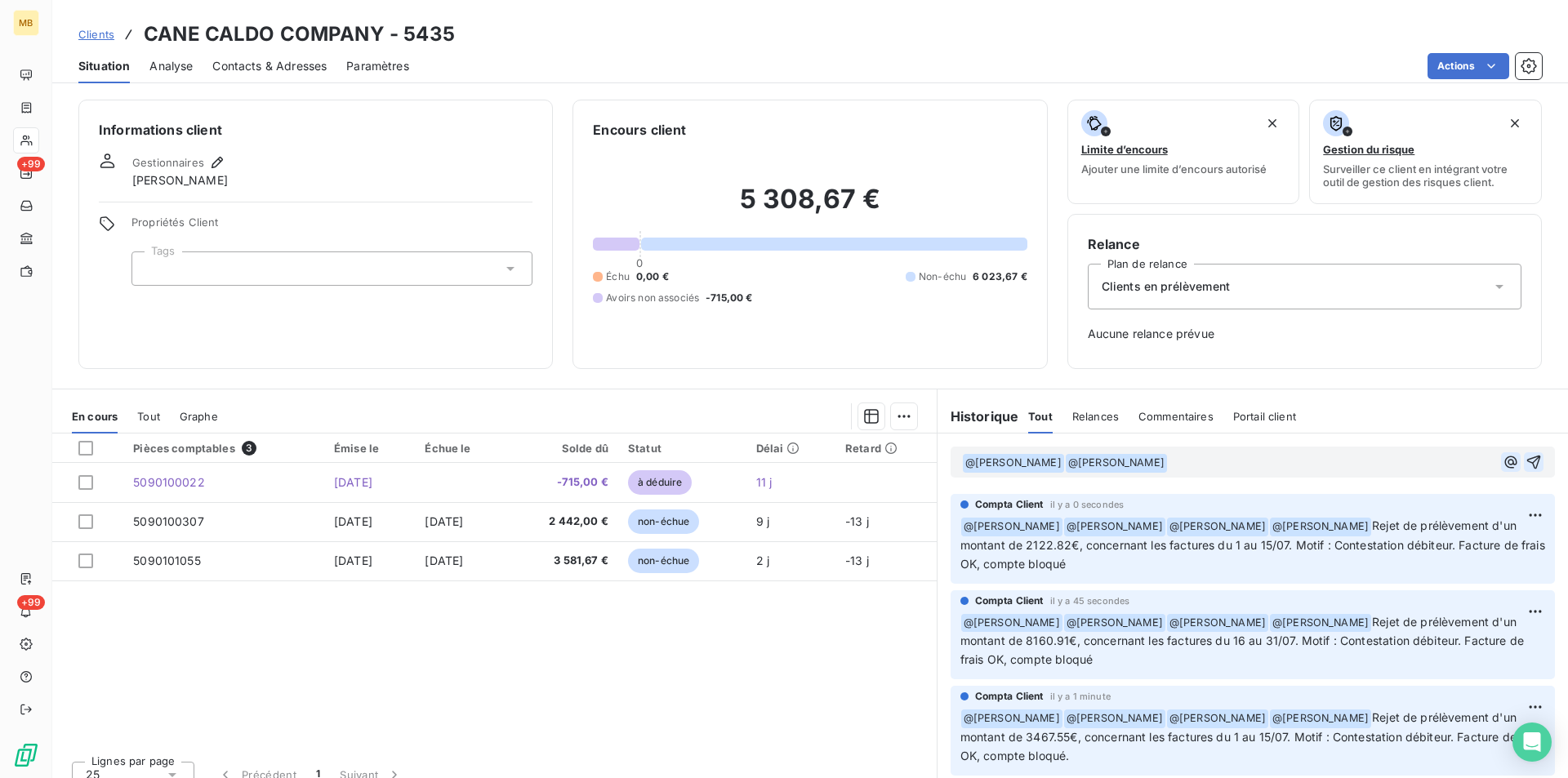
click at [1503, 463] on icon "button" at bounding box center [1510, 462] width 16 height 16
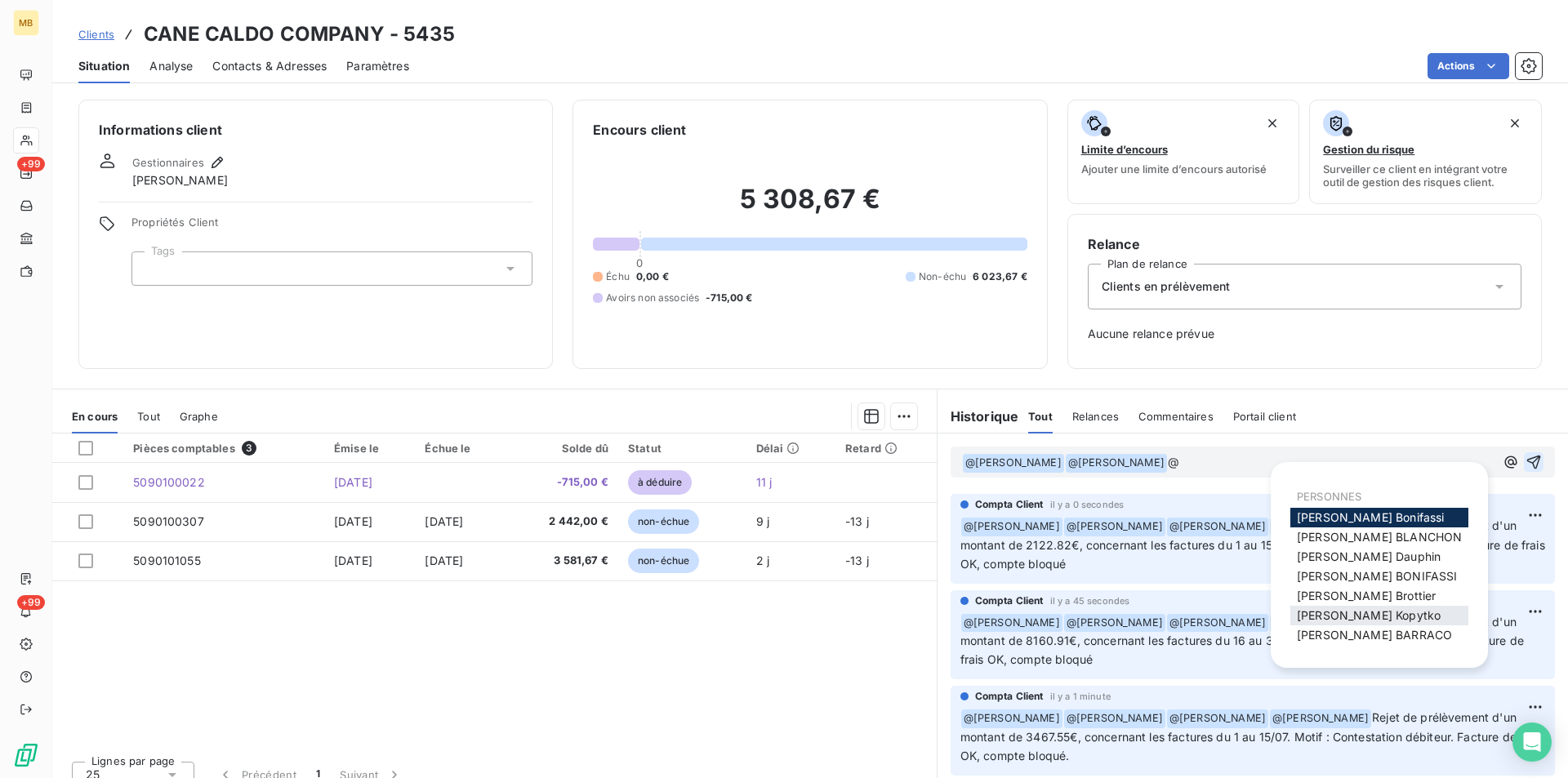
click at [1393, 616] on div "[PERSON_NAME]" at bounding box center [1379, 616] width 178 height 19
click at [1381, 615] on span "[PERSON_NAME]" at bounding box center [1369, 615] width 144 height 13
click at [1503, 463] on icon "button" at bounding box center [1510, 462] width 16 height 16
click at [1351, 634] on span "[PERSON_NAME]" at bounding box center [1374, 635] width 155 height 13
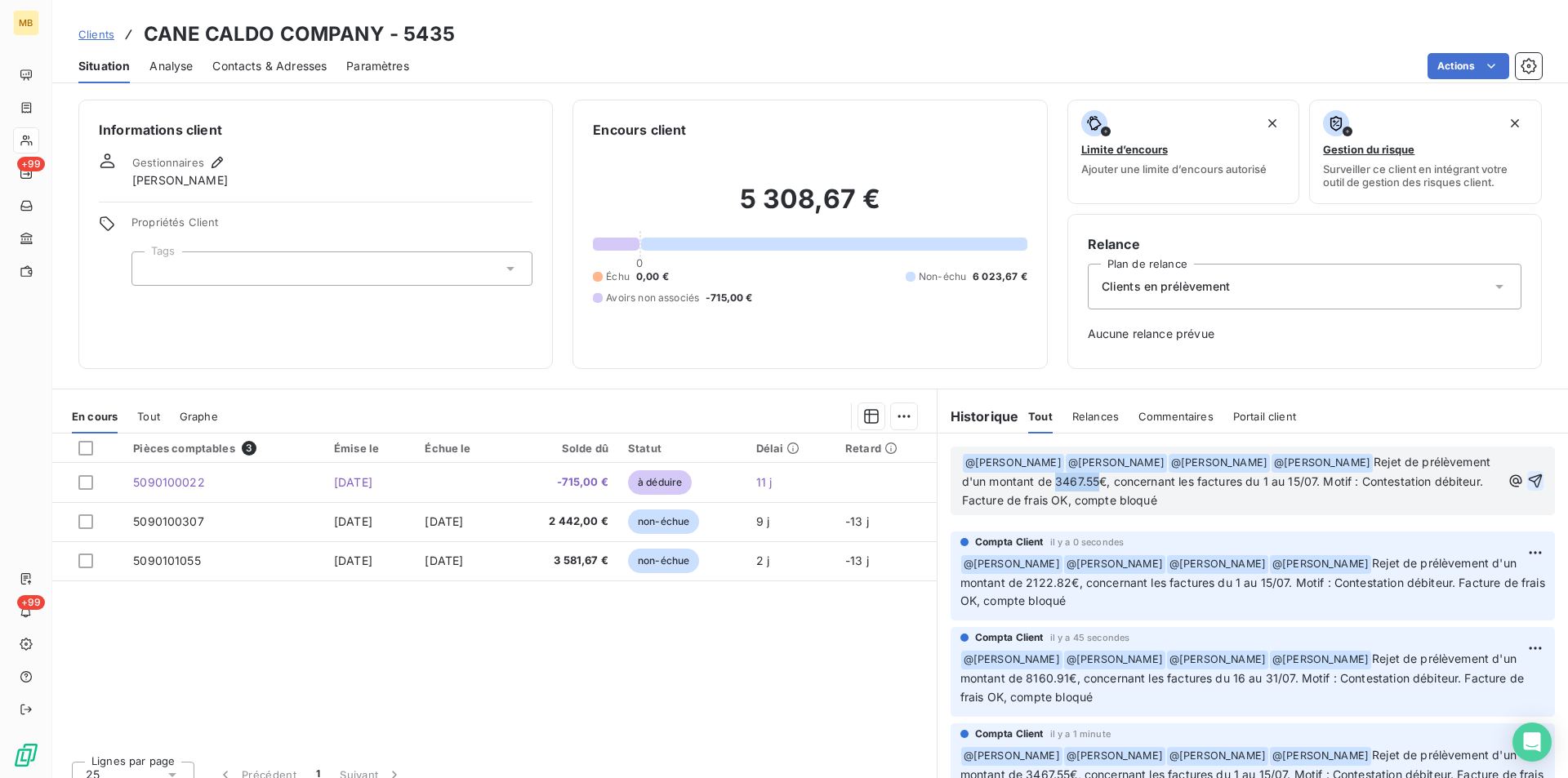
drag, startPoint x: 1122, startPoint y: 481, endPoint x: 1163, endPoint y: 484, distance: 41.1
click at [1163, 484] on span "Rejet de prélèvement d'un montant de 3467.55€, concernant les factures du 1 au …" at bounding box center [1228, 480] width 532 height 52
click at [1332, 485] on span "Rejet de prélèvement d'un montant de 5818.13€, concernant les factures du 1 au …" at bounding box center [1228, 480] width 532 height 52
click at [1374, 481] on span "Rejet de prélèvement d'un montant de 5818.13€, concernant les factures du 1 au …" at bounding box center [1228, 480] width 532 height 52
click at [1139, 480] on span "Rejet de prélèvement d'un montant de 5818.13€, concernant les factures du 1 au …" at bounding box center [1228, 480] width 532 height 52
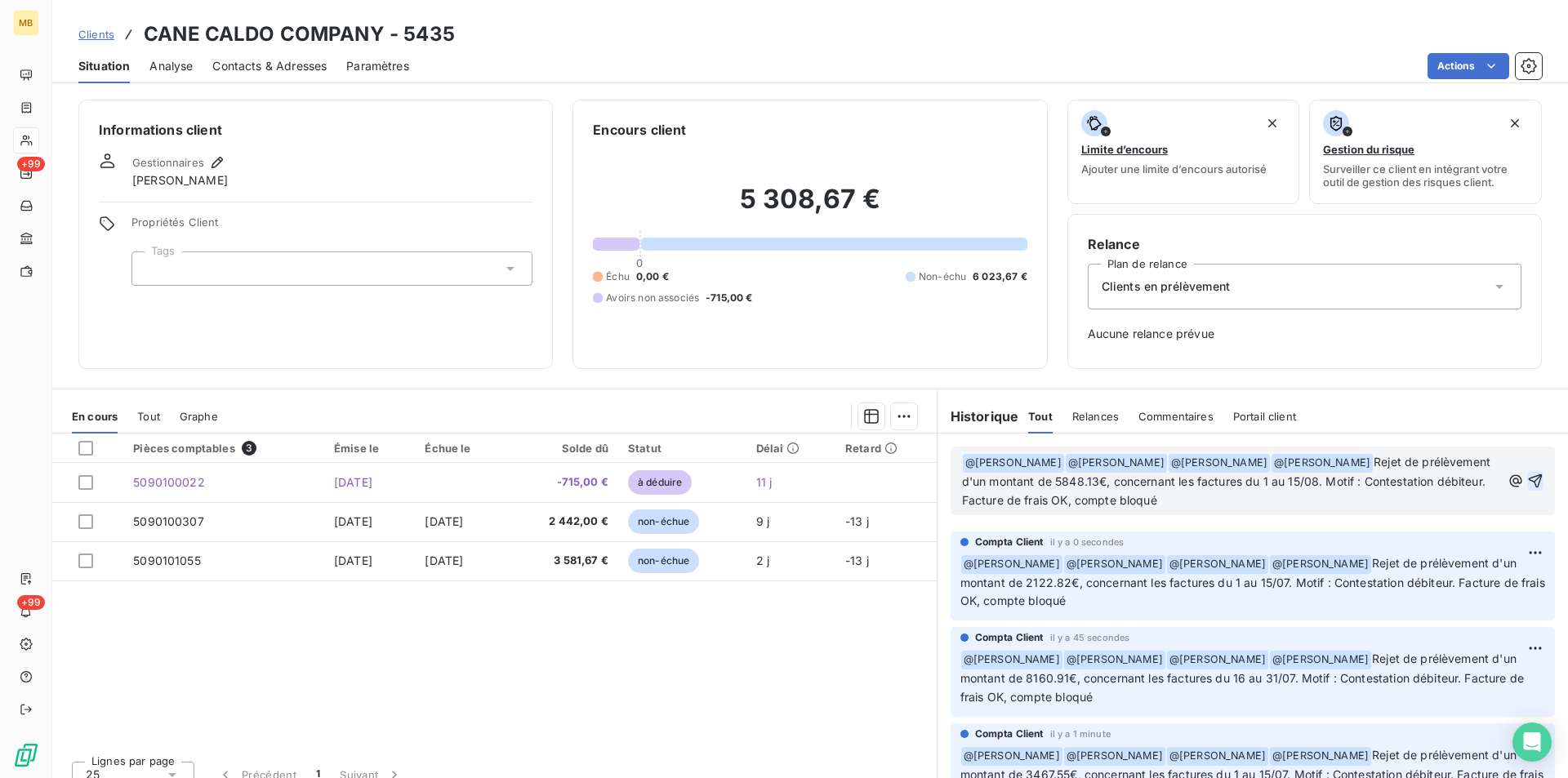
click at [1527, 481] on icon "button" at bounding box center [1534, 480] width 16 height 16
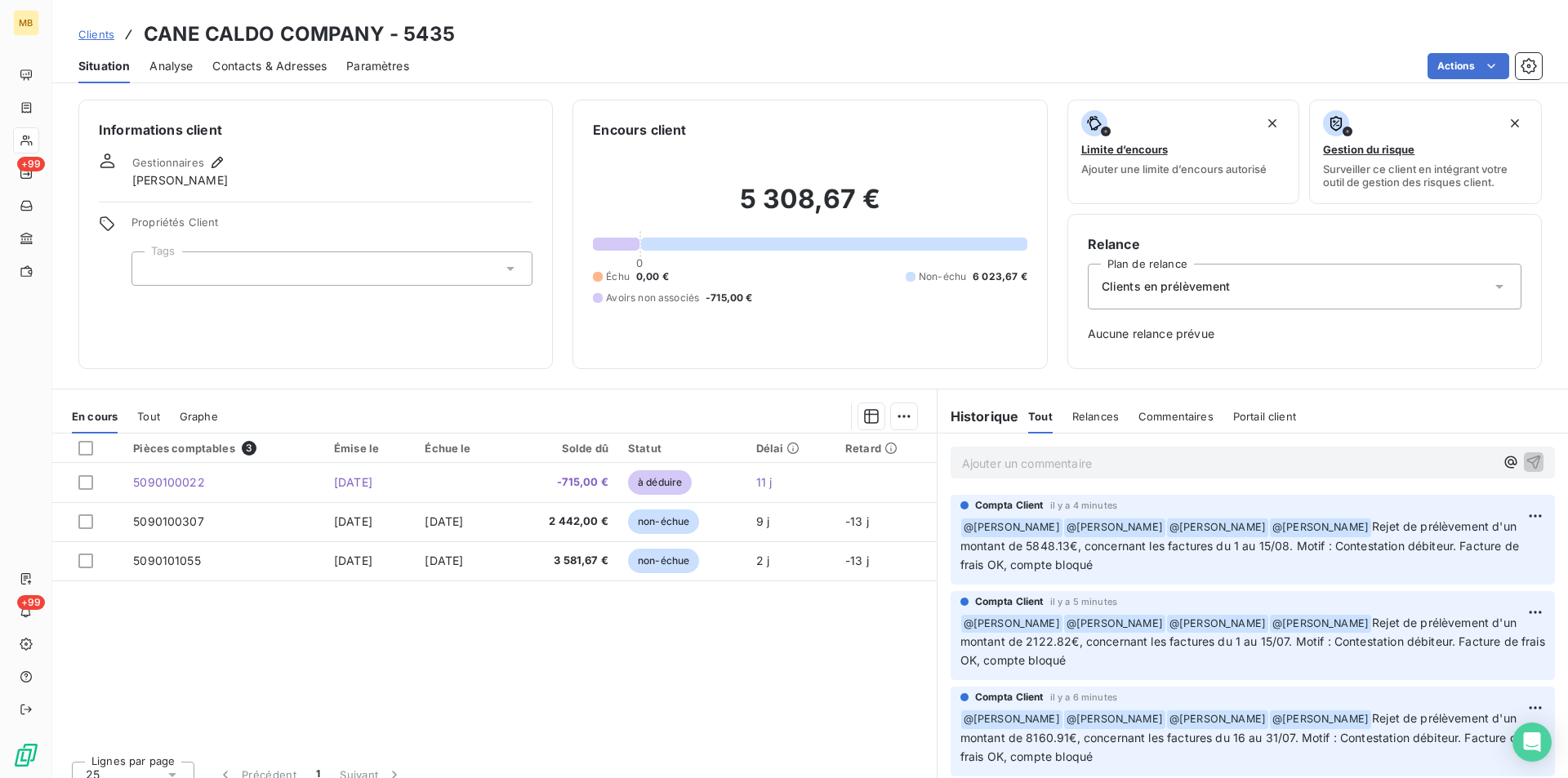
click at [1173, 451] on div "Ajouter un commentaire ﻿" at bounding box center [1228, 462] width 532 height 22
click at [1132, 465] on p "Ajouter un commentaire ﻿" at bounding box center [1228, 463] width 532 height 20
click at [1297, 472] on p "Ajouter un commentaire ﻿" at bounding box center [1228, 463] width 532 height 20
click at [1504, 458] on icon "button" at bounding box center [1509, 462] width 12 height 12
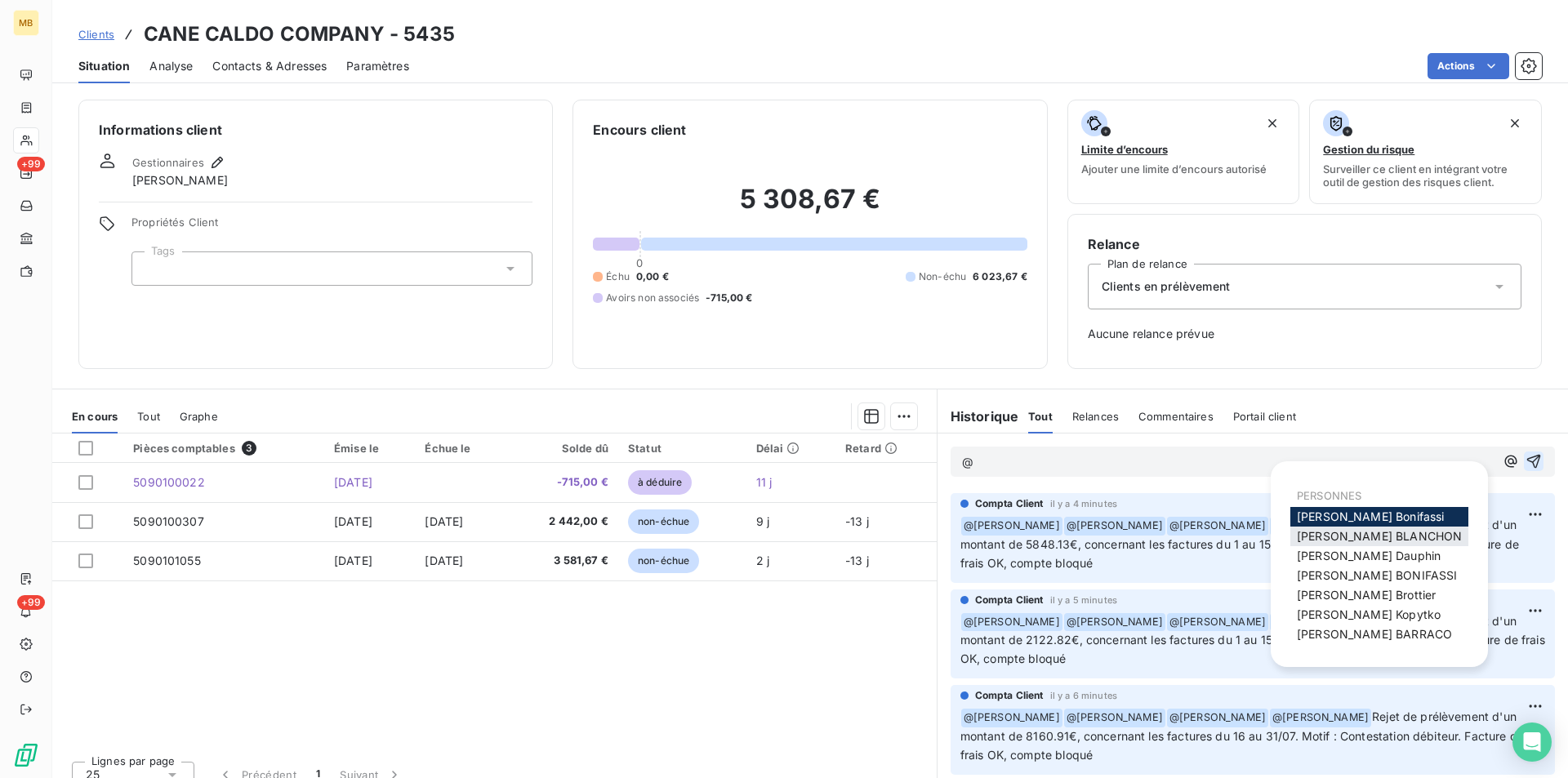
click at [1349, 540] on span "[PERSON_NAME]" at bounding box center [1380, 536] width 165 height 13
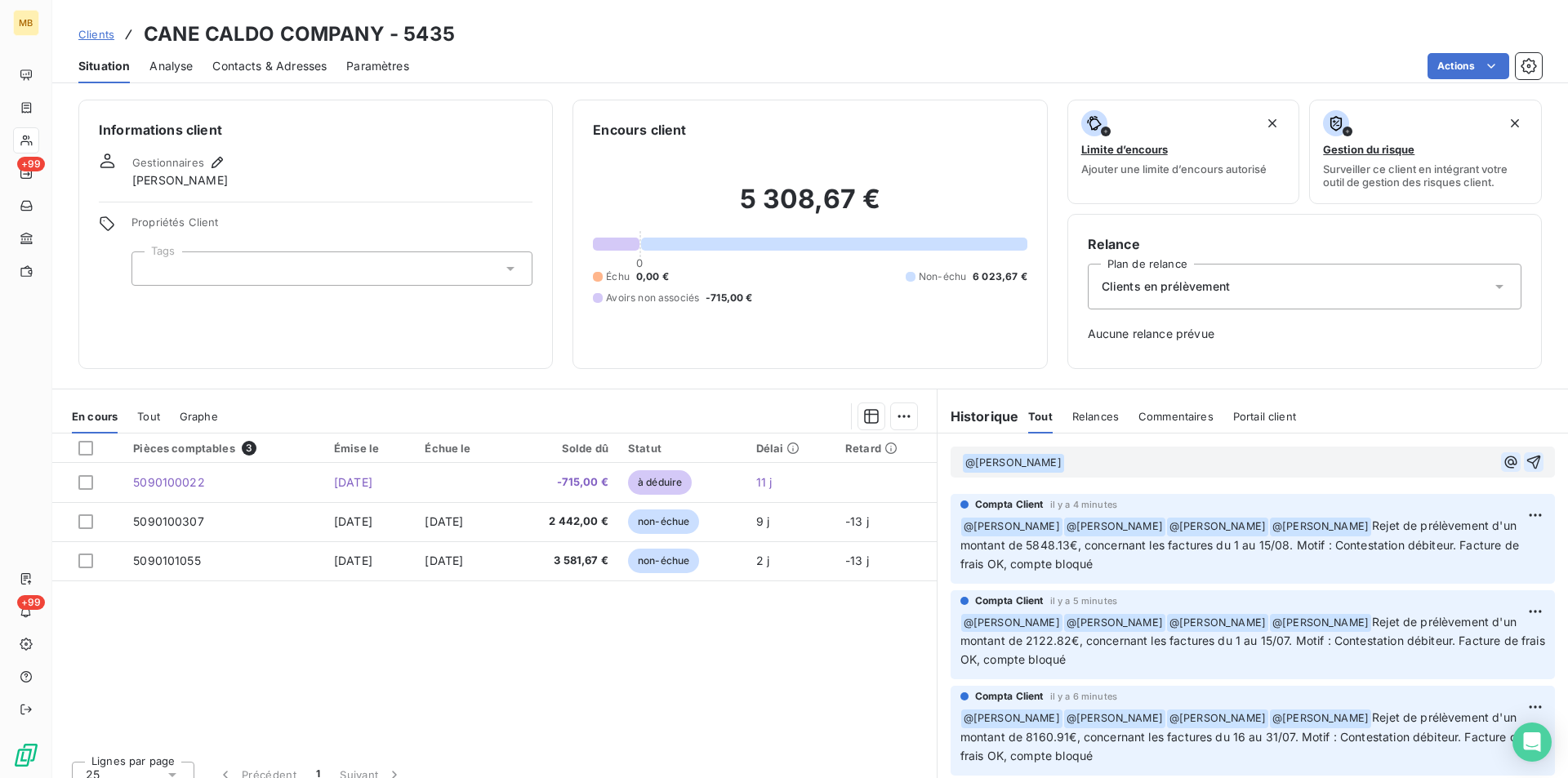
click at [1503, 457] on icon "button" at bounding box center [1510, 462] width 16 height 16
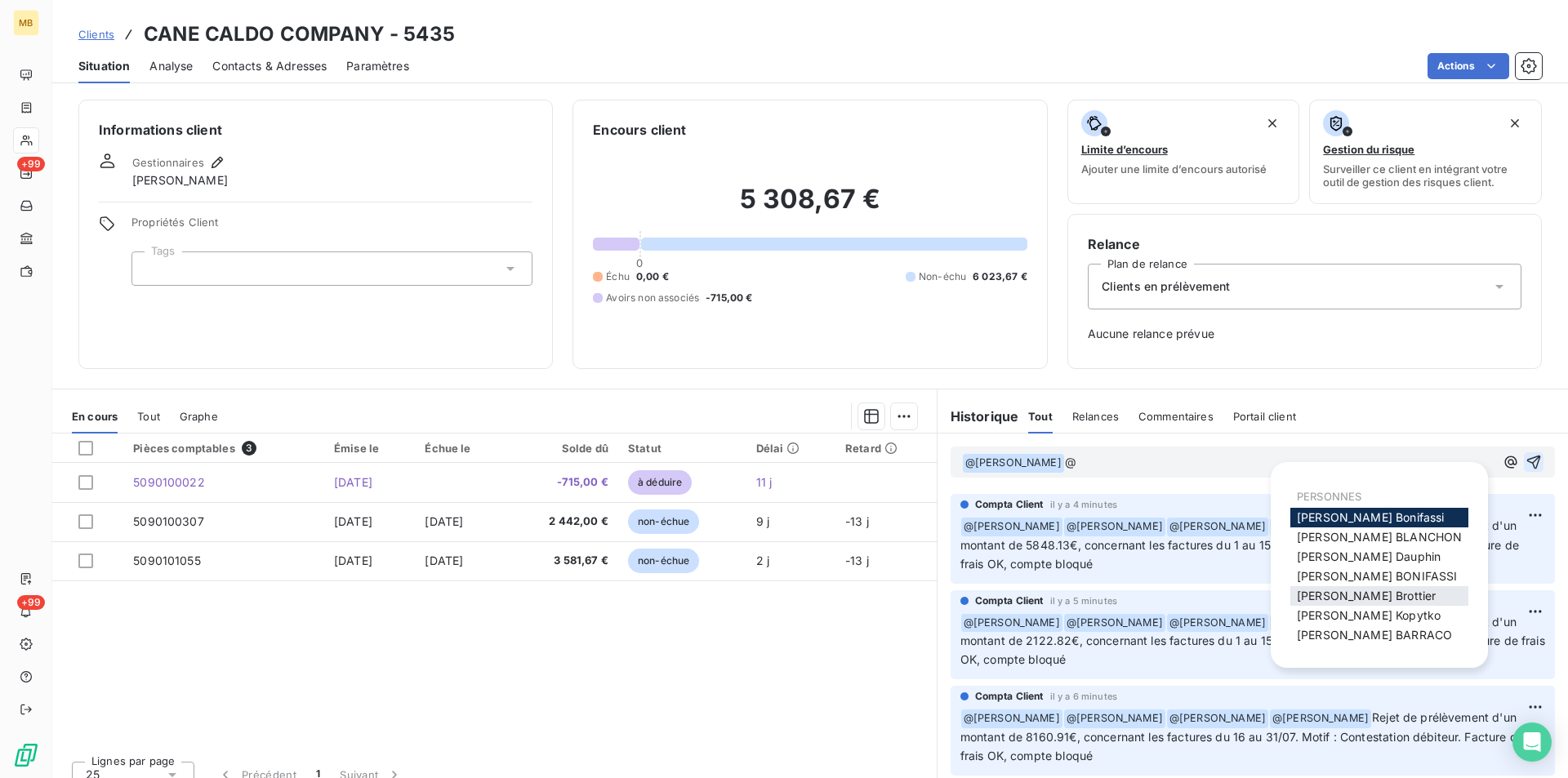
click at [1368, 600] on span "[PERSON_NAME]" at bounding box center [1366, 596] width 138 height 13
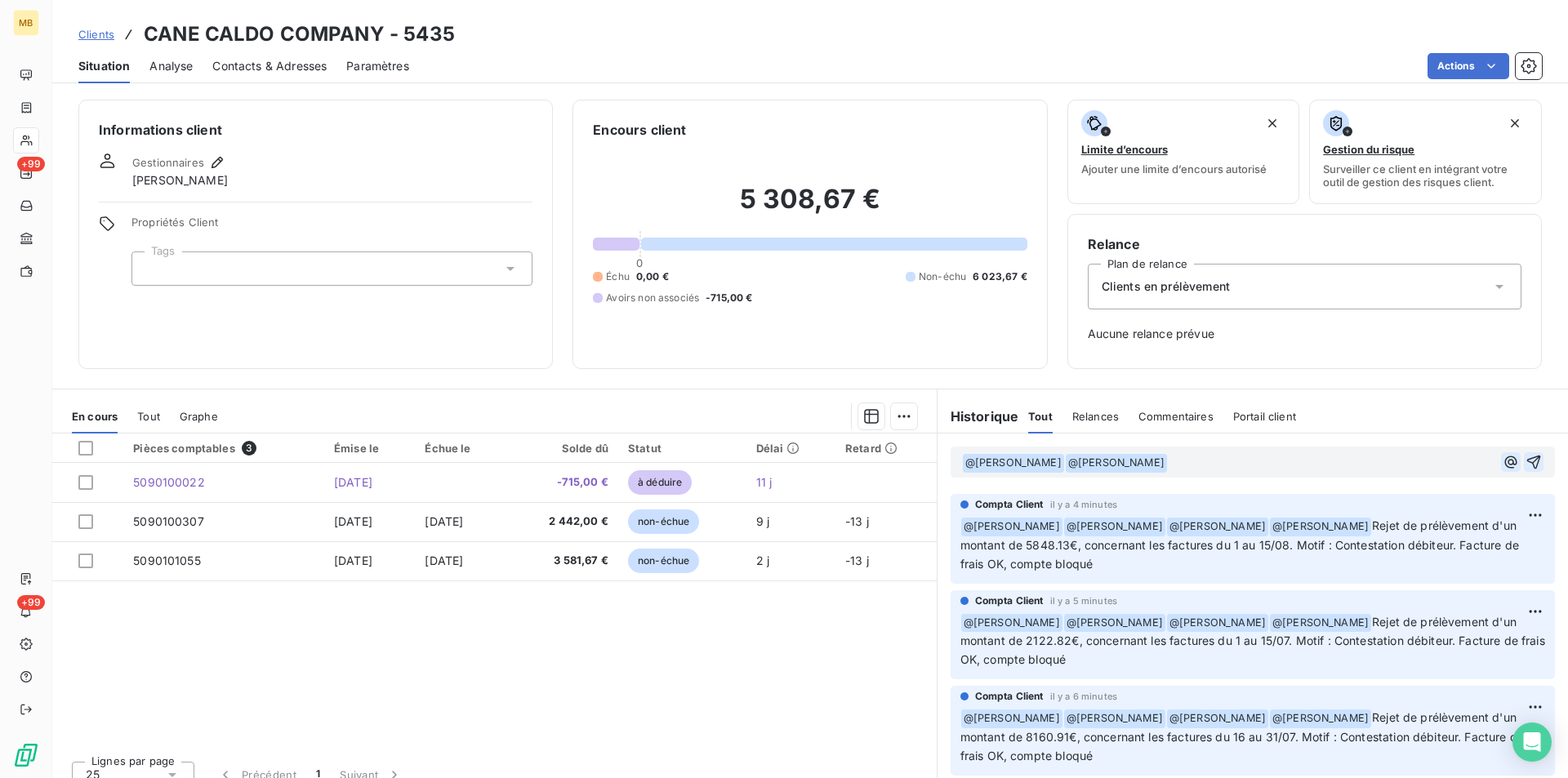
click at [1504, 461] on icon "button" at bounding box center [1509, 461] width 12 height 12
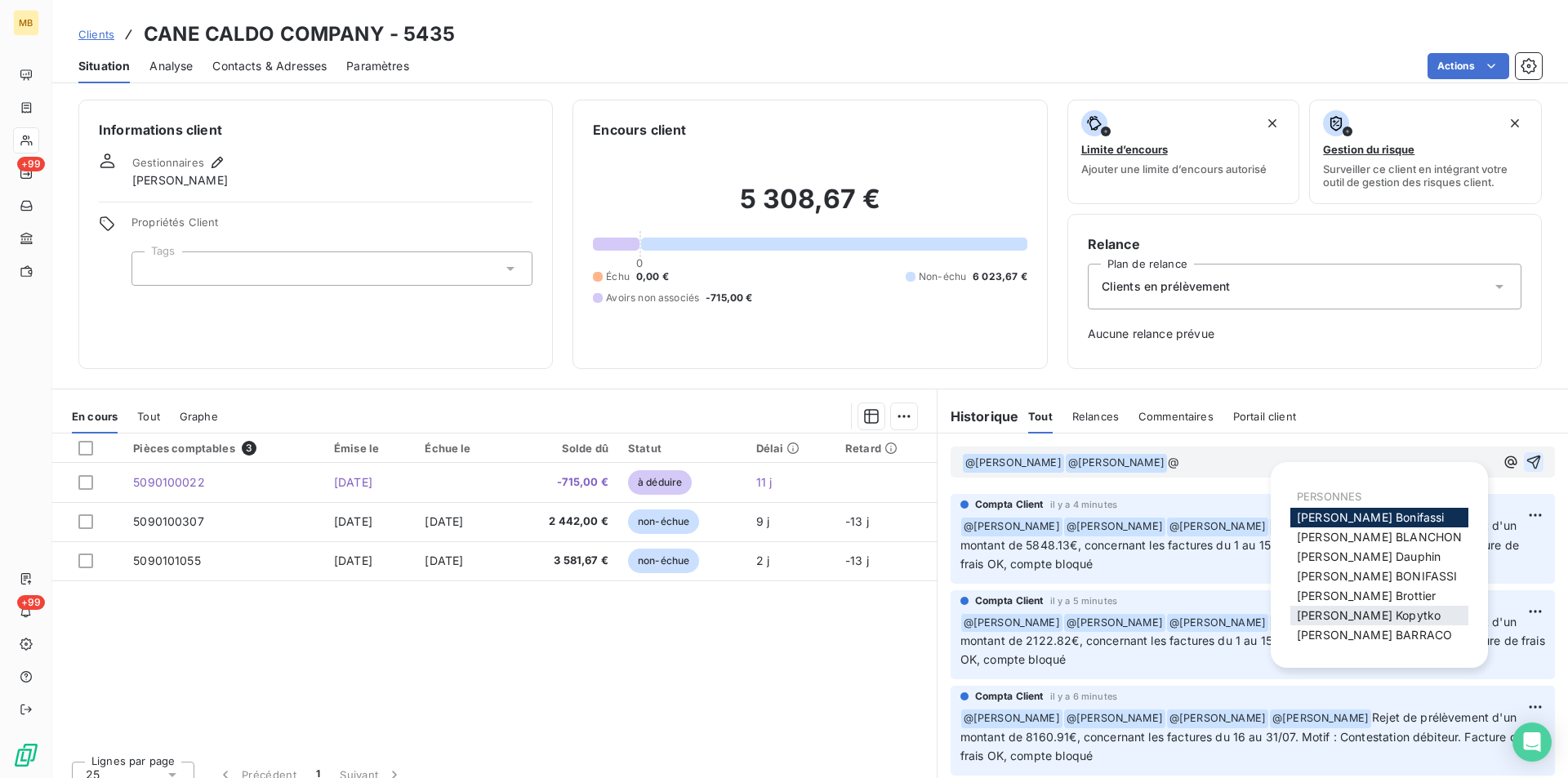
click at [1382, 614] on span "[PERSON_NAME]" at bounding box center [1369, 615] width 144 height 13
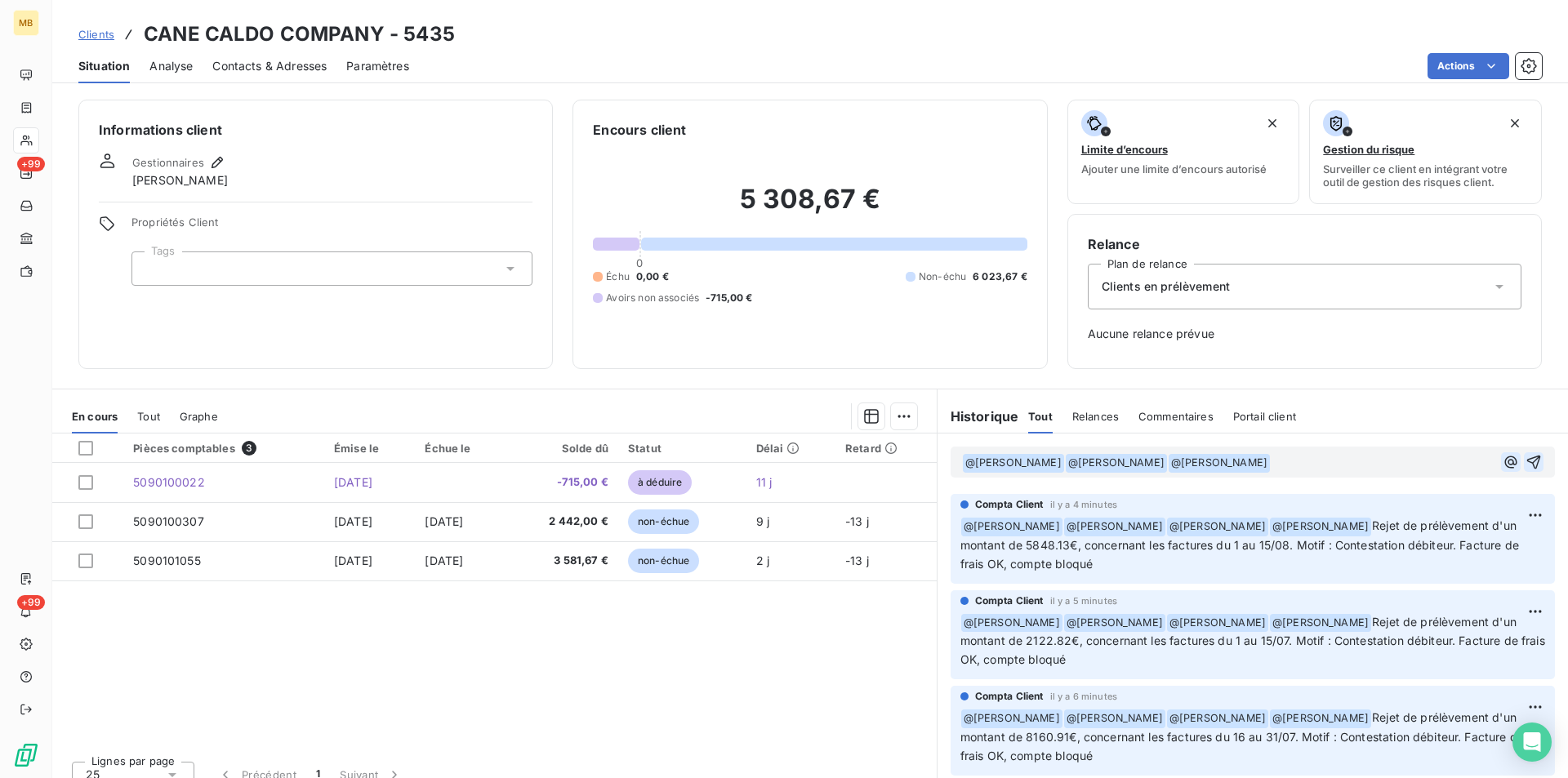
click at [1503, 459] on icon "button" at bounding box center [1510, 462] width 16 height 16
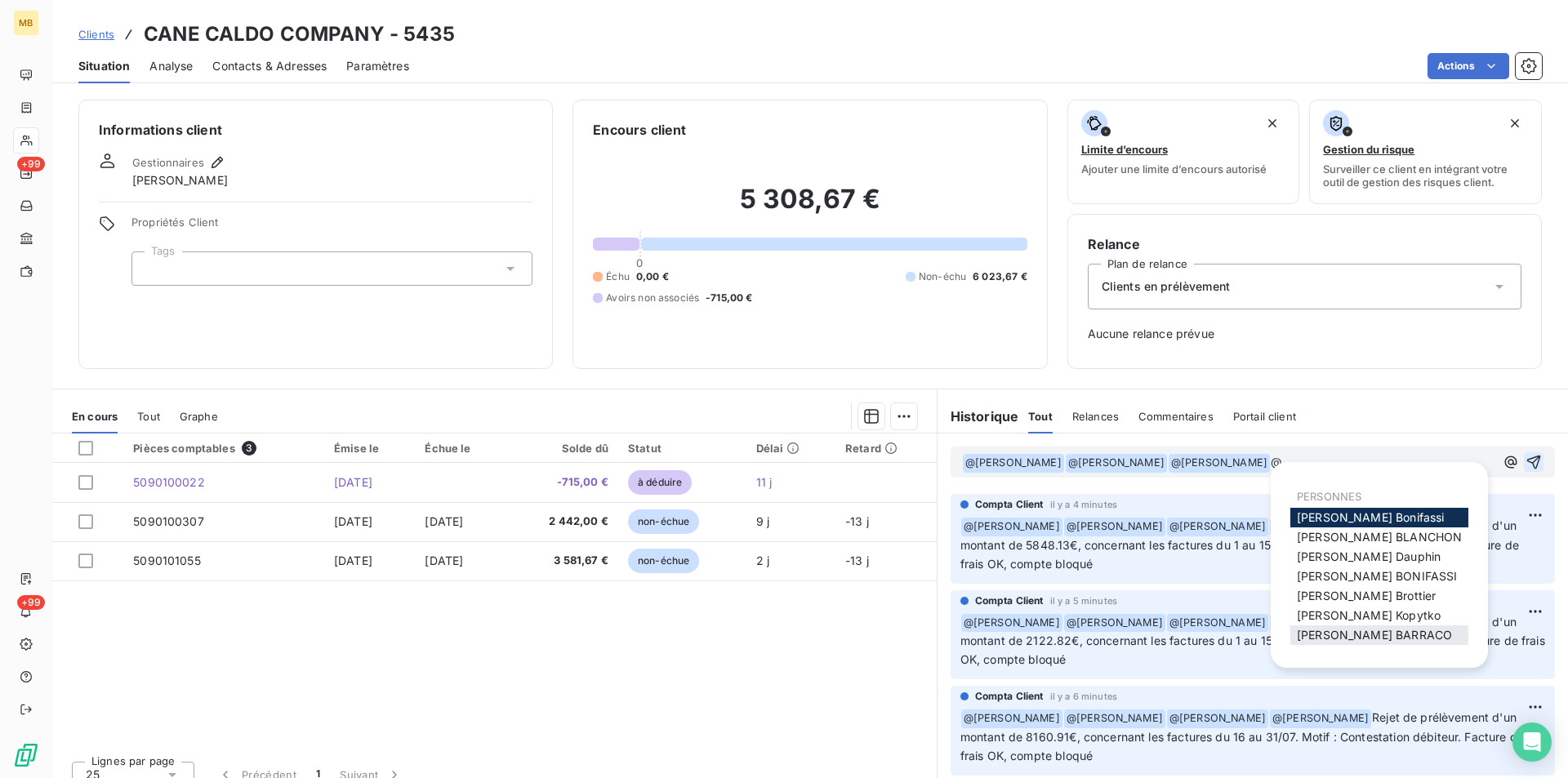
click at [1371, 633] on span "[PERSON_NAME]" at bounding box center [1374, 635] width 155 height 13
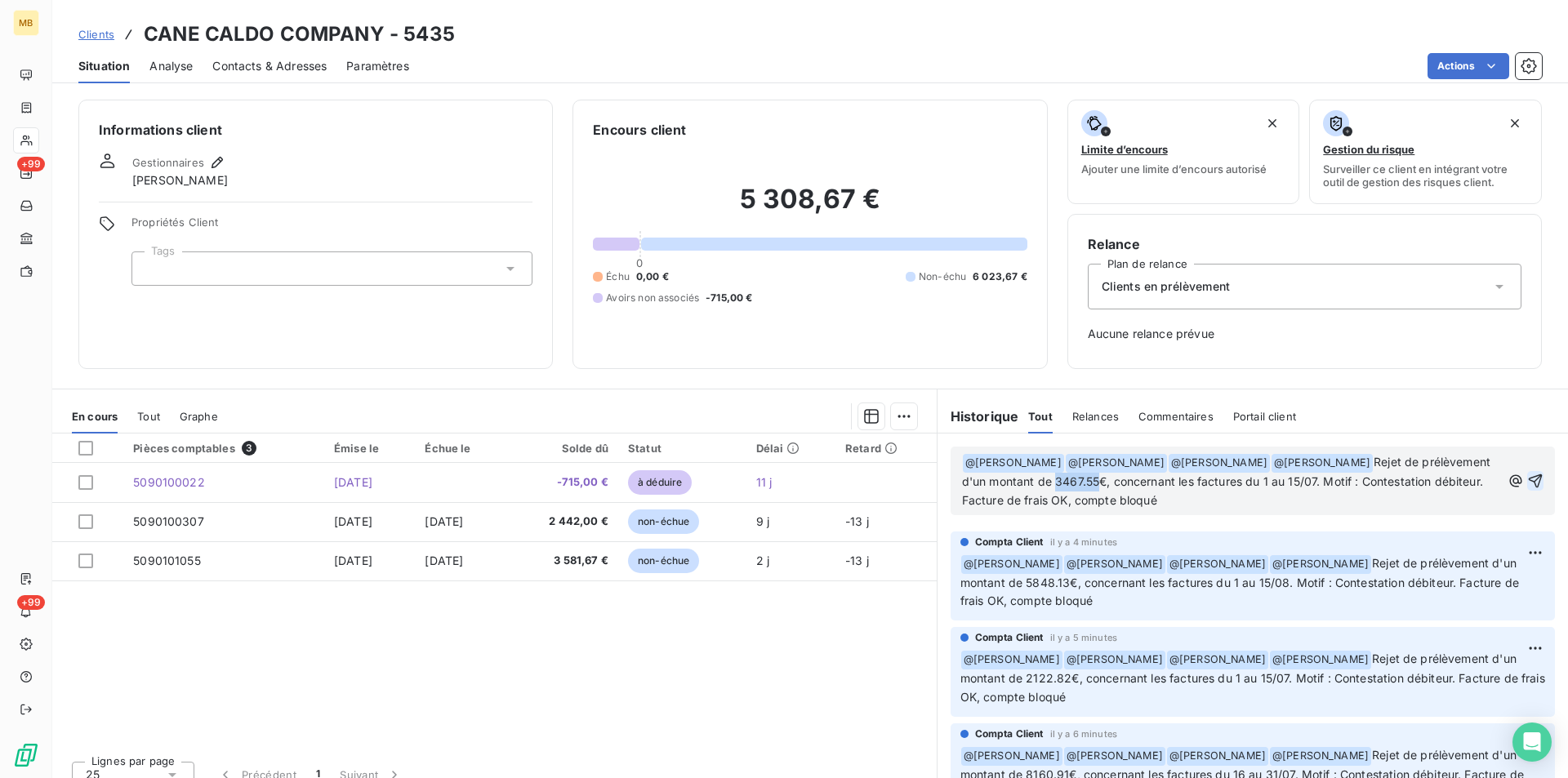
drag, startPoint x: 1123, startPoint y: 479, endPoint x: 1164, endPoint y: 481, distance: 41.0
click at [1164, 481] on span "Rejet de prélèvement d'un montant de 3467.55€, concernant les factures du 1 au …" at bounding box center [1228, 480] width 532 height 52
click at [1336, 481] on span "Rejet de prélèvement d'un montant de 3679.44€, concernant les factures du 1 au …" at bounding box center [1228, 480] width 532 height 52
click at [1377, 478] on span "Rejet de prélèvement d'un montant de 3679.44€, concernant les factures du 16 au…" at bounding box center [1230, 480] width 536 height 52
click at [1004, 501] on span "Rejet de prélèvement d'un montant de 3679.44€, concernant les factures du 16 au…" at bounding box center [1231, 480] width 539 height 52
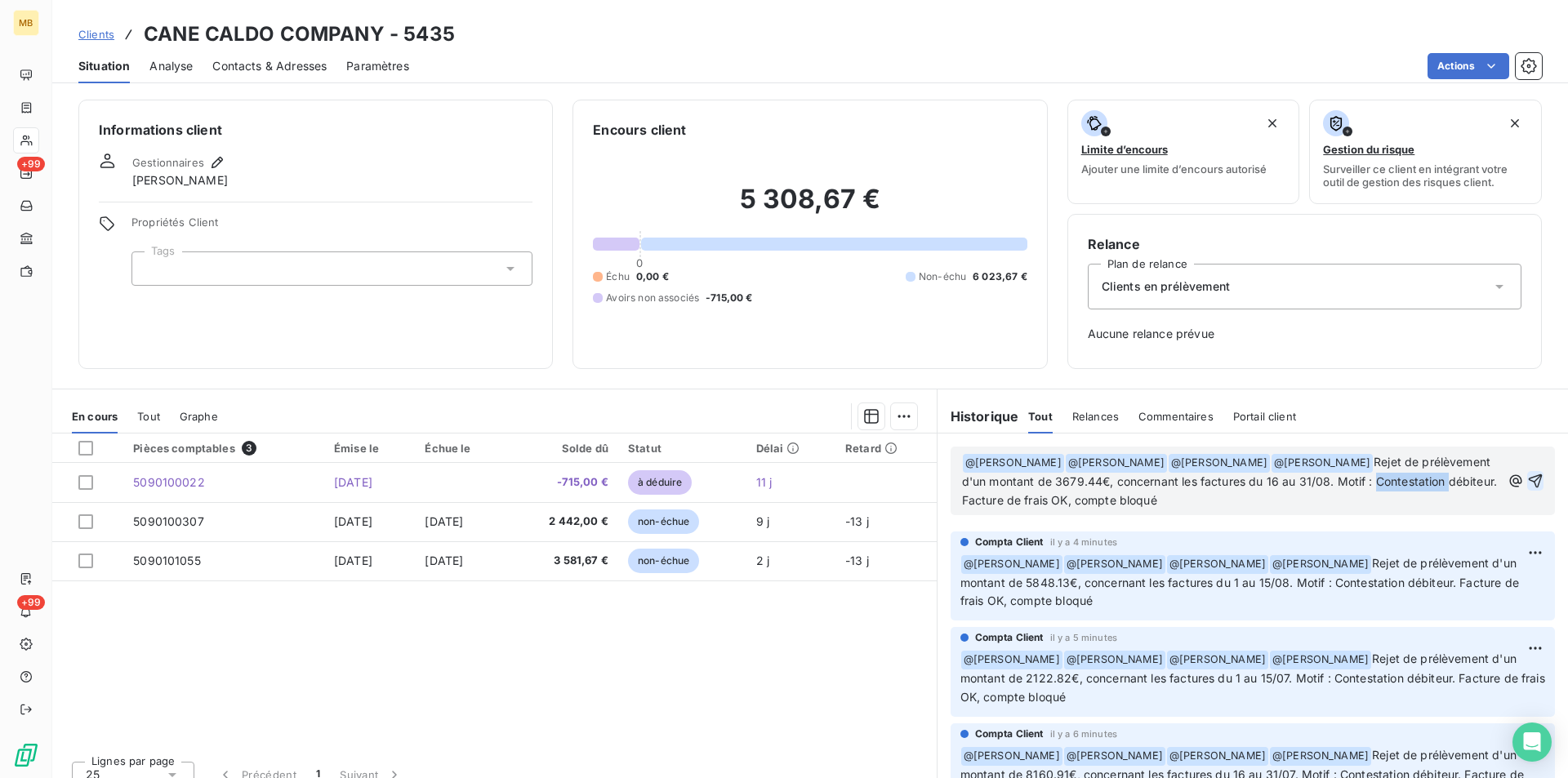
click at [1004, 501] on span "Rejet de prélèvement d'un montant de 3679.44€, concernant les factures du 16 au…" at bounding box center [1231, 480] width 539 height 52
click at [1529, 481] on icon "button" at bounding box center [1535, 480] width 13 height 13
